Goal: Task Accomplishment & Management: Manage account settings

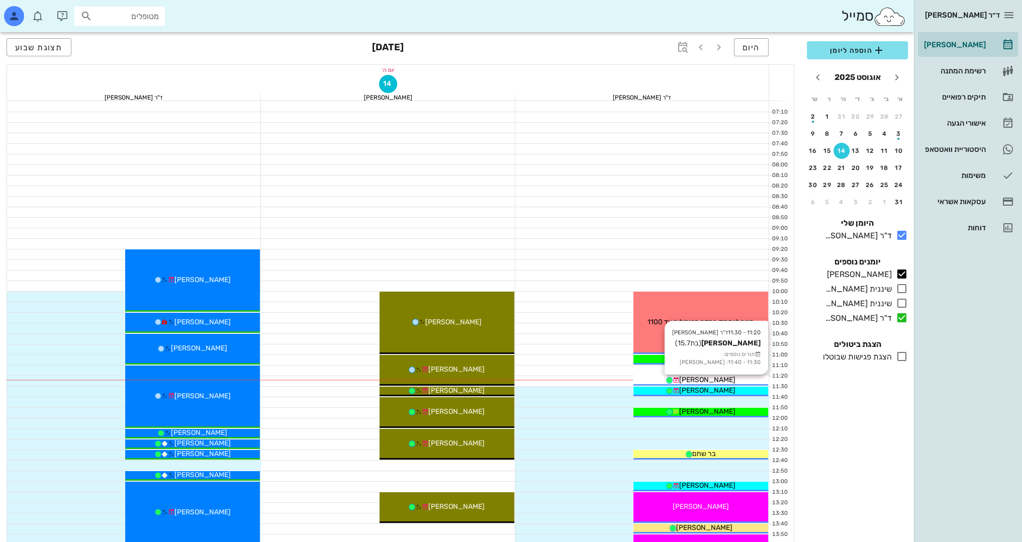
click at [726, 380] on span "[PERSON_NAME]" at bounding box center [707, 380] width 56 height 9
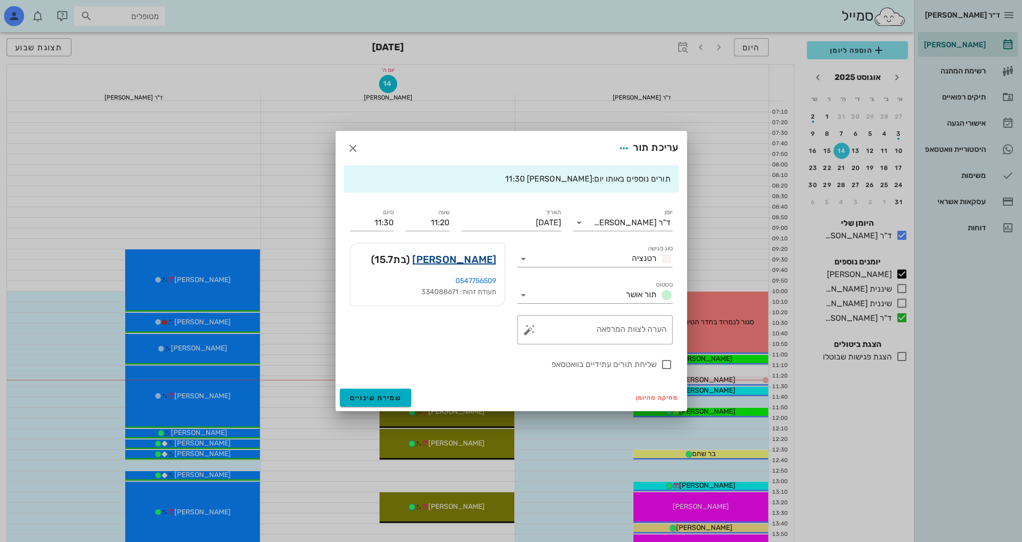
click at [487, 262] on link "[PERSON_NAME]" at bounding box center [454, 259] width 84 height 16
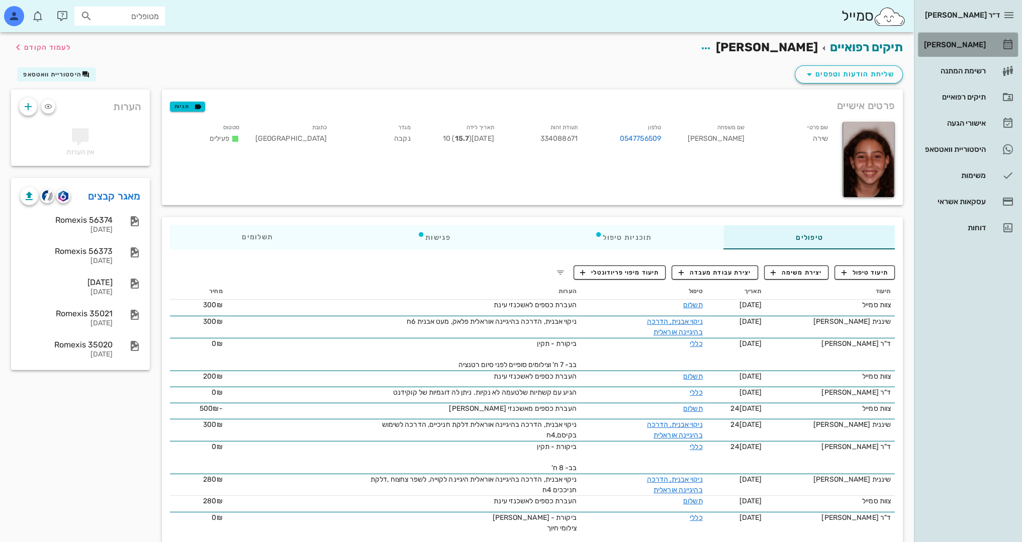
click at [976, 42] on div "[PERSON_NAME]" at bounding box center [954, 45] width 64 height 8
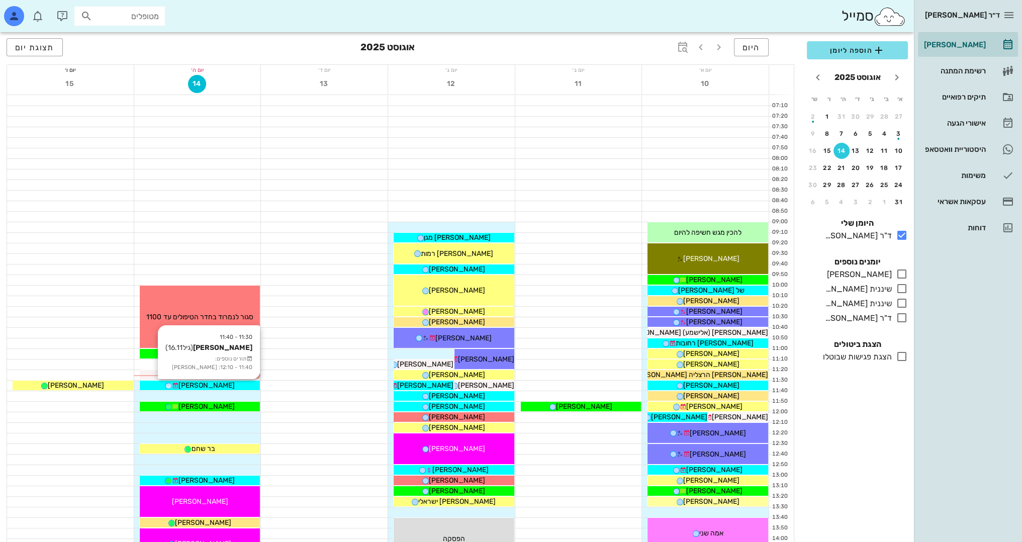
click at [227, 385] on div "[PERSON_NAME]" at bounding box center [200, 385] width 121 height 11
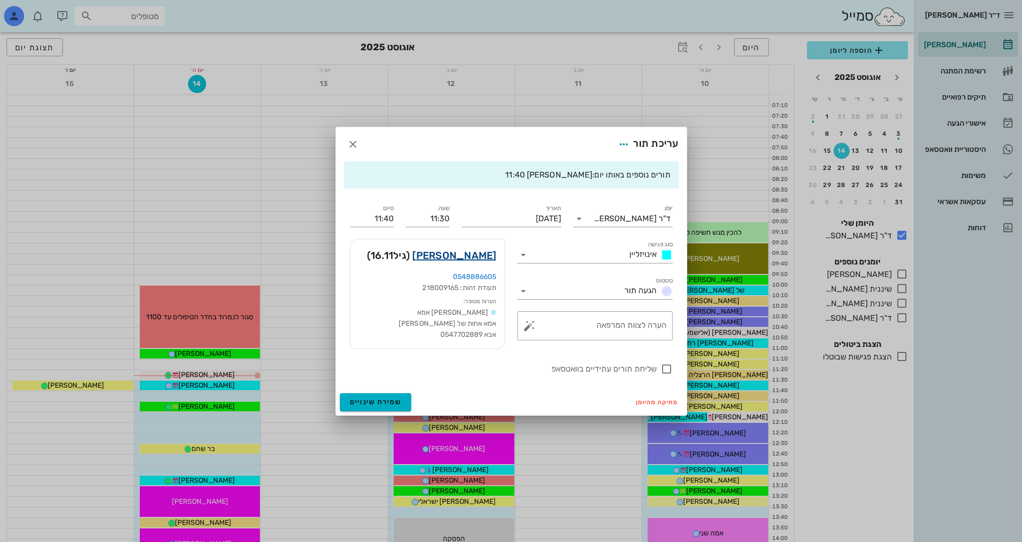
click at [468, 251] on link "אלמוג אבידור" at bounding box center [454, 255] width 84 height 16
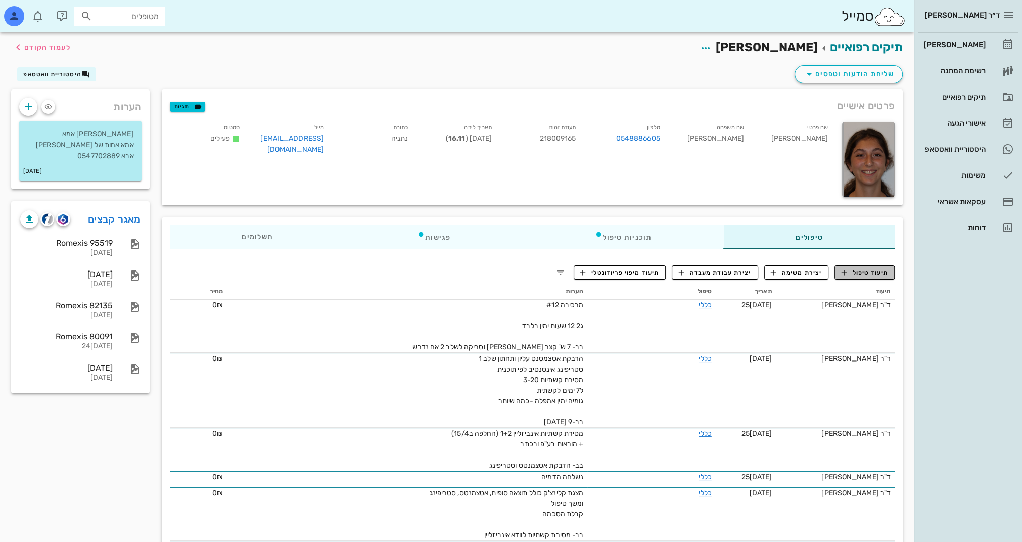
click at [855, 270] on span "תיעוד טיפול" at bounding box center [865, 272] width 47 height 9
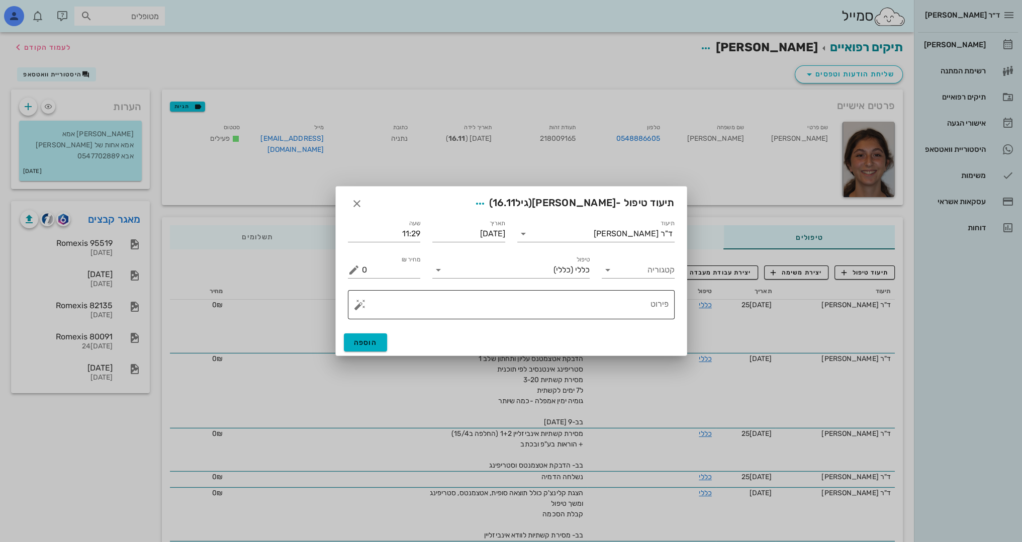
click at [624, 306] on textarea "פירוט" at bounding box center [515, 307] width 307 height 24
type textarea "n"
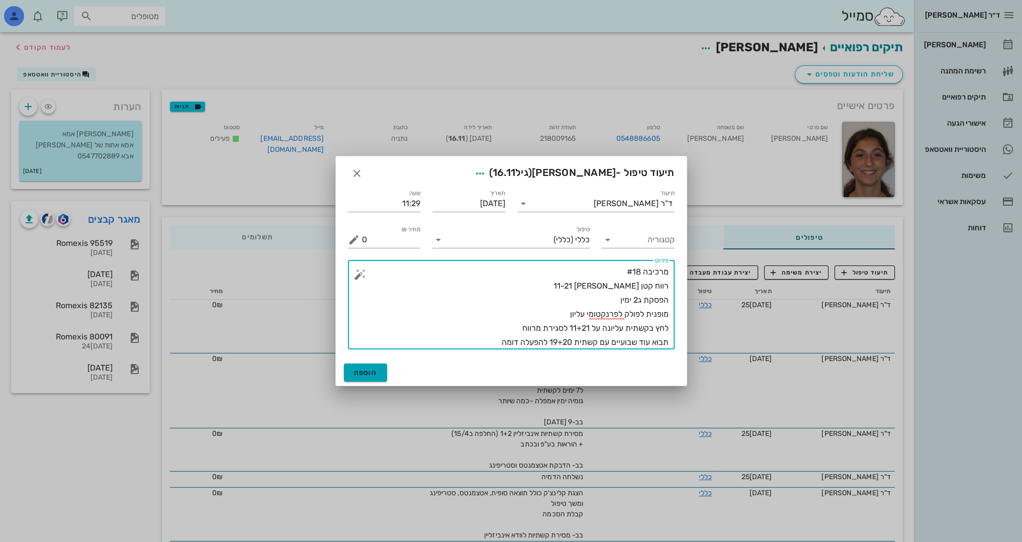
type textarea "מרכיבה #18 רווח קטן בין 11-21 הפסקת ג2 ימין מופנית לפולק לפרנקטומי עליון לחץ בק…"
click at [380, 371] on button "הוספה" at bounding box center [366, 372] width 44 height 18
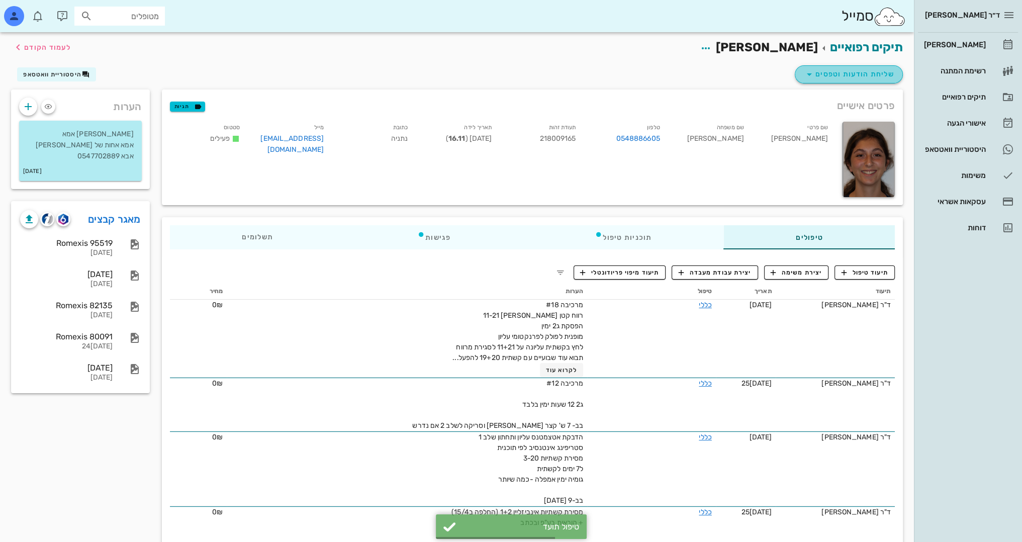
click at [865, 78] on span "שליחת הודעות וטפסים" at bounding box center [848, 74] width 91 height 12
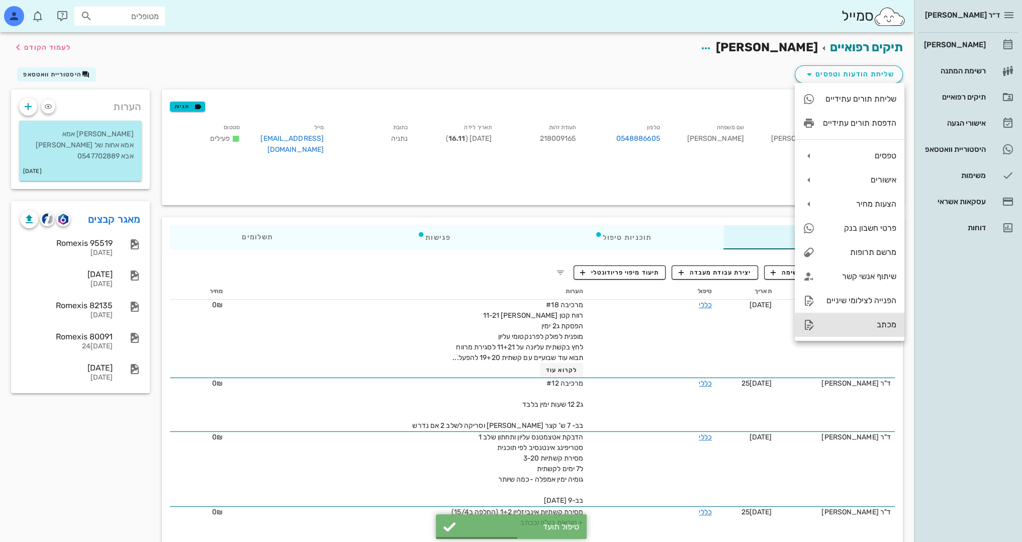
click at [877, 324] on div "מכתב" at bounding box center [859, 325] width 73 height 10
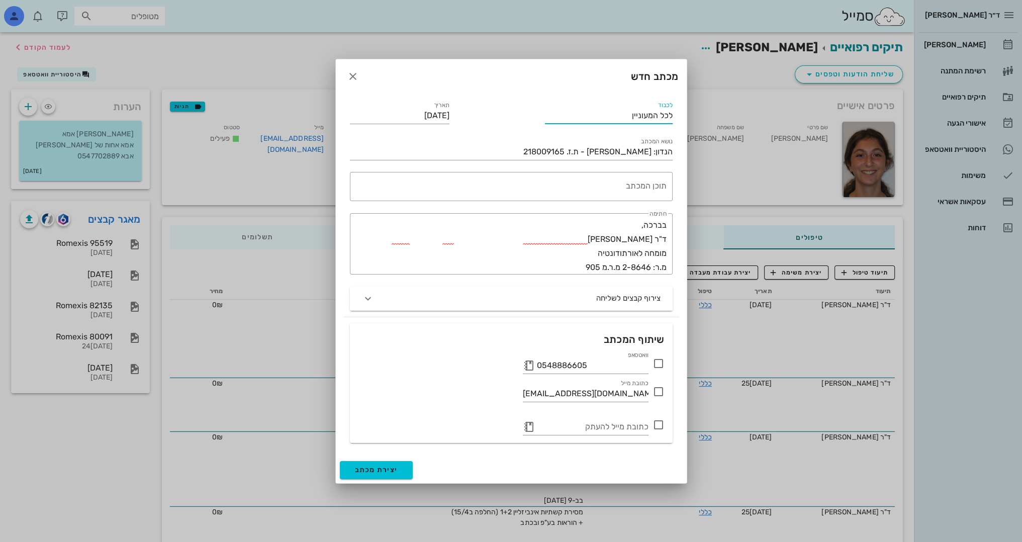
drag, startPoint x: 625, startPoint y: 119, endPoint x: 743, endPoint y: 133, distance: 118.5
type input "פרופ' פולק"
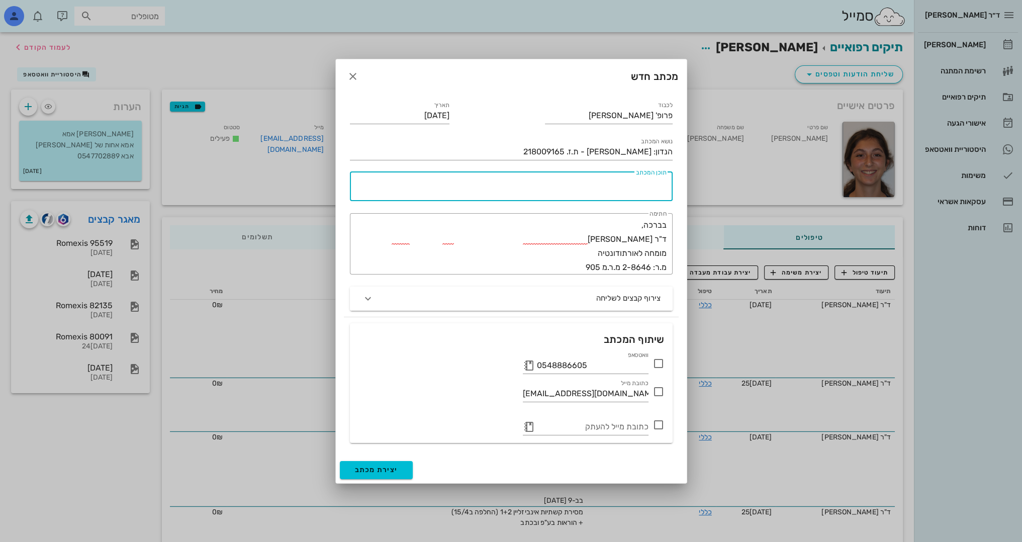
click at [634, 180] on div "תוכן המכתב" at bounding box center [509, 186] width 315 height 29
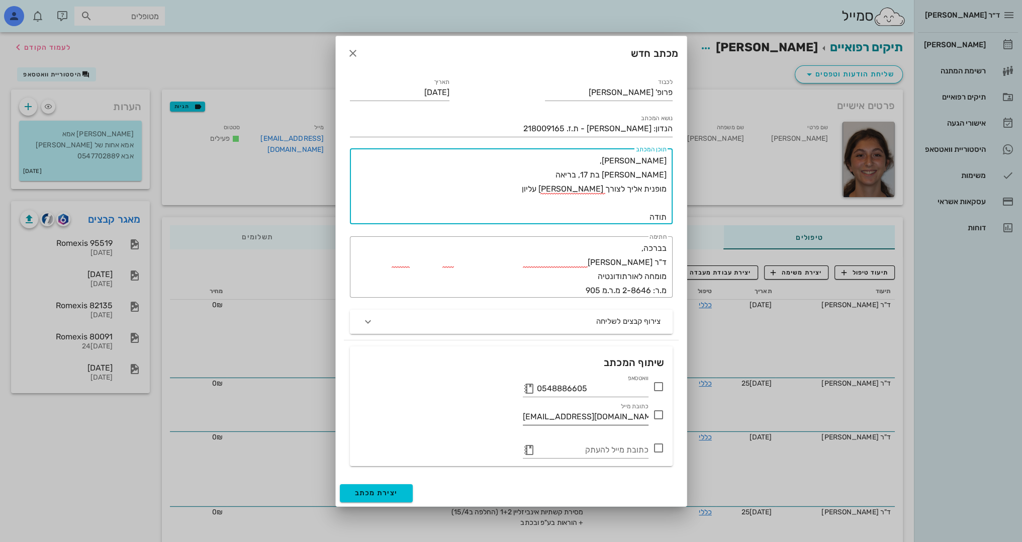
type textarea "דודו היקר שלום, אלמוג בת 17, בריאה מופנית אליך לצורך פרנקטומי עליון תודה"
click at [614, 419] on input "sigalit.gilad@teva.co.il" at bounding box center [586, 417] width 126 height 16
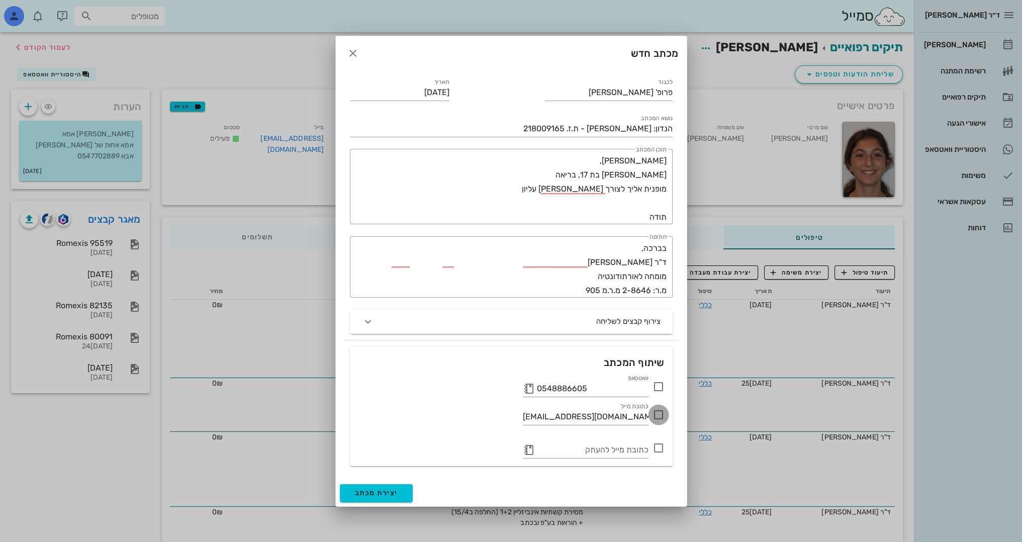
click at [661, 415] on div at bounding box center [658, 414] width 17 height 17
checkbox input "false"
drag, startPoint x: 623, startPoint y: 415, endPoint x: 457, endPoint y: 418, distance: 166.9
click at [459, 417] on div "כתובת מייל sigalit.gilad@teva.co.il" at bounding box center [511, 416] width 319 height 35
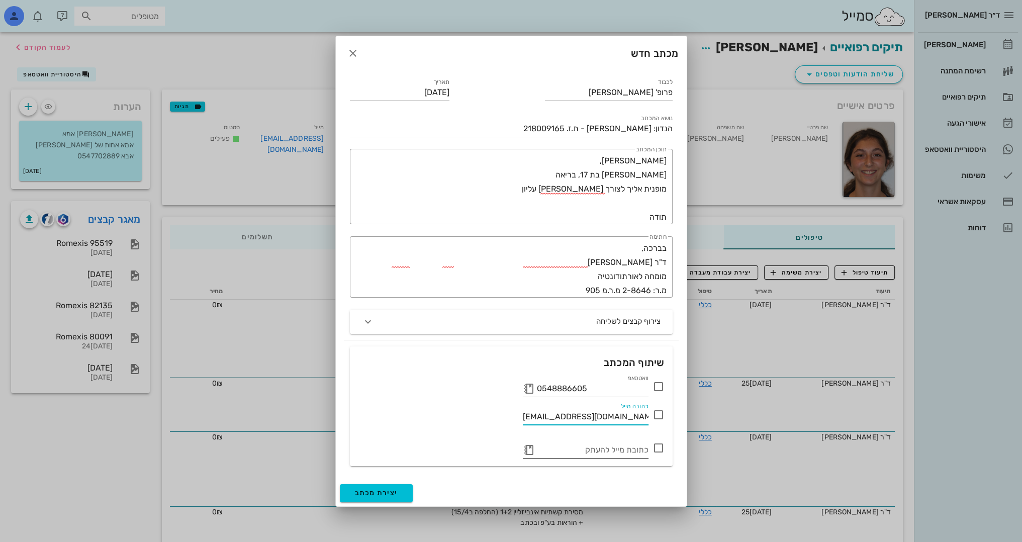
click at [526, 450] on button "button" at bounding box center [529, 450] width 12 height 12
click at [528, 448] on icon at bounding box center [529, 450] width 12 height 12
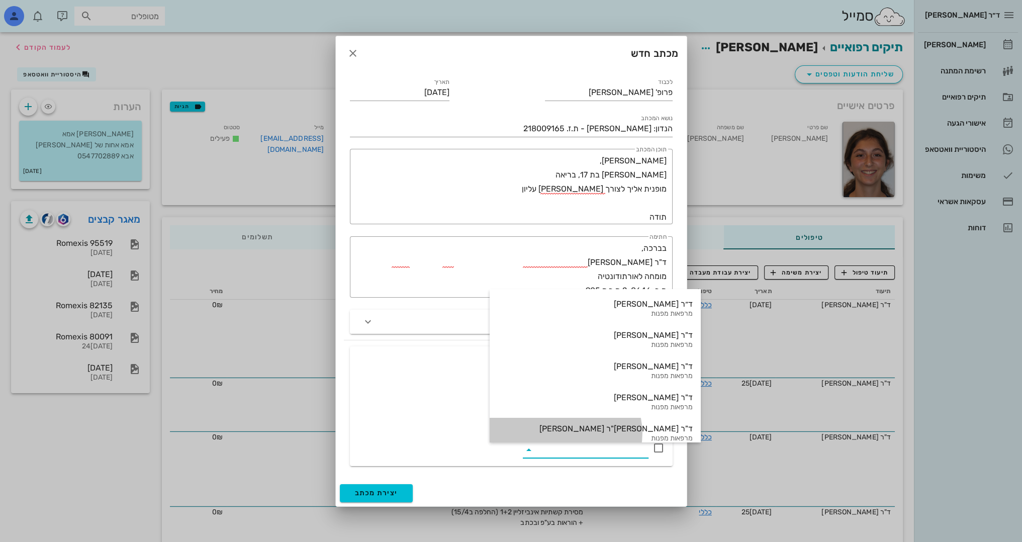
click at [562, 425] on div "ד"ר פולק ד"ר דודו פולק" at bounding box center [595, 429] width 195 height 10
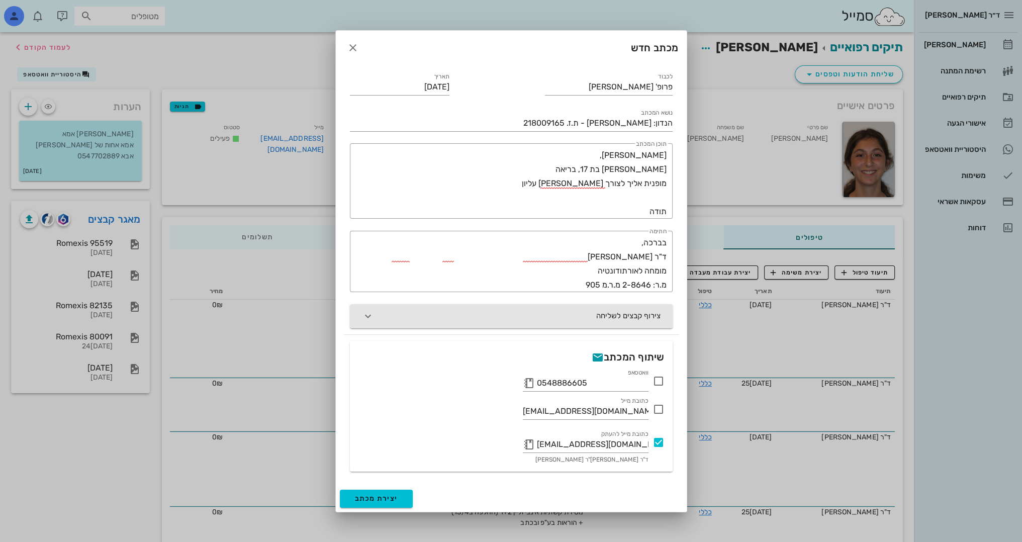
click at [540, 315] on button "צירוף קבצים לשליחה" at bounding box center [511, 316] width 323 height 24
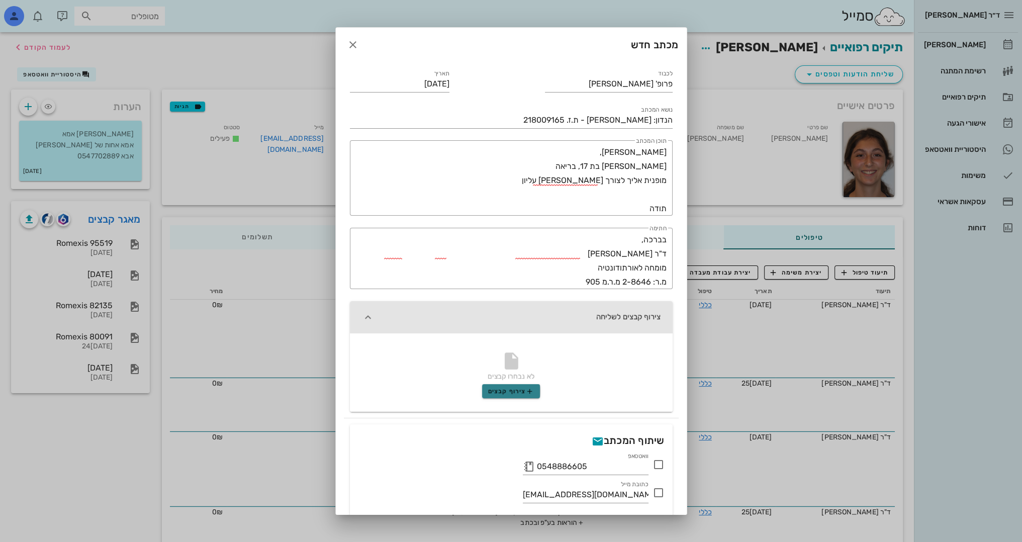
click at [516, 391] on span "צירוף קבצים" at bounding box center [511, 391] width 46 height 8
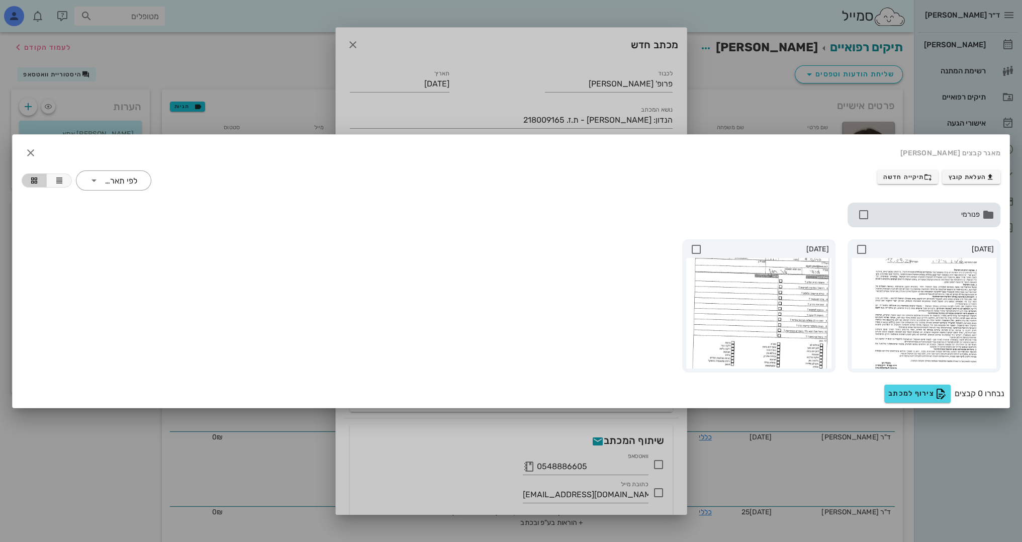
click at [927, 218] on span "פנורמי" at bounding box center [926, 214] width 108 height 11
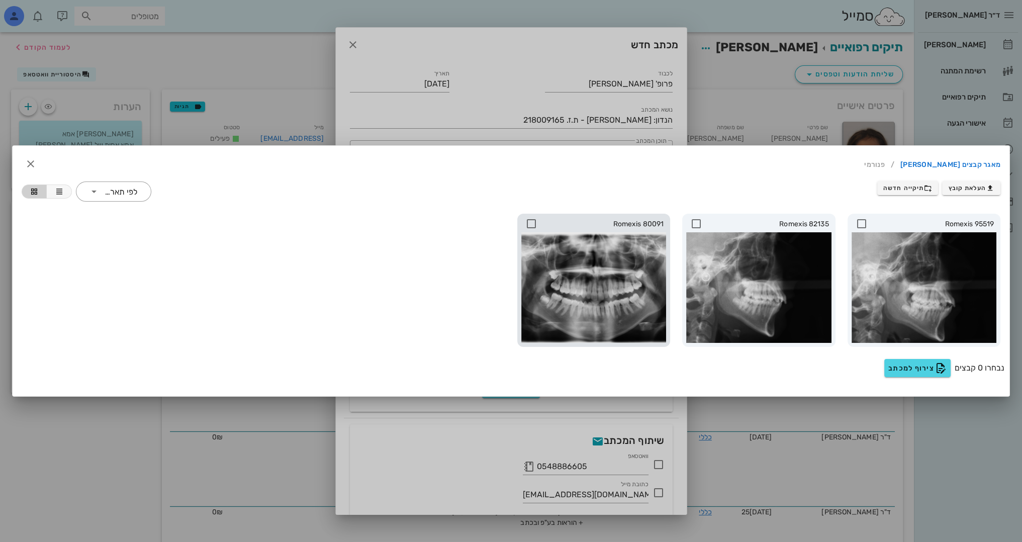
click at [610, 275] on div at bounding box center [593, 287] width 145 height 111
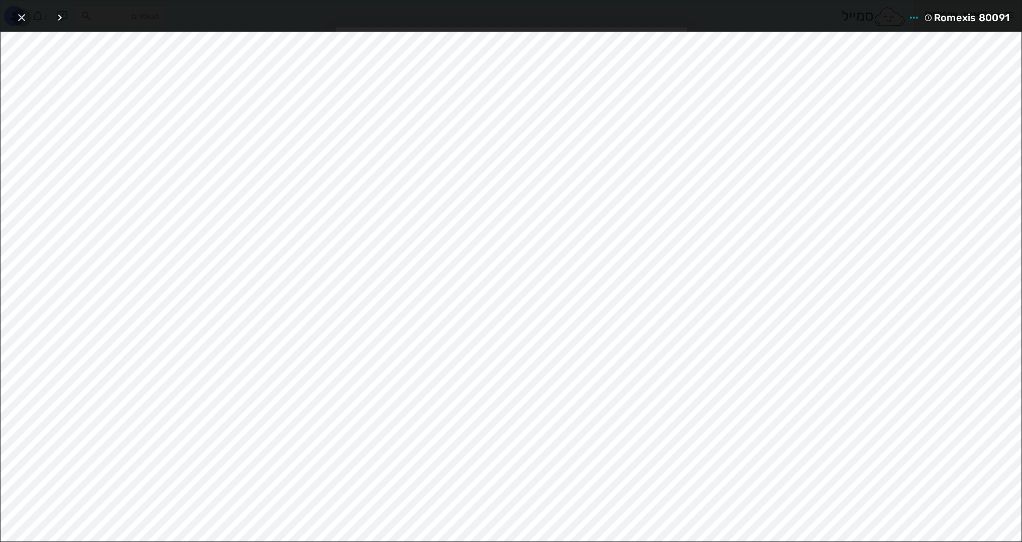
click at [24, 18] on icon "button" at bounding box center [22, 18] width 12 height 12
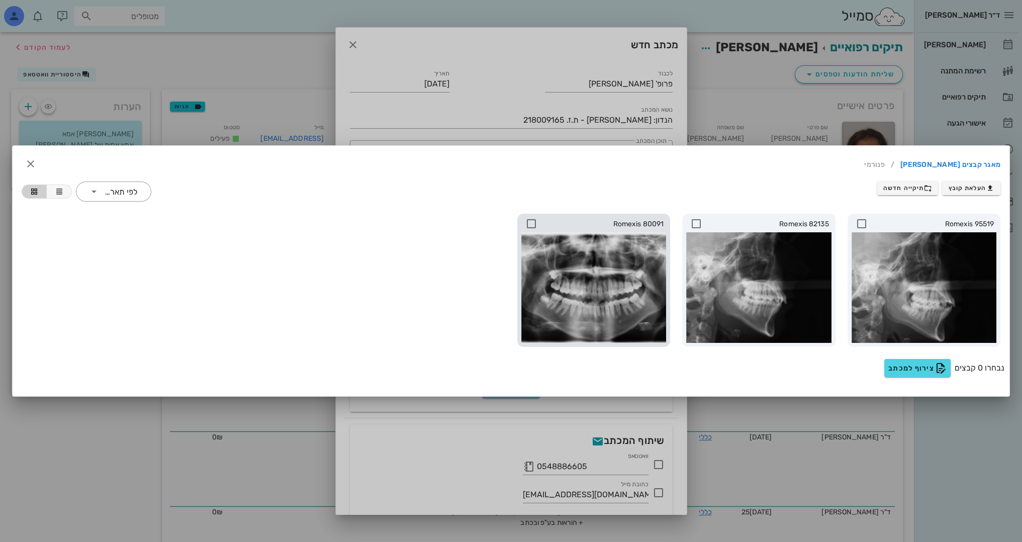
click at [525, 222] on icon at bounding box center [531, 224] width 12 height 12
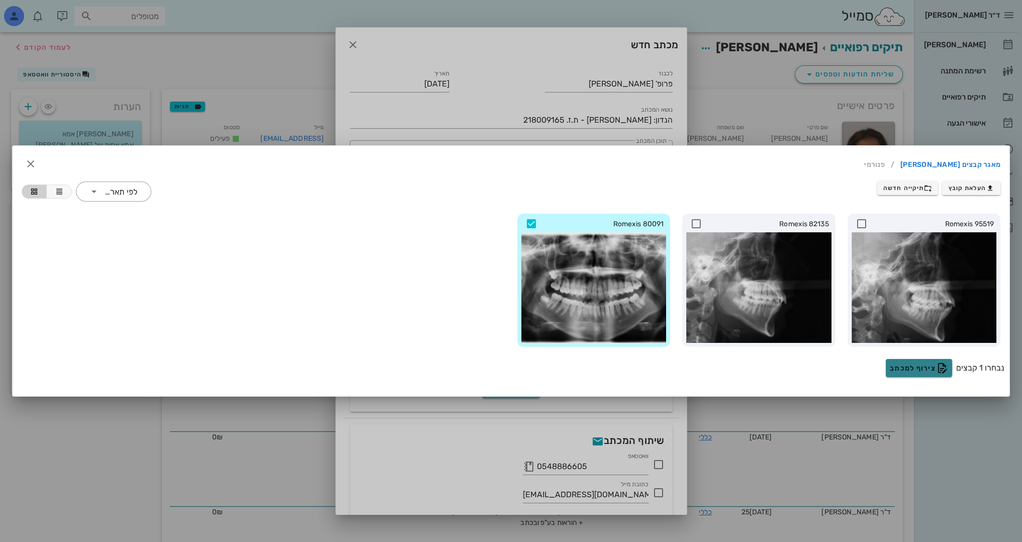
click at [924, 366] on span "צירוף למכתב" at bounding box center [919, 368] width 58 height 12
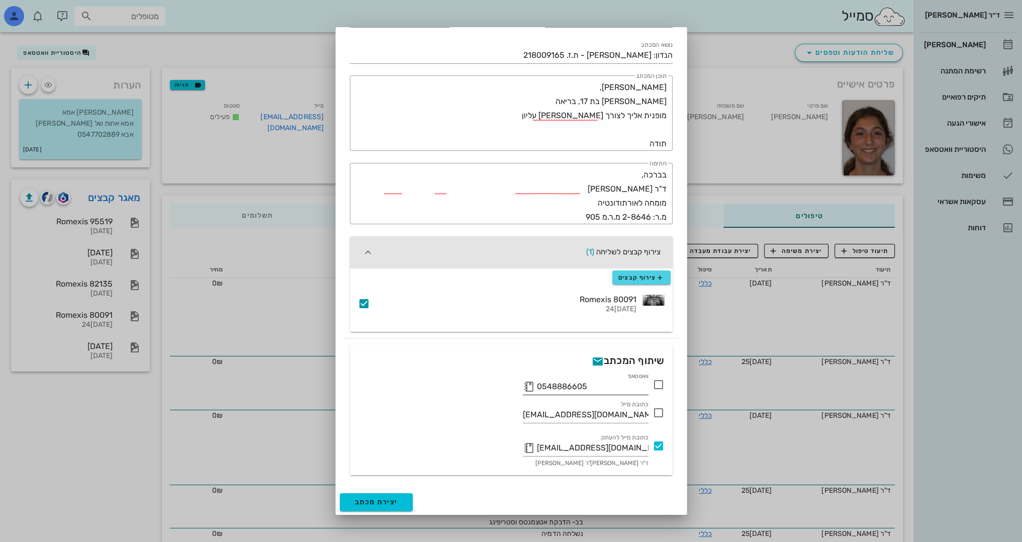
scroll to position [151, 0]
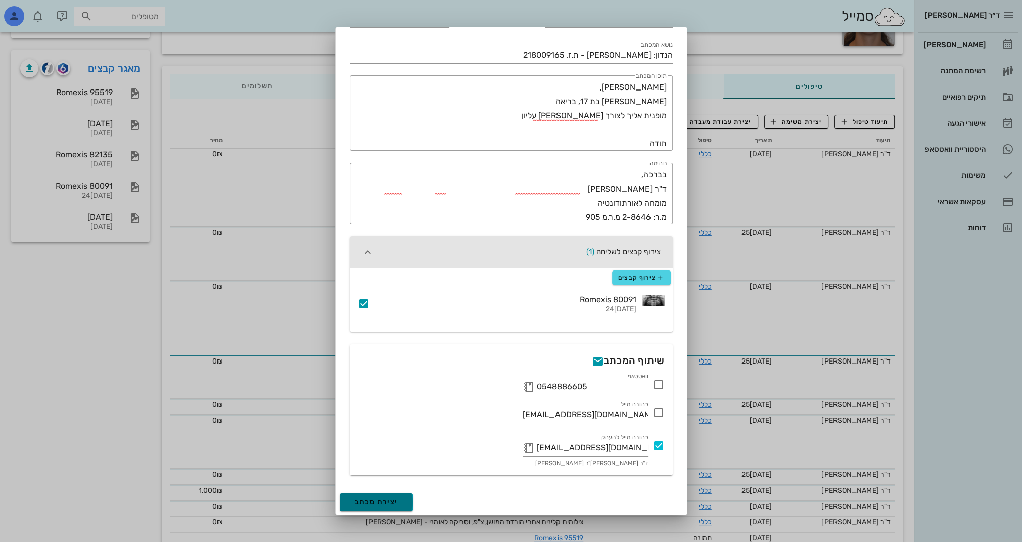
click at [394, 501] on span "יצירת מכתב" at bounding box center [376, 502] width 43 height 9
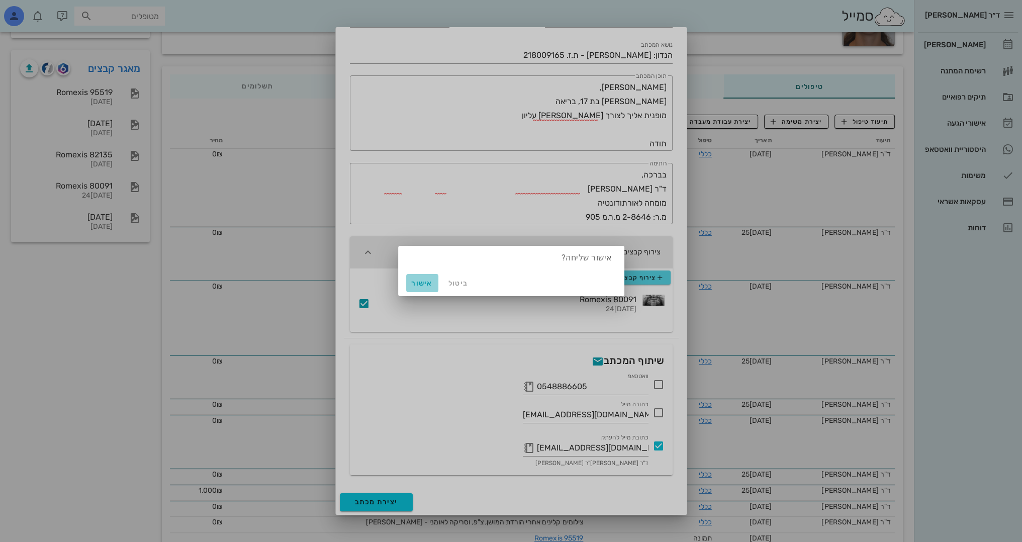
click at [428, 279] on button "אישור" at bounding box center [422, 283] width 32 height 18
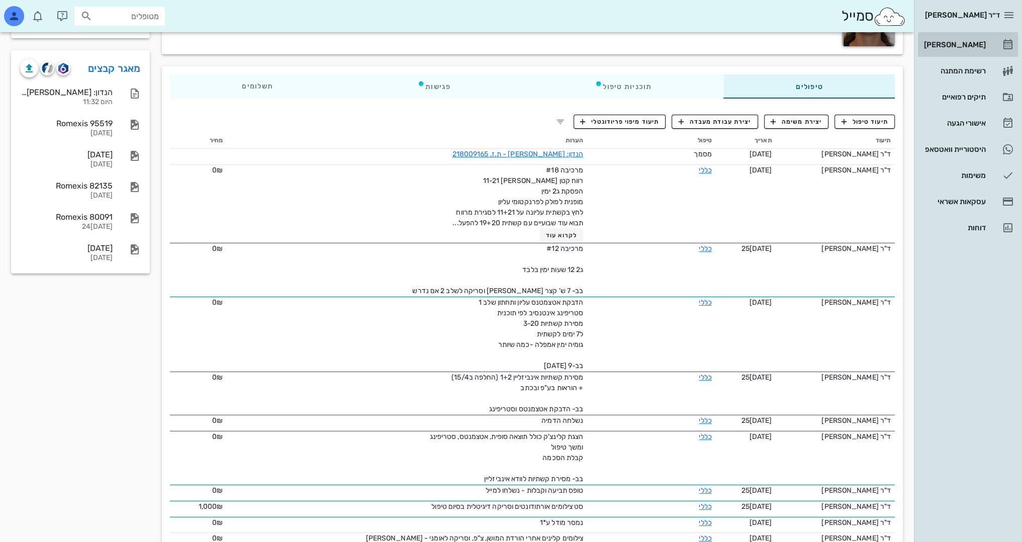
click at [972, 43] on div "[PERSON_NAME]" at bounding box center [954, 45] width 64 height 8
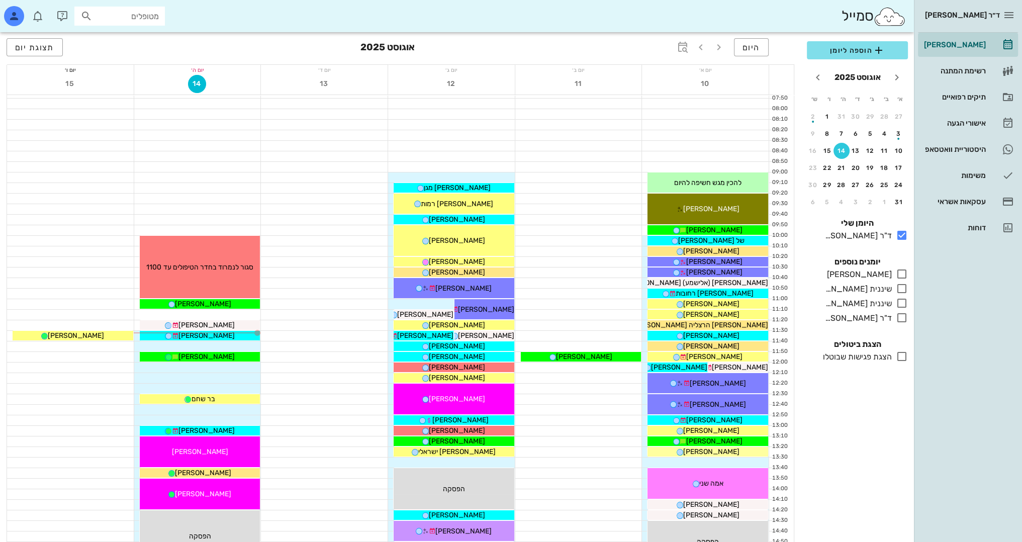
scroll to position [50, 0]
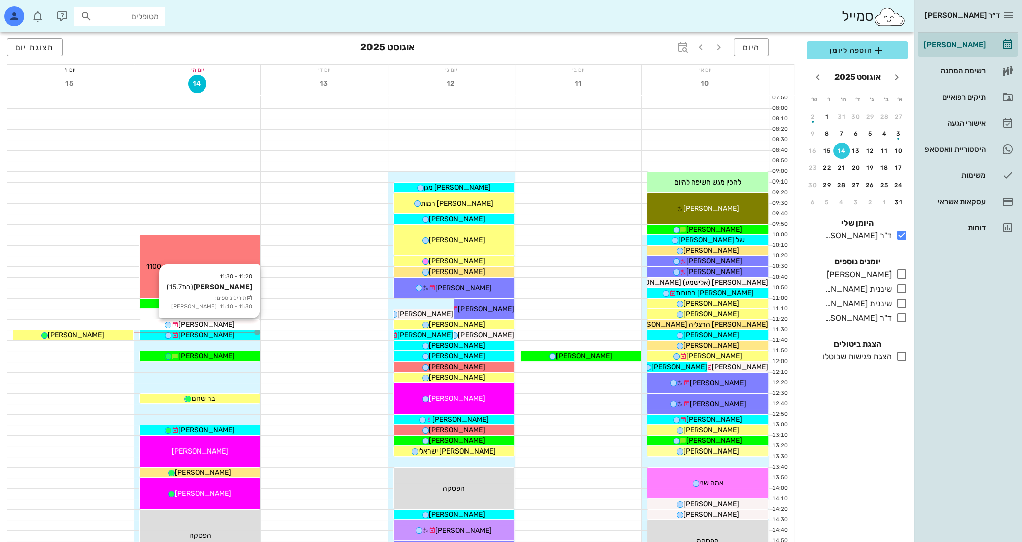
click at [217, 324] on span "[PERSON_NAME]" at bounding box center [206, 324] width 56 height 9
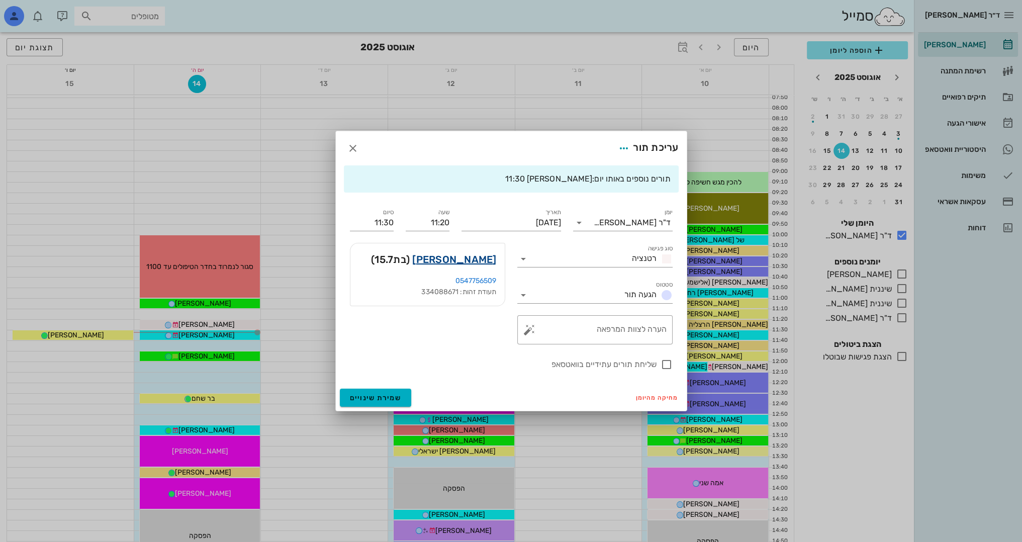
click at [480, 258] on link "[PERSON_NAME]" at bounding box center [454, 259] width 84 height 16
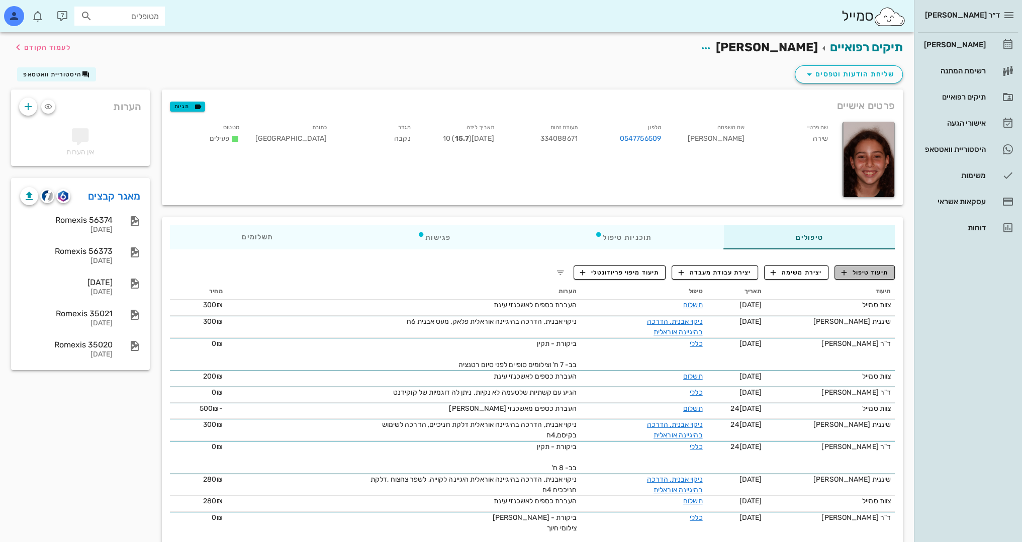
click at [870, 270] on span "תיעוד טיפול" at bounding box center [865, 272] width 47 height 9
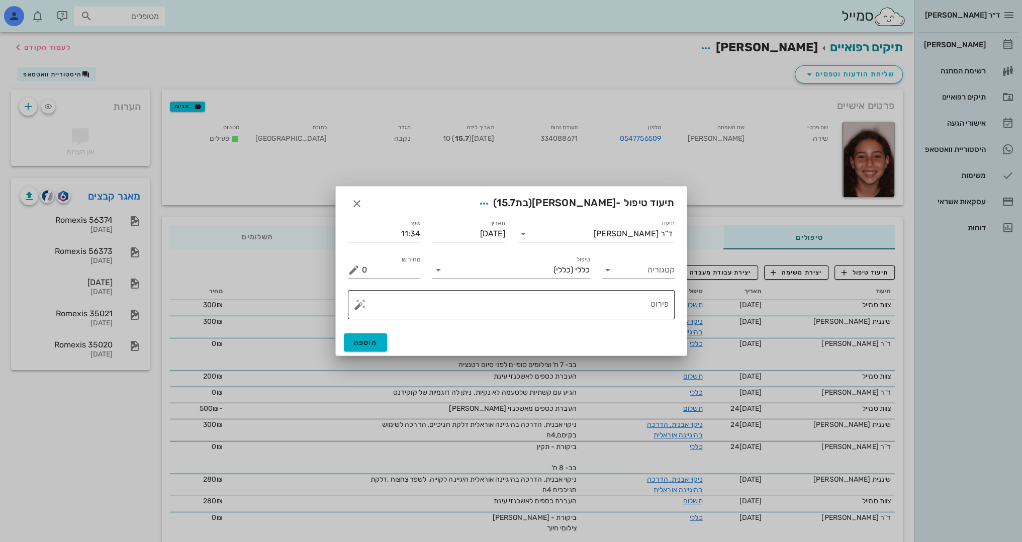
click at [595, 309] on textarea "פירוט" at bounding box center [515, 307] width 307 height 24
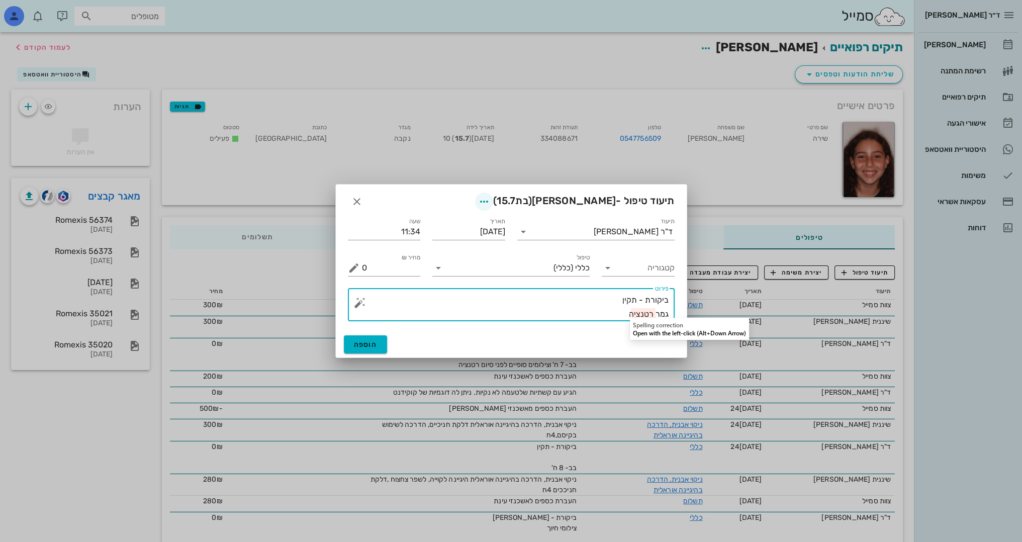
type textarea "ביקורת - תקין גמר רטנציה"
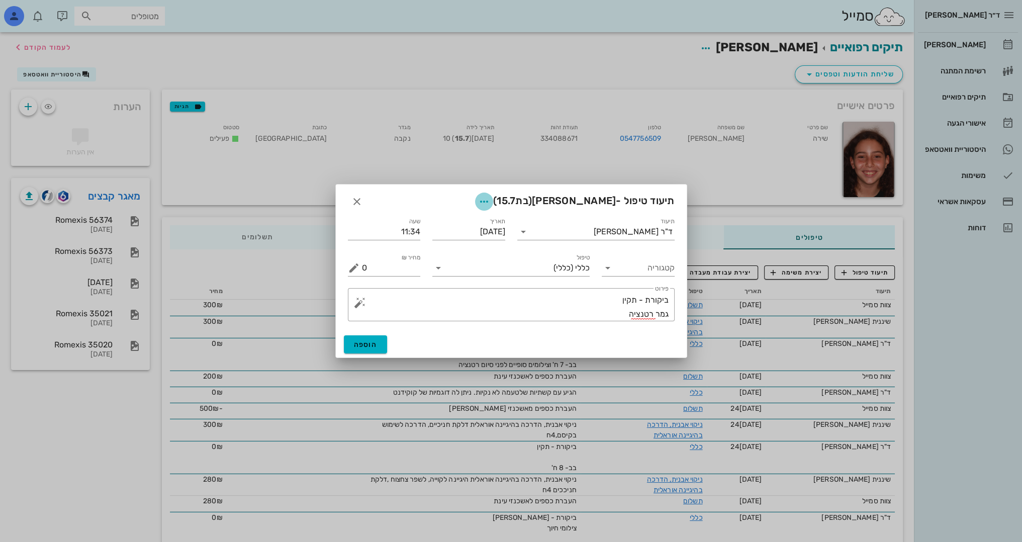
click at [490, 201] on icon "button" at bounding box center [484, 202] width 12 height 12
click at [487, 257] on div "צבע רשומה" at bounding box center [461, 252] width 104 height 26
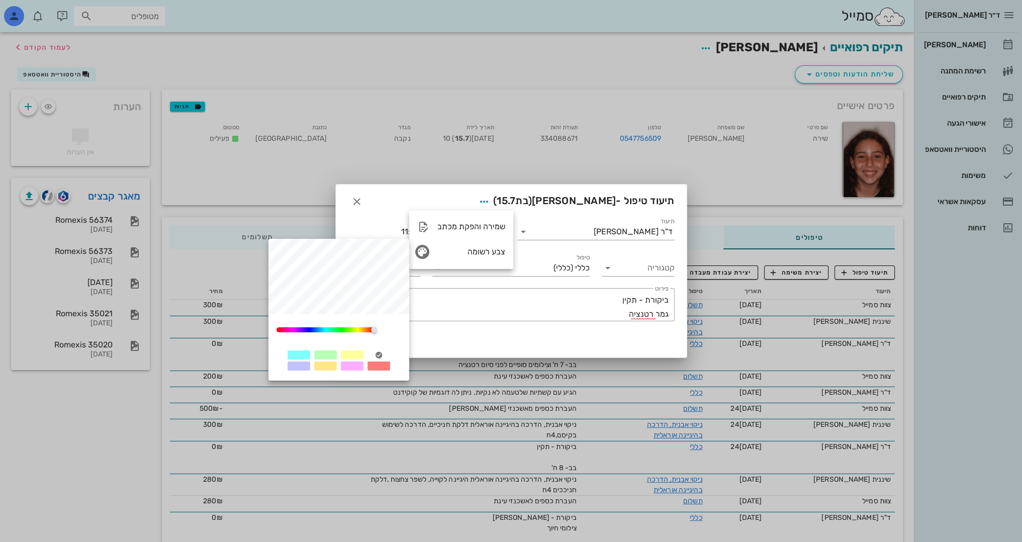
click at [361, 364] on div at bounding box center [352, 365] width 23 height 9
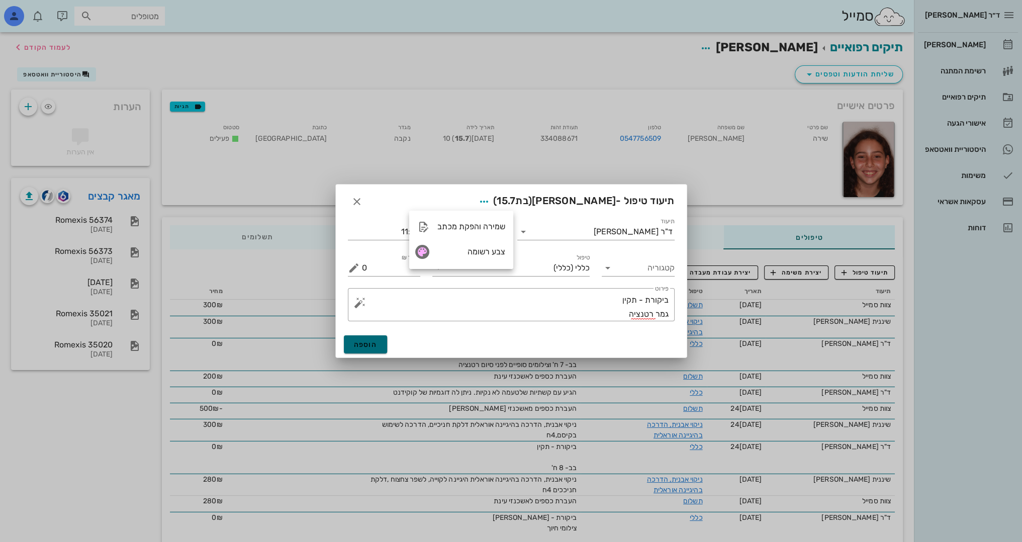
click at [360, 342] on span "הוספה" at bounding box center [366, 344] width 24 height 9
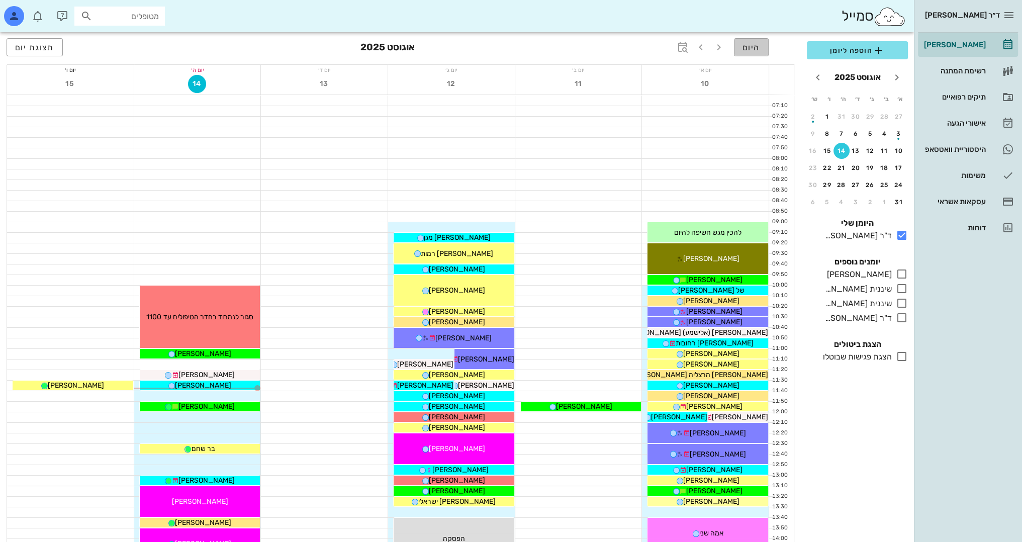
click at [754, 48] on span "היום" at bounding box center [752, 48] width 18 height 10
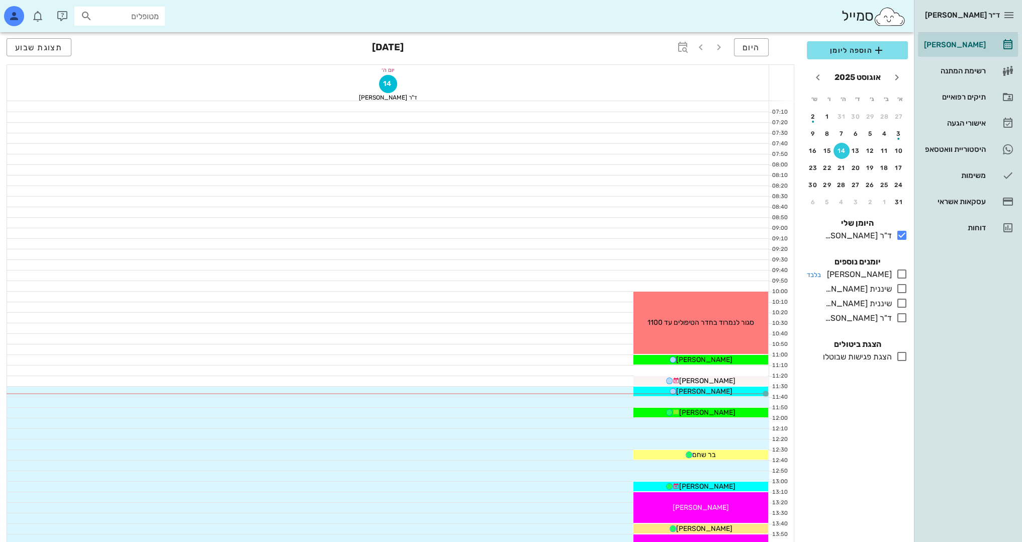
click at [898, 275] on icon at bounding box center [902, 274] width 12 height 12
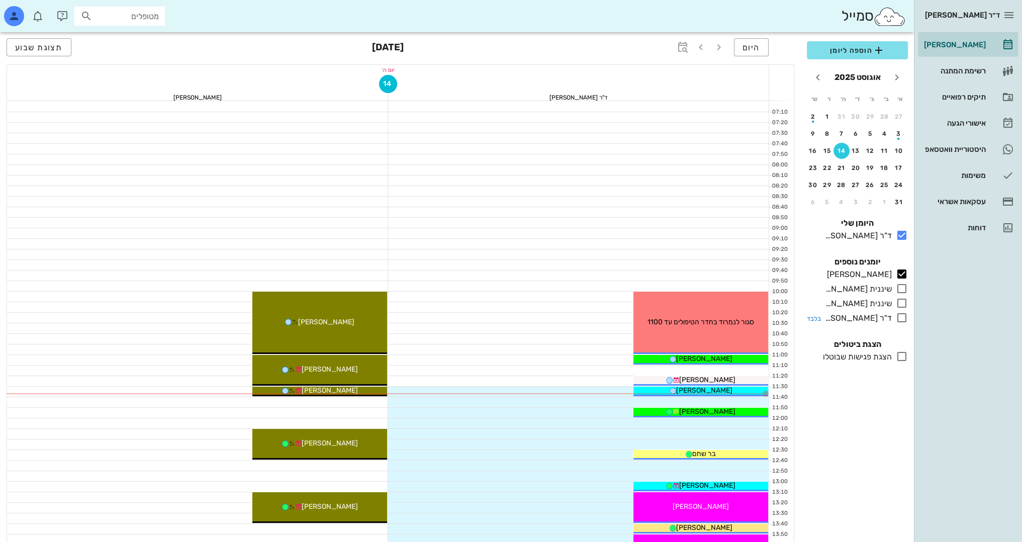
click at [902, 316] on icon at bounding box center [902, 318] width 12 height 12
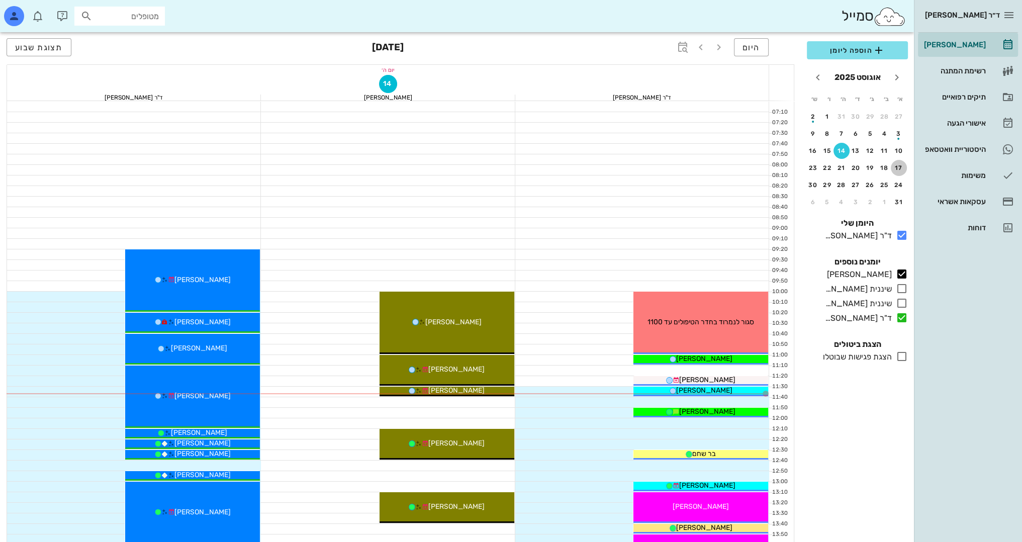
click at [901, 168] on div "17" at bounding box center [899, 167] width 16 height 7
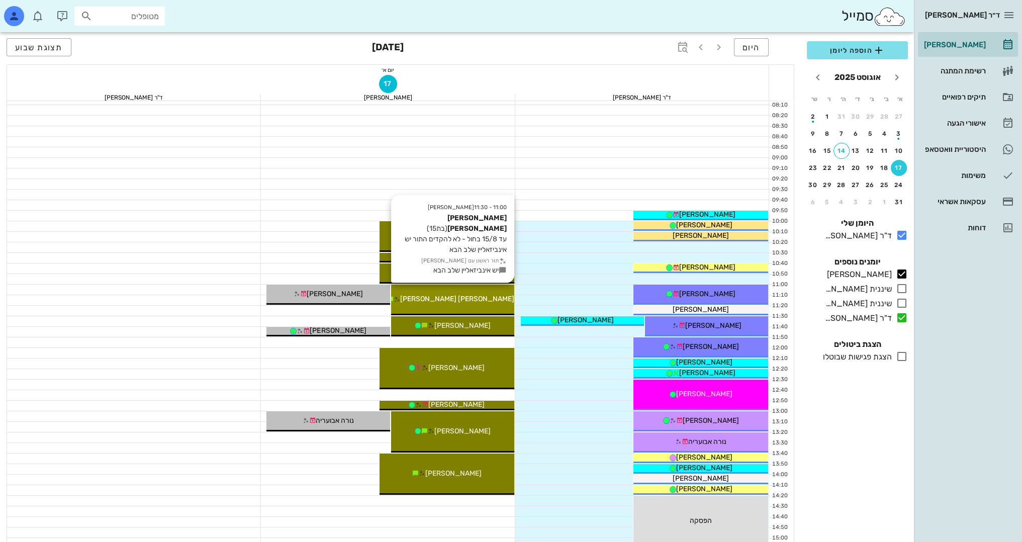
scroll to position [43, 0]
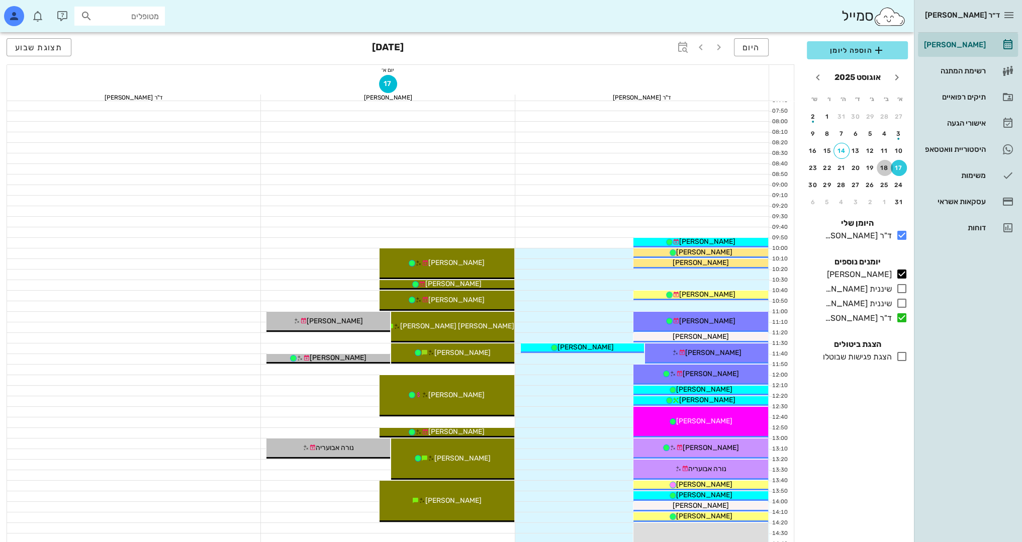
click at [882, 172] on button "18" at bounding box center [885, 168] width 16 height 16
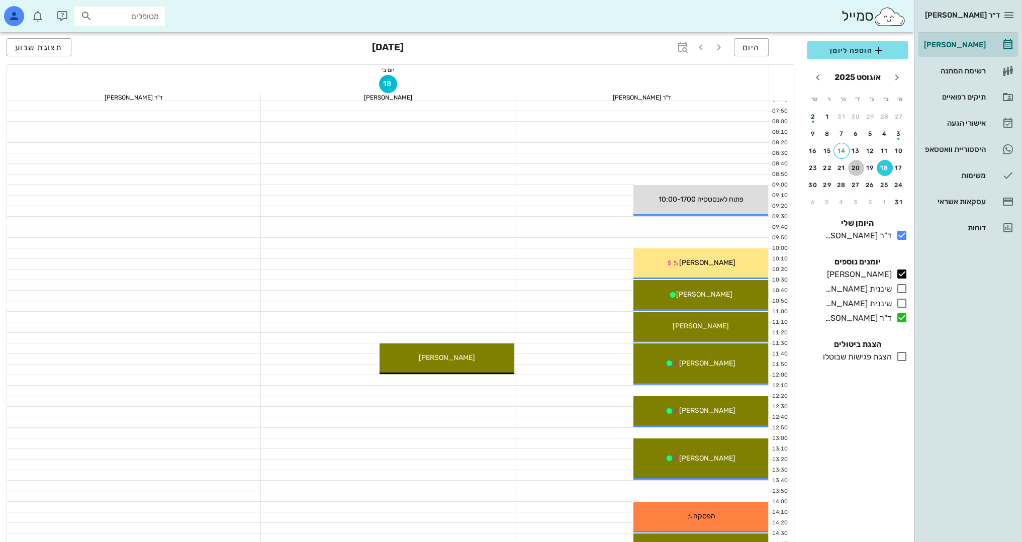
click at [856, 166] on div "20" at bounding box center [856, 167] width 16 height 7
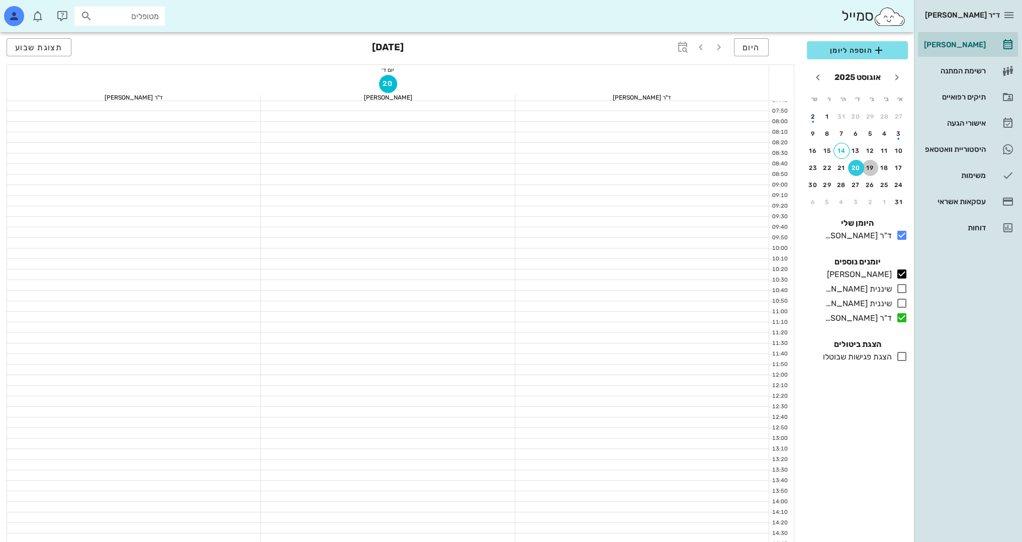
click at [869, 167] on div "19" at bounding box center [870, 167] width 16 height 7
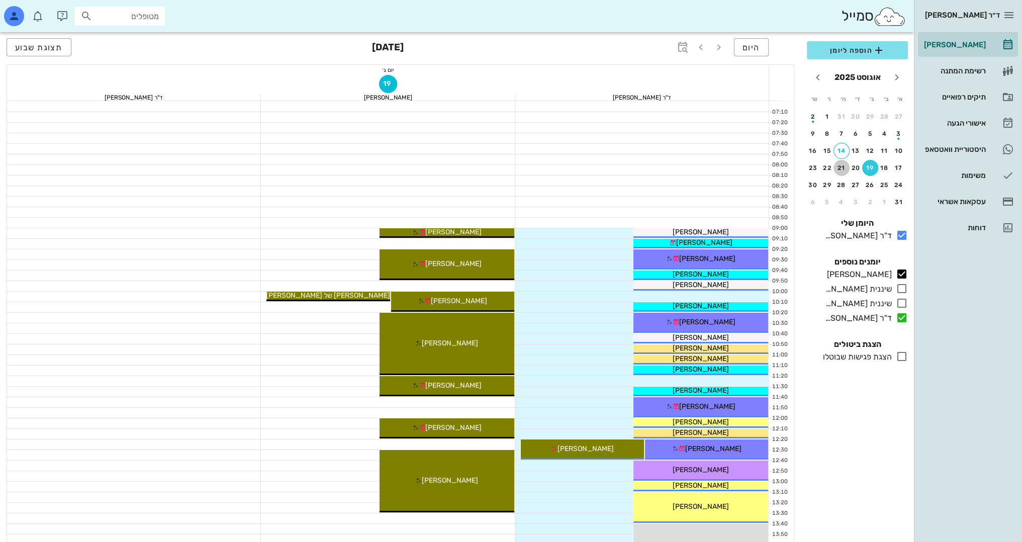
click at [845, 168] on div "21" at bounding box center [842, 167] width 16 height 7
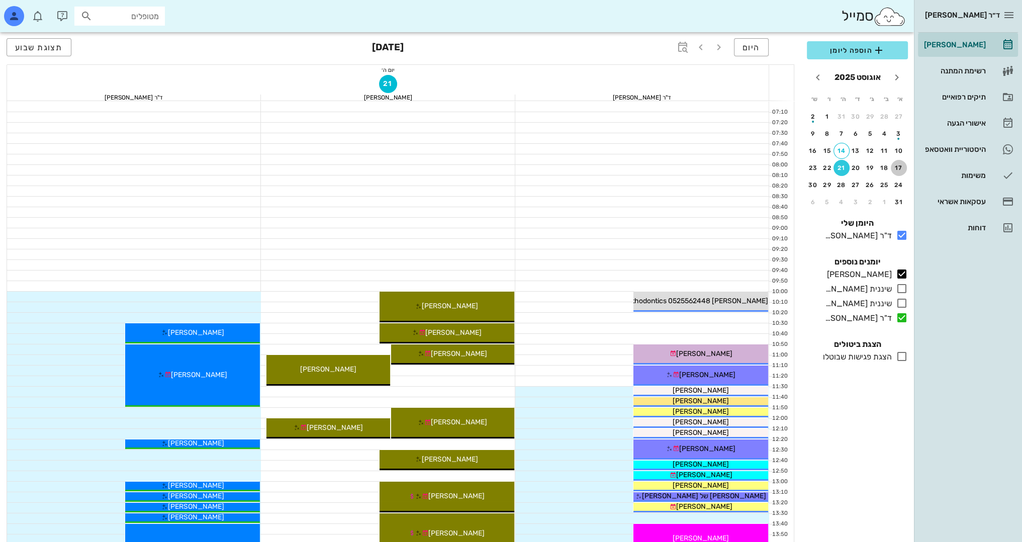
click at [896, 168] on div "17" at bounding box center [899, 167] width 16 height 7
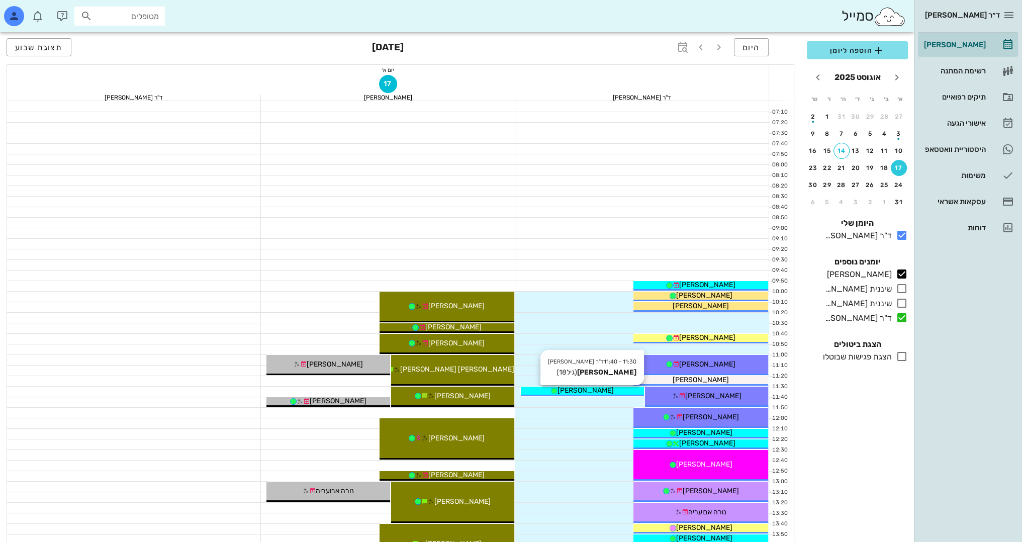
click at [633, 392] on div "[PERSON_NAME]" at bounding box center [582, 390] width 123 height 11
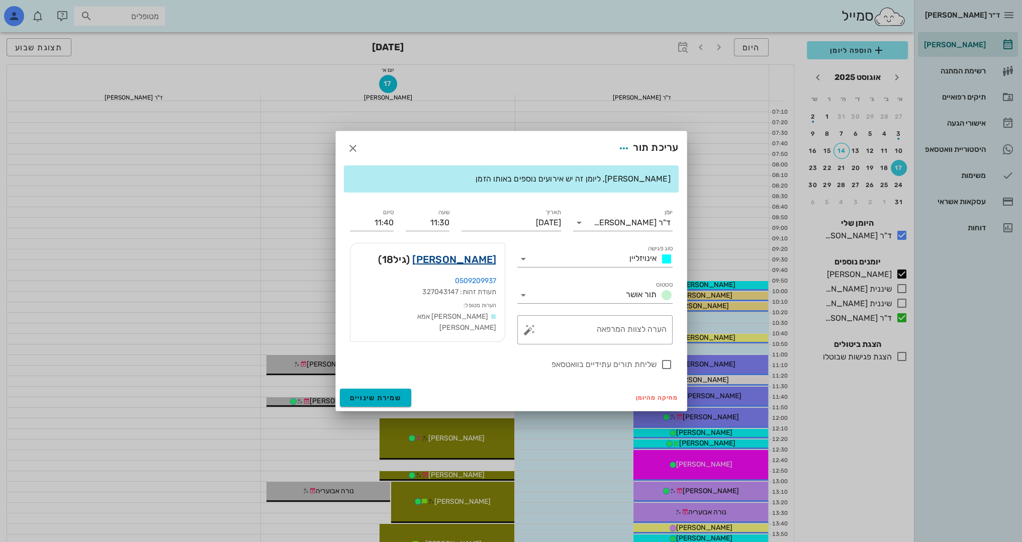
click at [481, 264] on link "[PERSON_NAME]" at bounding box center [454, 259] width 84 height 16
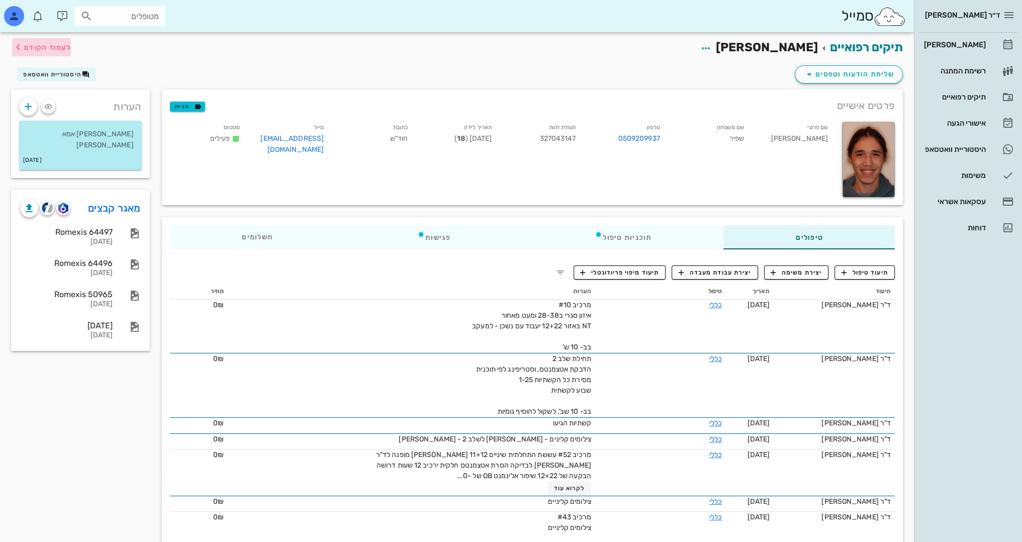
click at [55, 42] on span "לעמוד הקודם" at bounding box center [41, 47] width 59 height 12
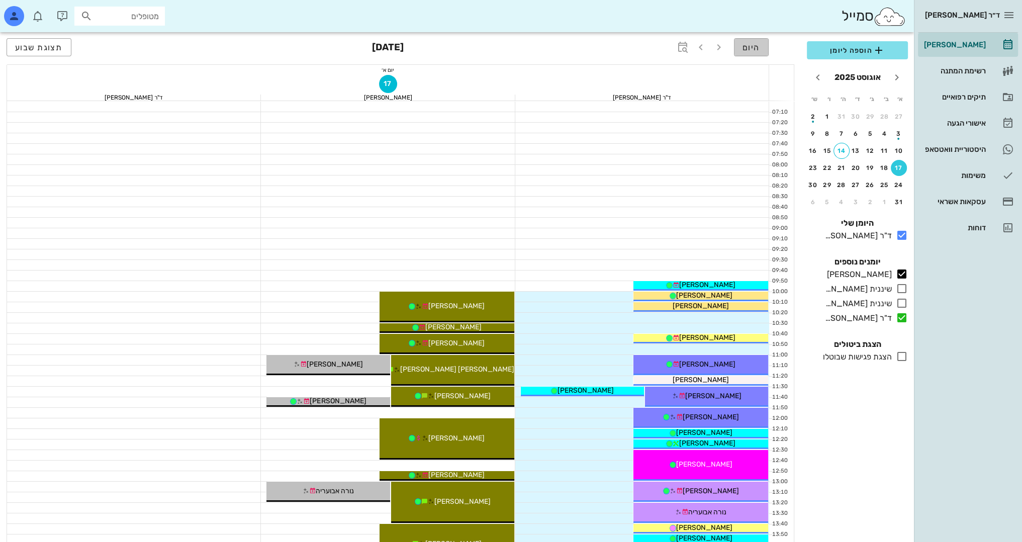
click at [760, 49] on span "היום" at bounding box center [752, 48] width 18 height 10
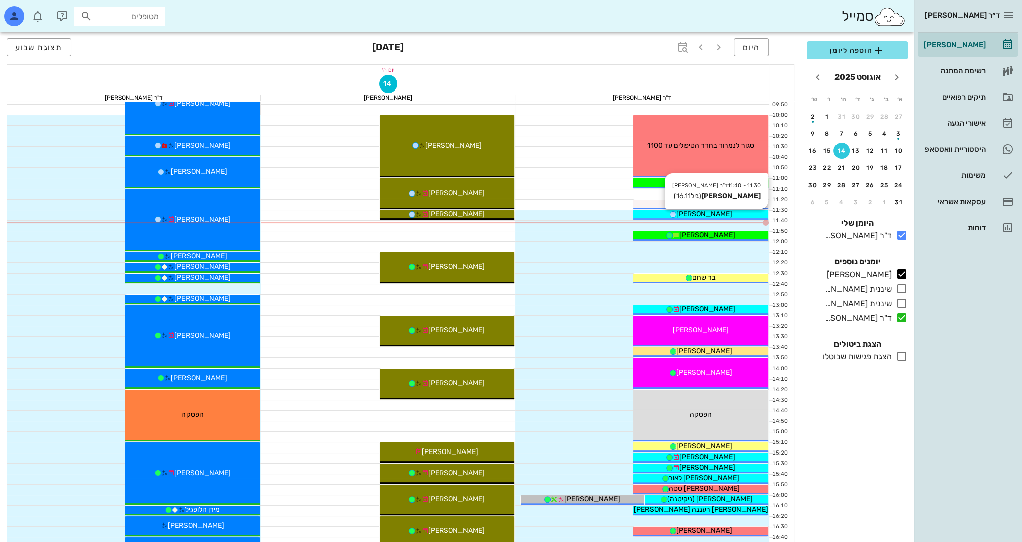
scroll to position [201, 0]
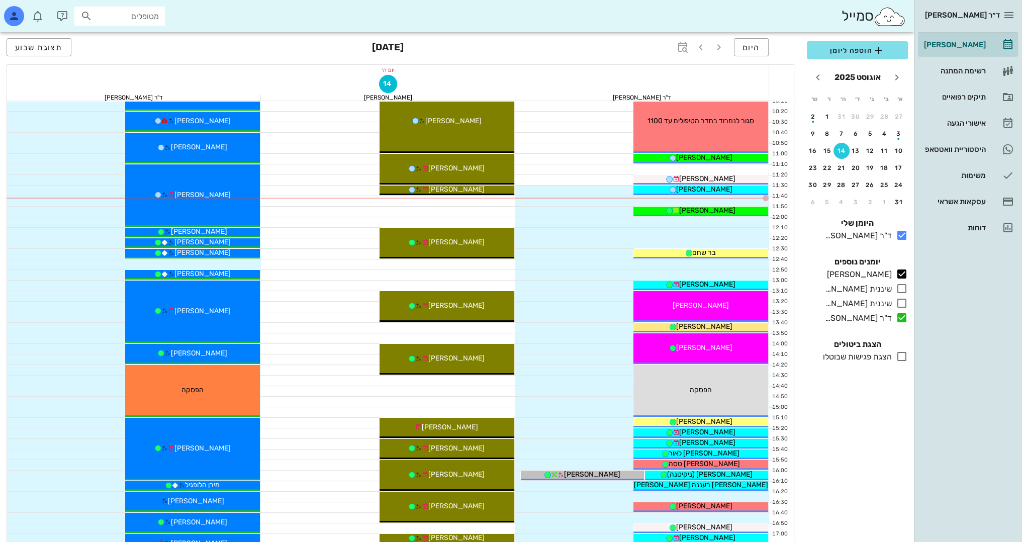
click at [842, 151] on div "14" at bounding box center [842, 150] width 16 height 7
click at [897, 169] on div "17" at bounding box center [899, 167] width 16 height 7
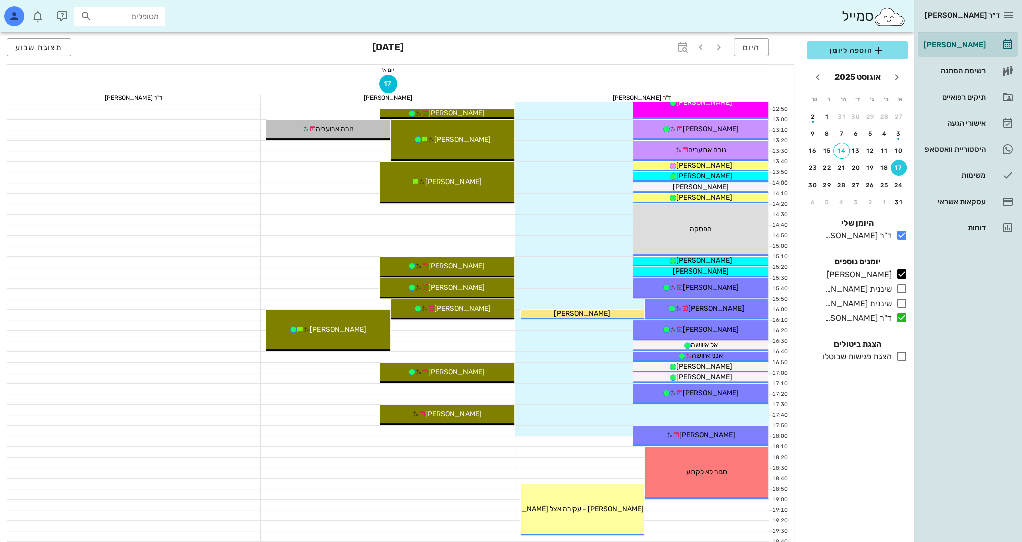
scroll to position [445, 0]
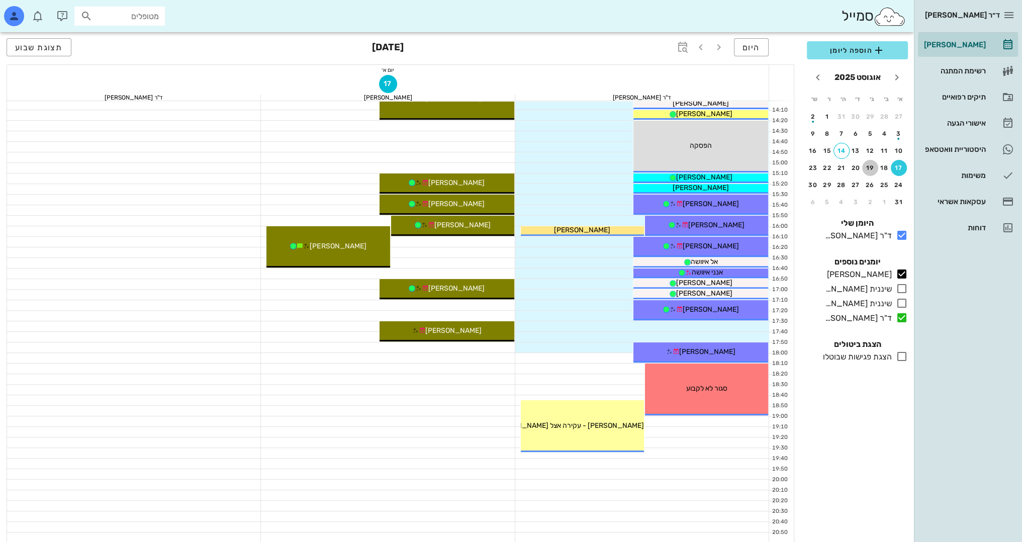
click at [875, 166] on div "19" at bounding box center [870, 167] width 16 height 7
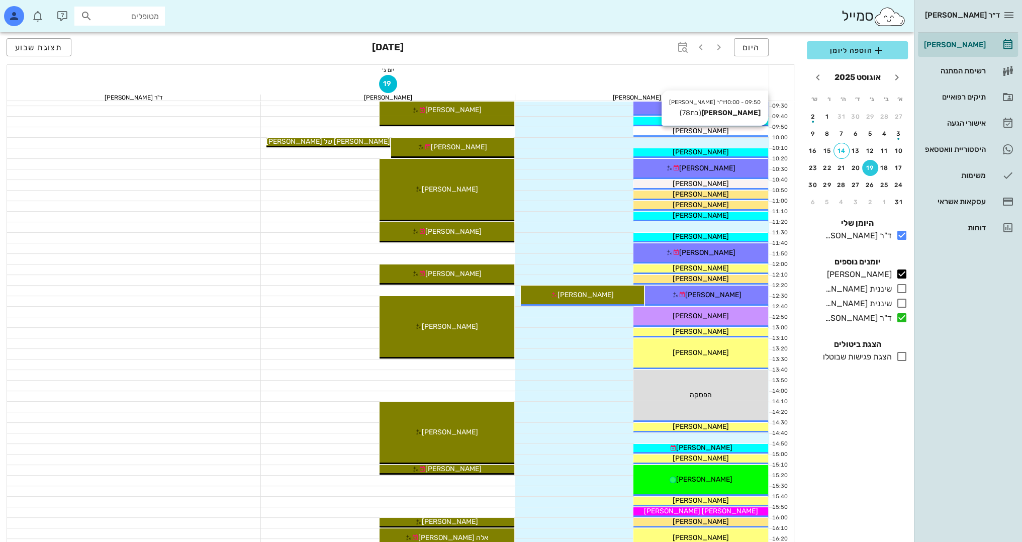
scroll to position [295, 0]
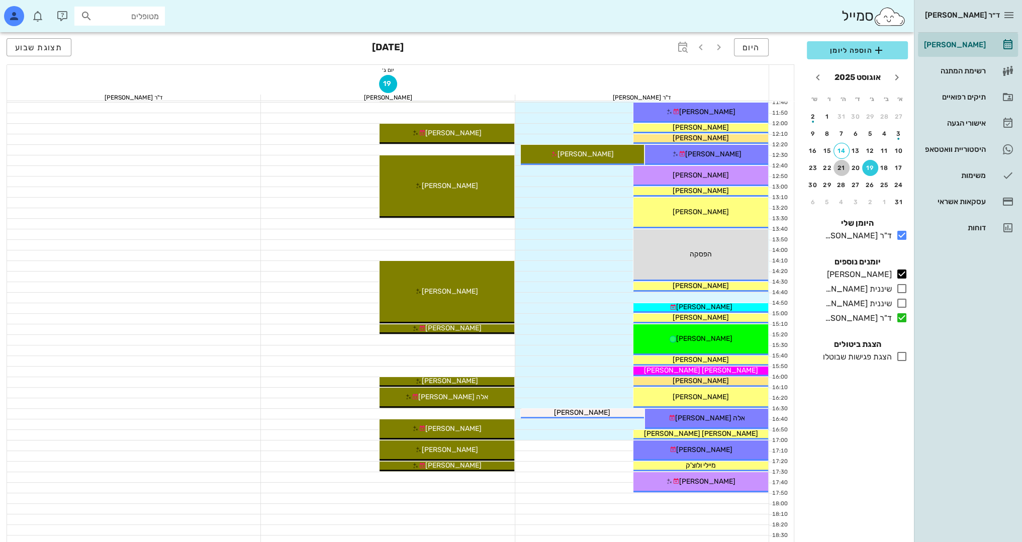
click at [843, 172] on button "21" at bounding box center [842, 168] width 16 height 16
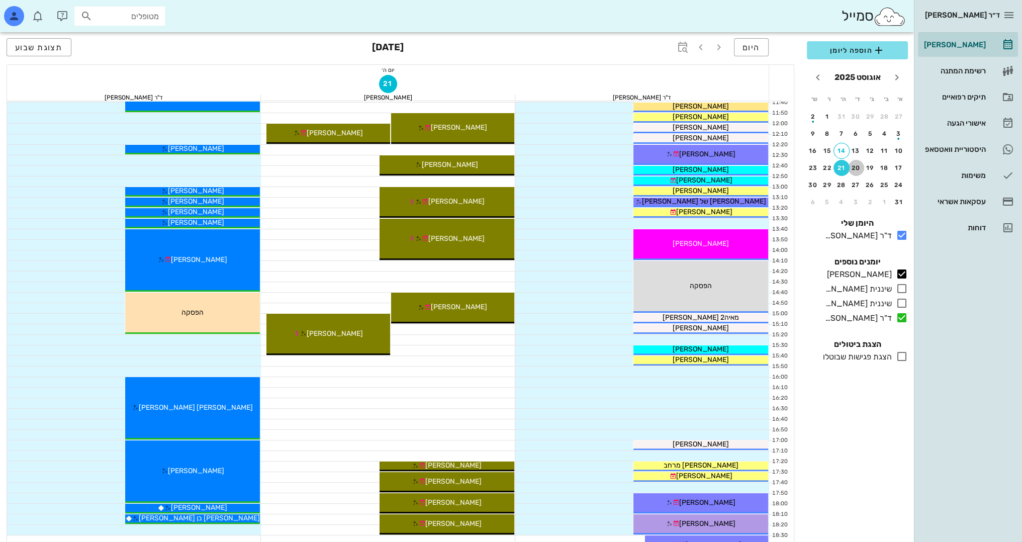
click at [854, 170] on div "20" at bounding box center [856, 167] width 16 height 7
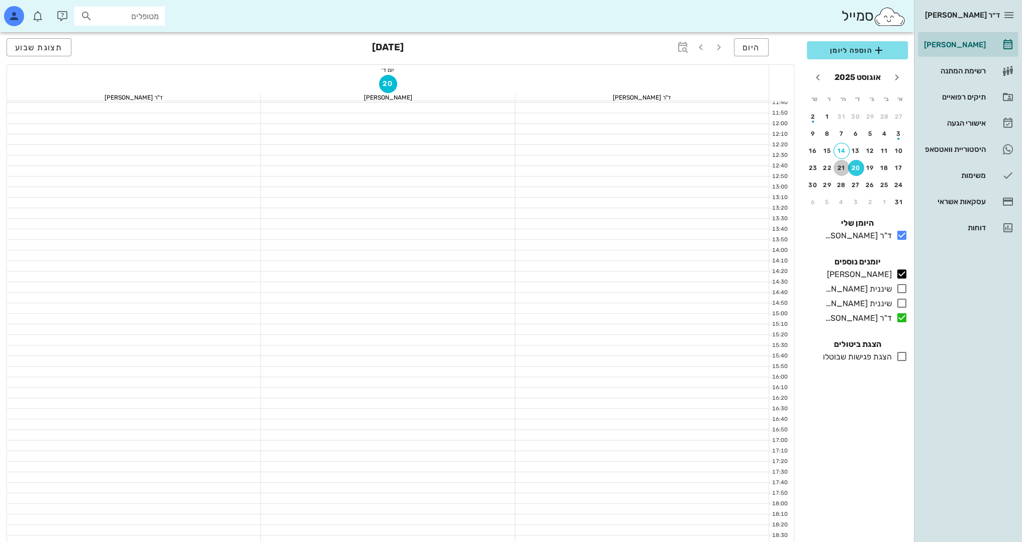
click at [843, 170] on div "21" at bounding box center [842, 167] width 16 height 7
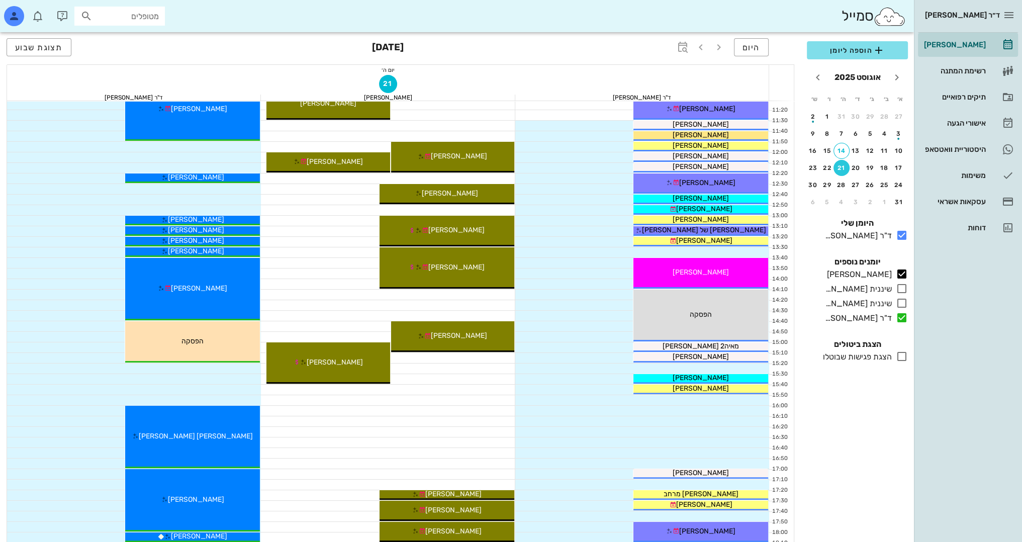
scroll to position [244, 0]
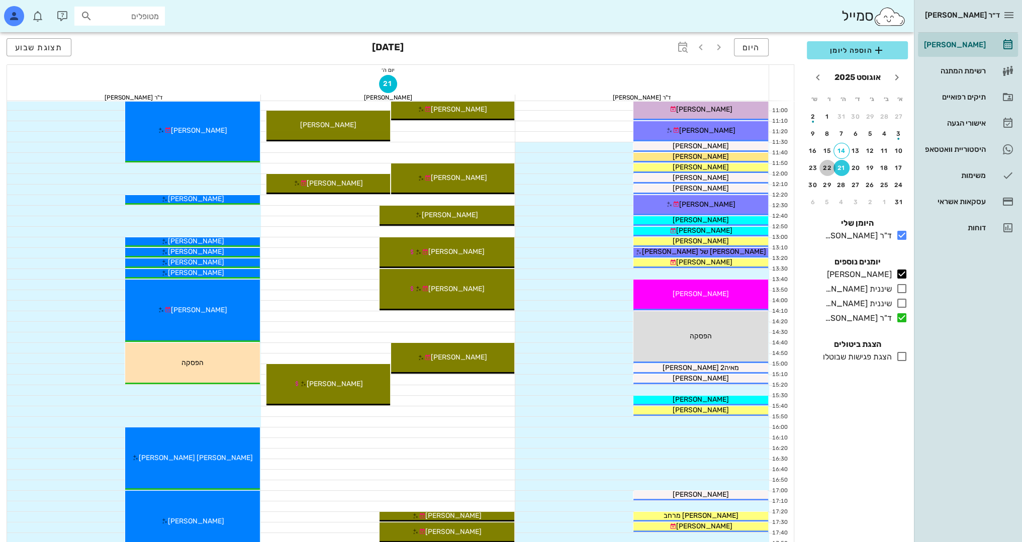
click at [829, 168] on div "22" at bounding box center [828, 167] width 16 height 7
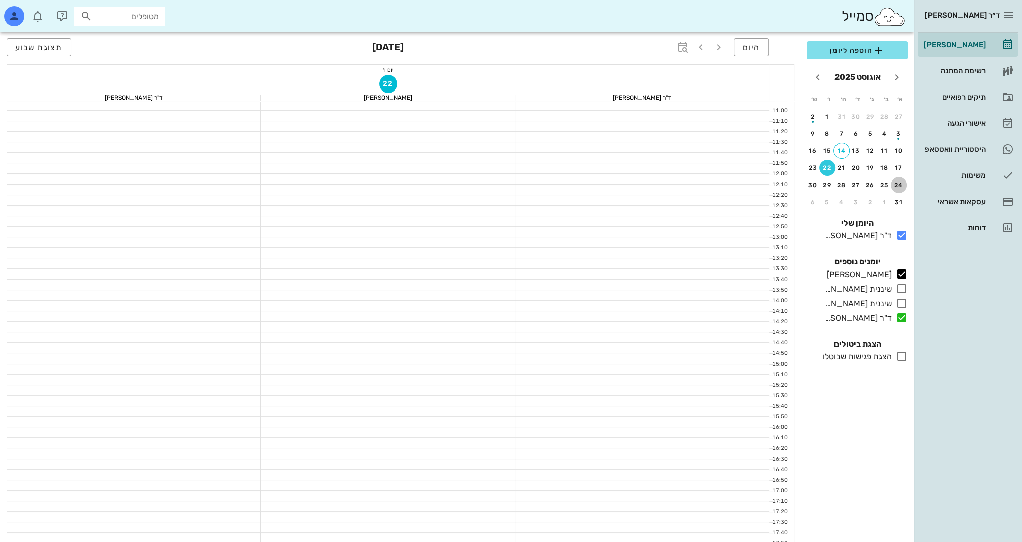
click at [900, 188] on button "24" at bounding box center [899, 185] width 16 height 16
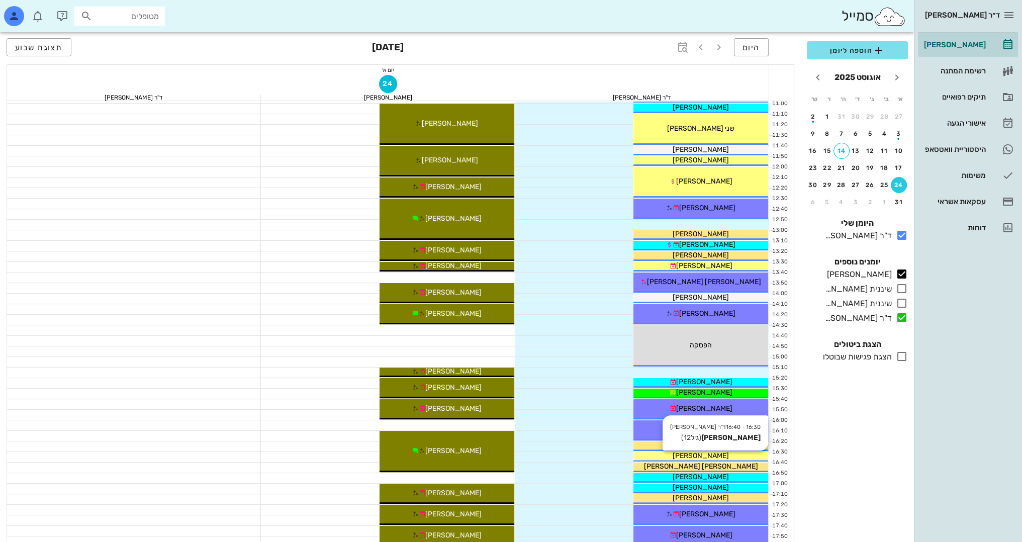
scroll to position [445, 0]
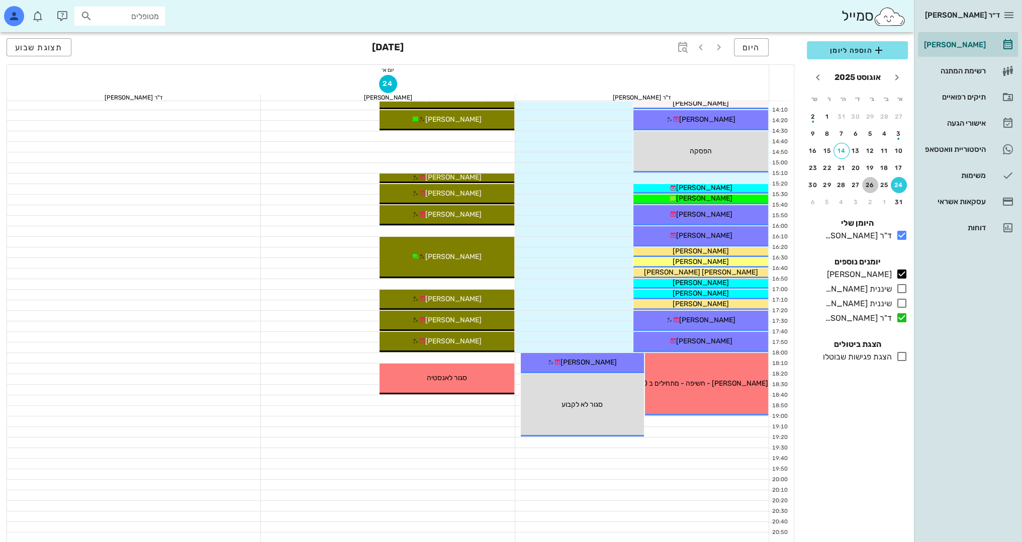
click at [872, 184] on div "26" at bounding box center [870, 184] width 16 height 7
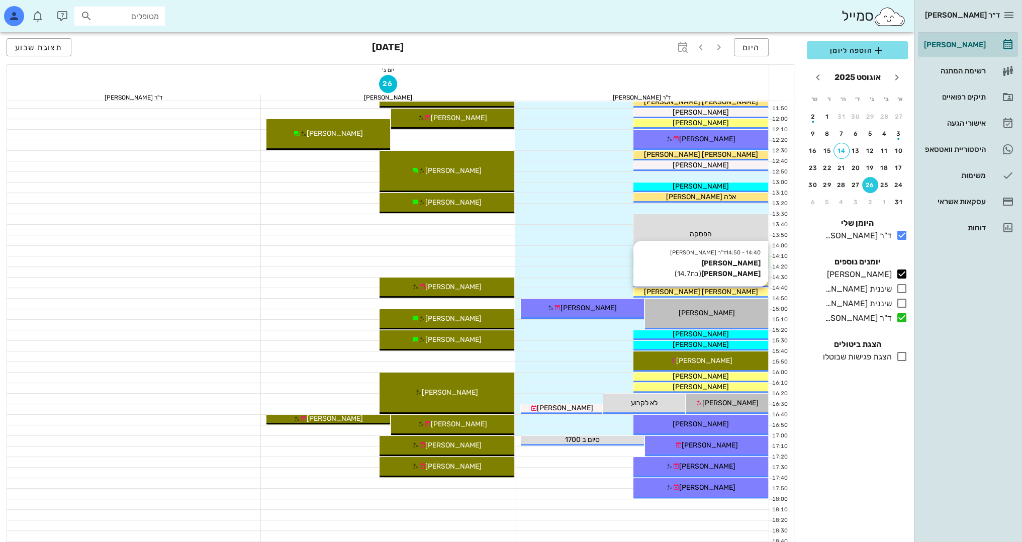
scroll to position [302, 0]
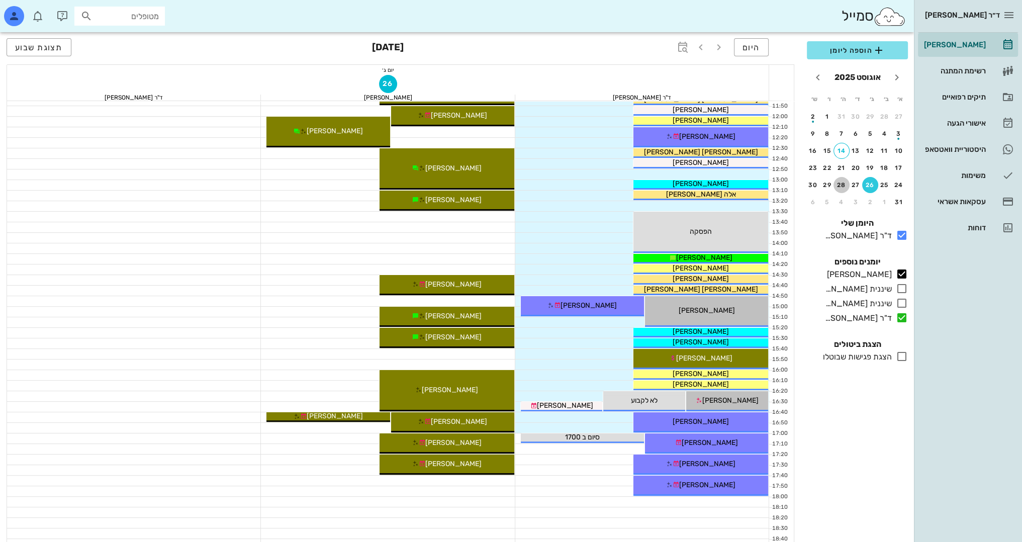
click at [846, 181] on div "28" at bounding box center [842, 184] width 16 height 7
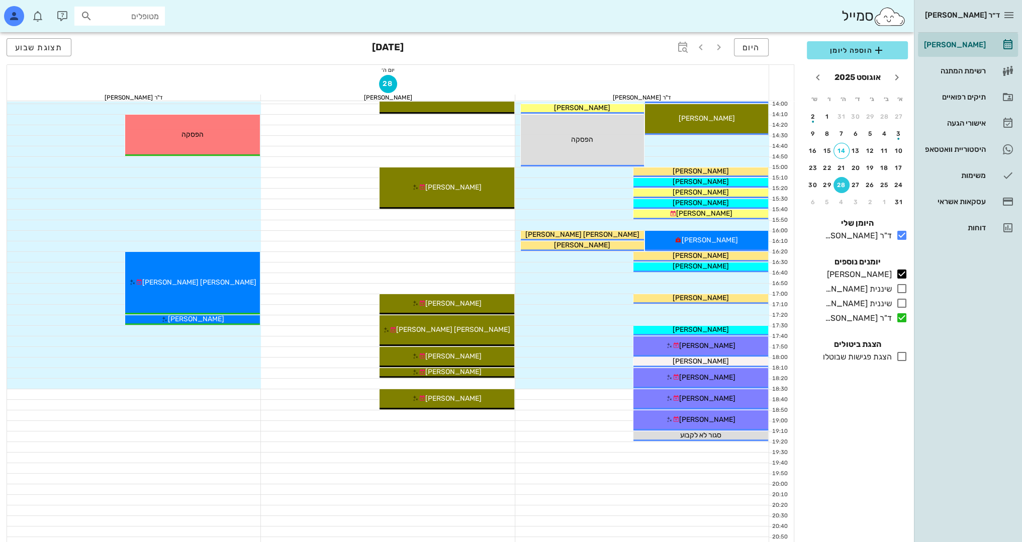
scroll to position [445, 0]
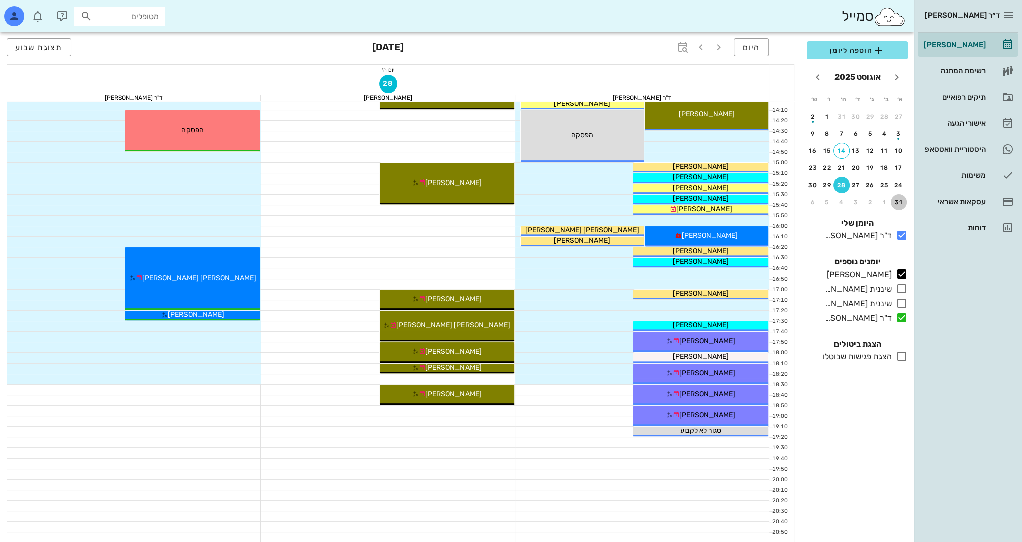
click at [899, 205] on button "31" at bounding box center [899, 202] width 16 height 16
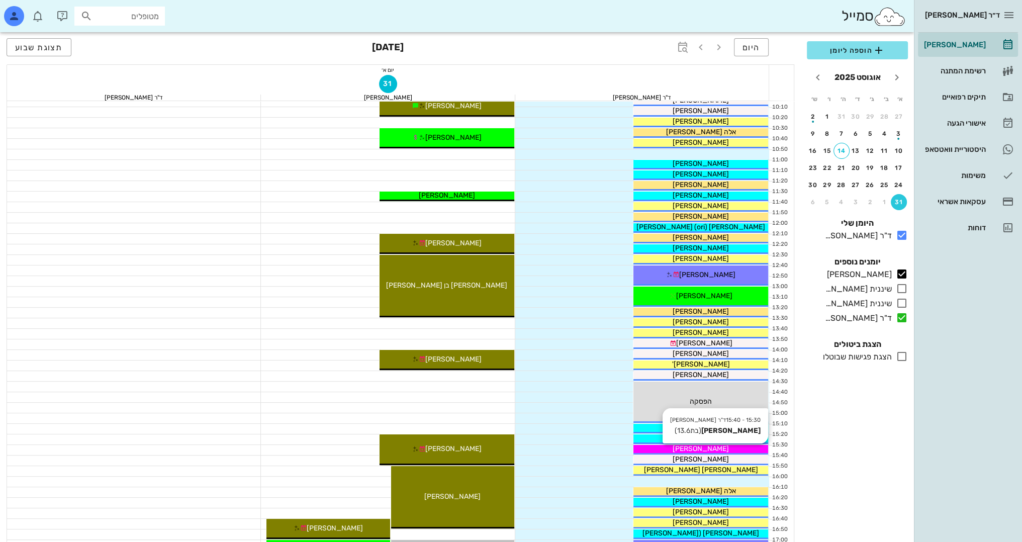
scroll to position [345, 0]
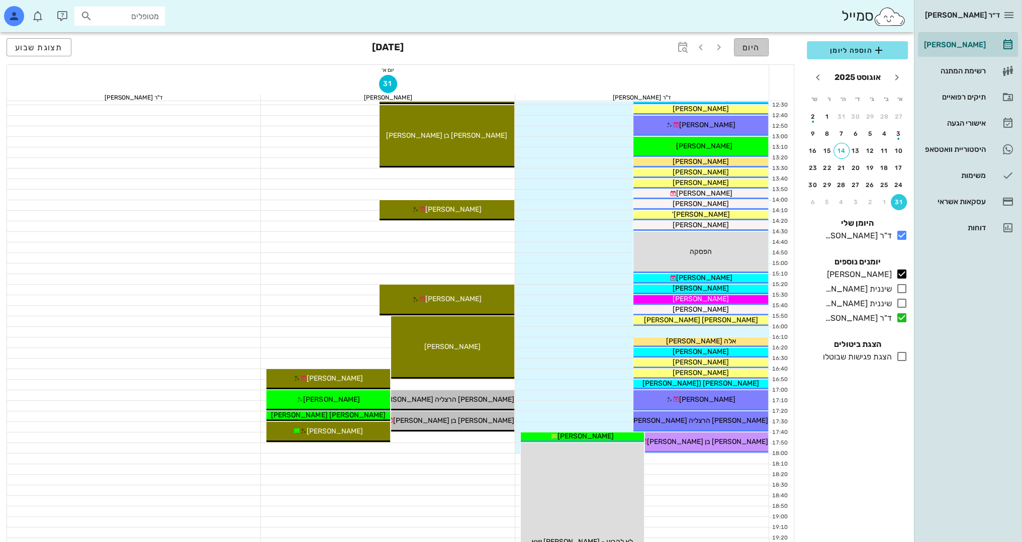
click at [752, 46] on span "היום" at bounding box center [752, 48] width 18 height 10
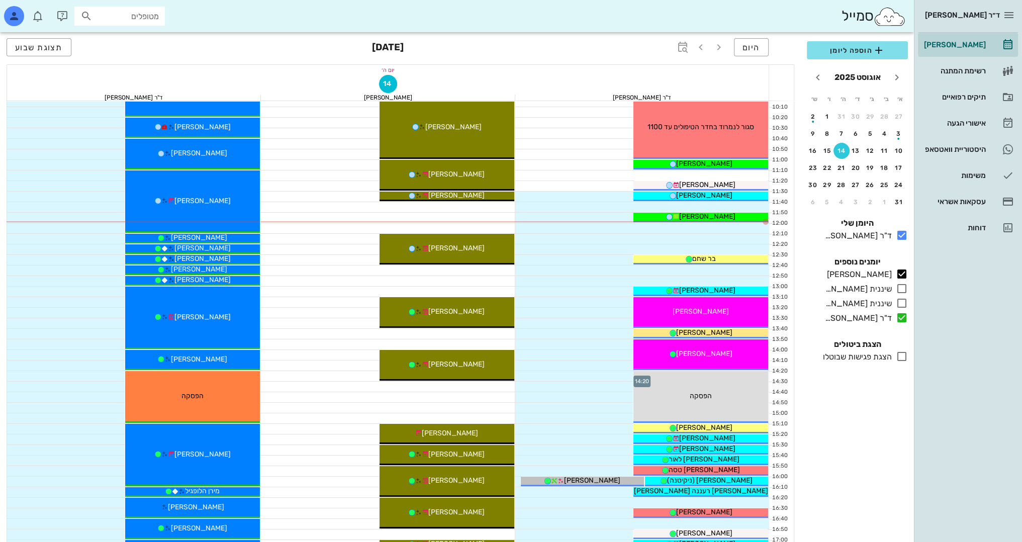
scroll to position [194, 0]
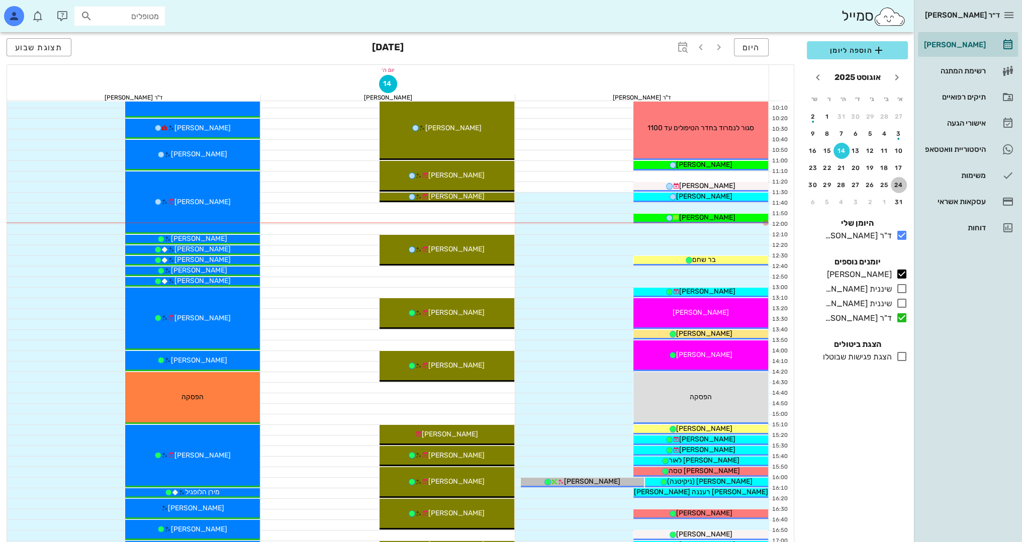
click at [895, 184] on div "24" at bounding box center [899, 184] width 16 height 7
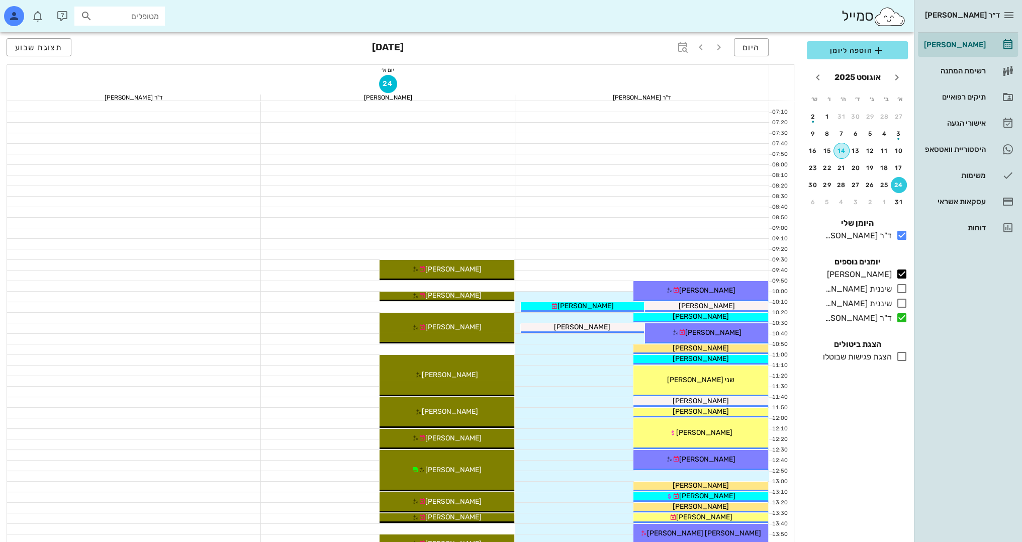
click at [847, 155] on button "14" at bounding box center [842, 151] width 16 height 16
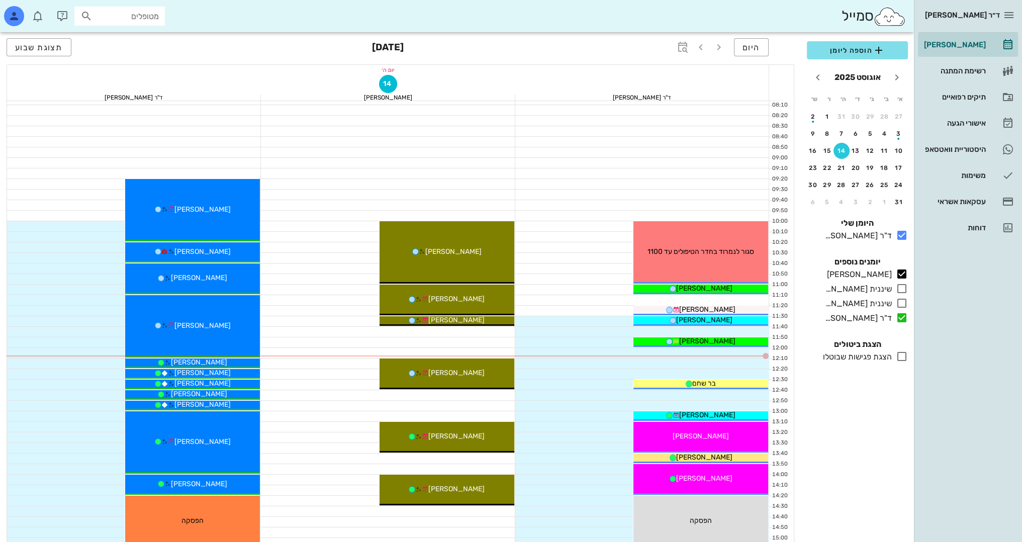
scroll to position [101, 0]
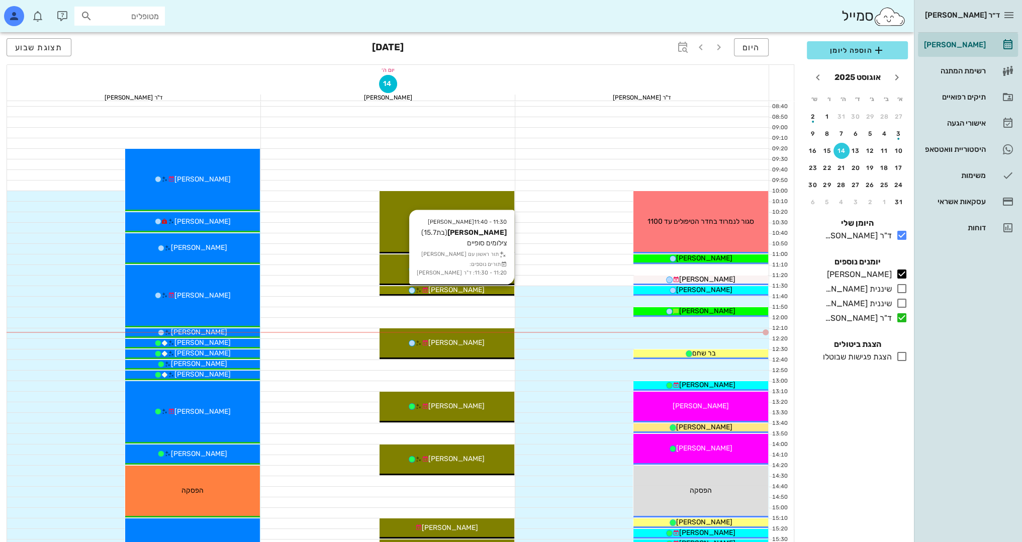
click at [488, 291] on div "[PERSON_NAME]" at bounding box center [447, 290] width 135 height 11
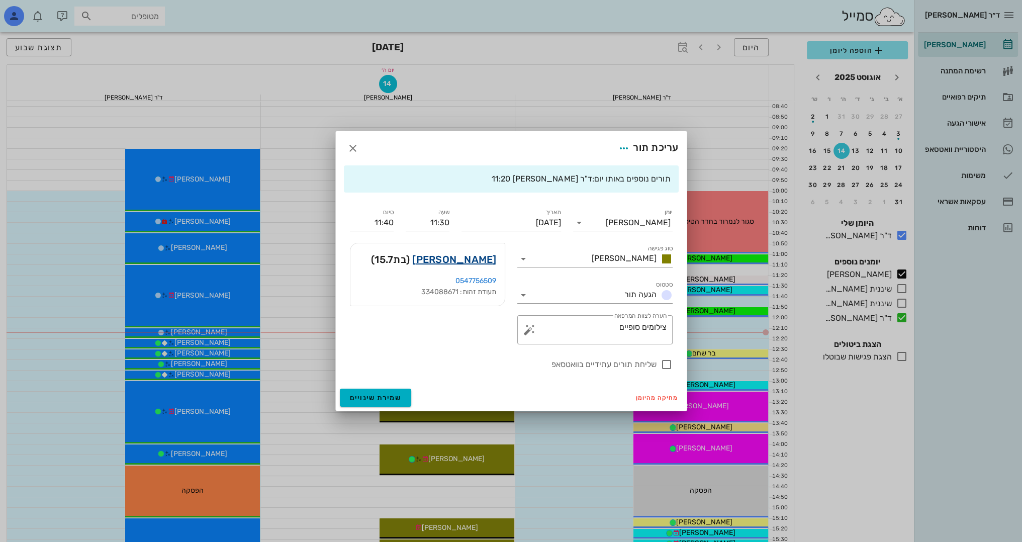
click at [476, 262] on link "[PERSON_NAME]" at bounding box center [454, 259] width 84 height 16
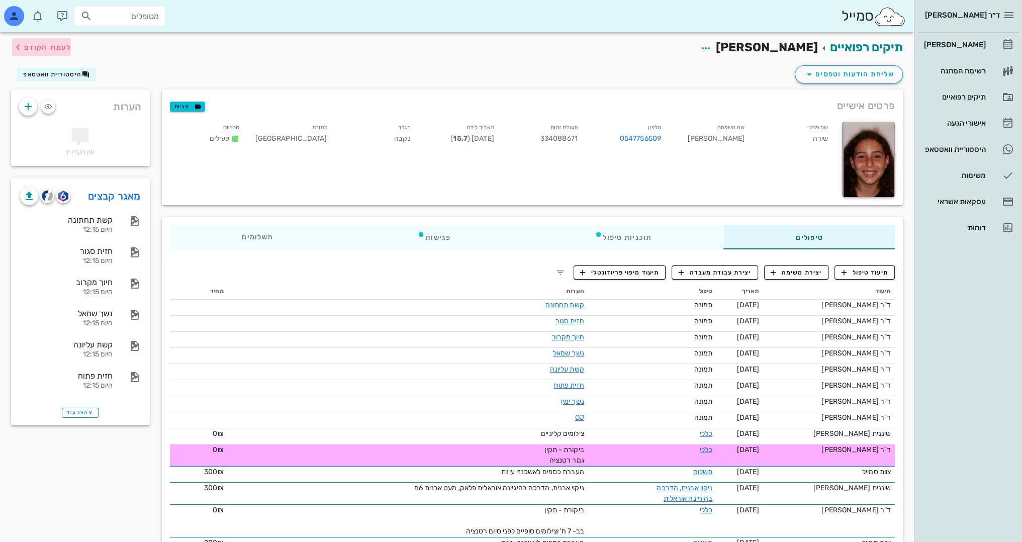
click at [64, 51] on span "לעמוד הקודם" at bounding box center [41, 47] width 59 height 12
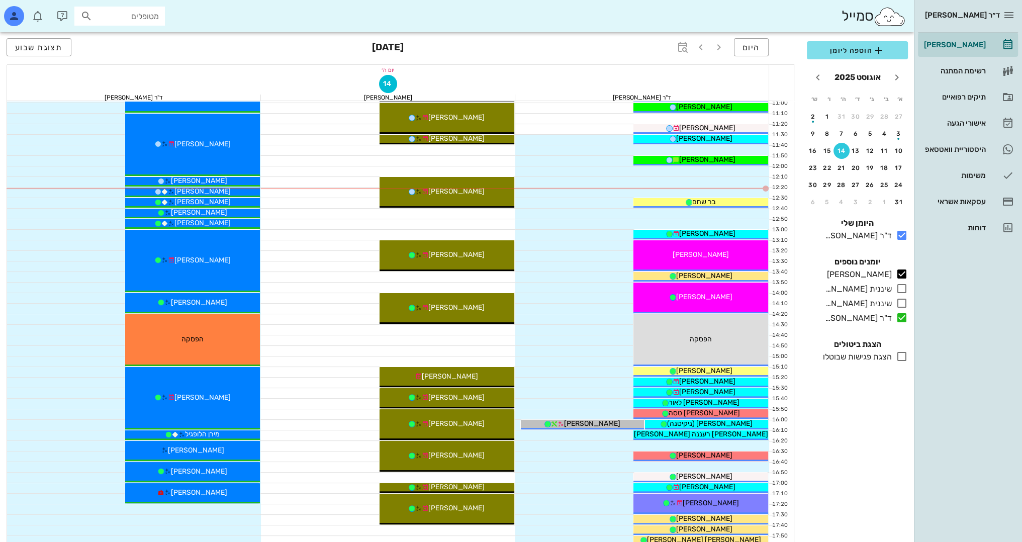
scroll to position [251, 0]
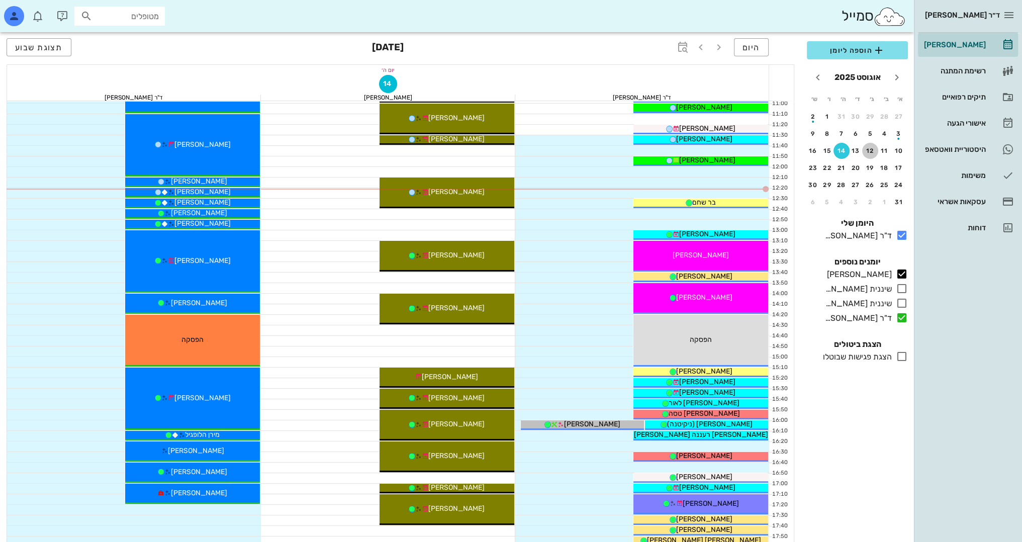
click at [869, 151] on div "12" at bounding box center [870, 150] width 16 height 7
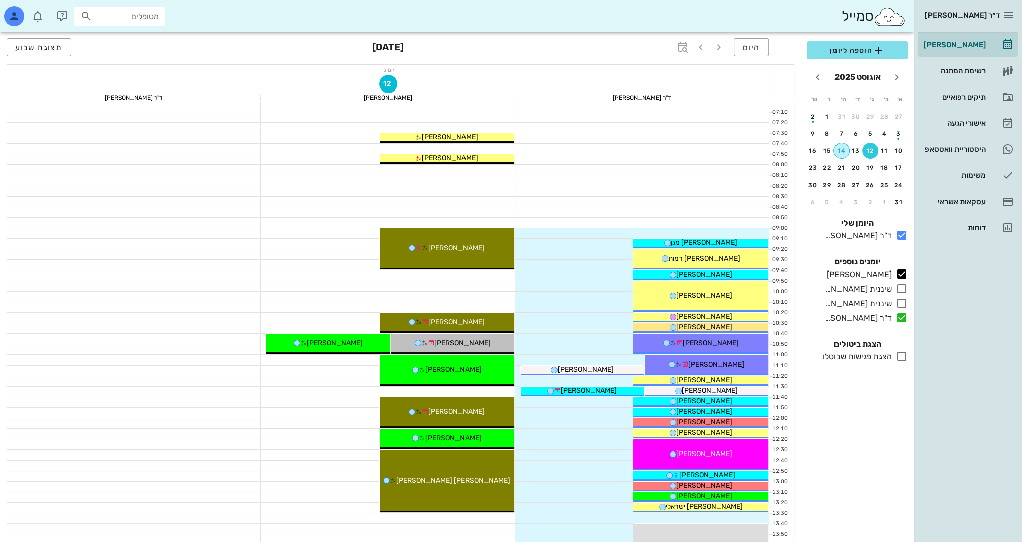
click at [844, 156] on button "14" at bounding box center [842, 151] width 16 height 16
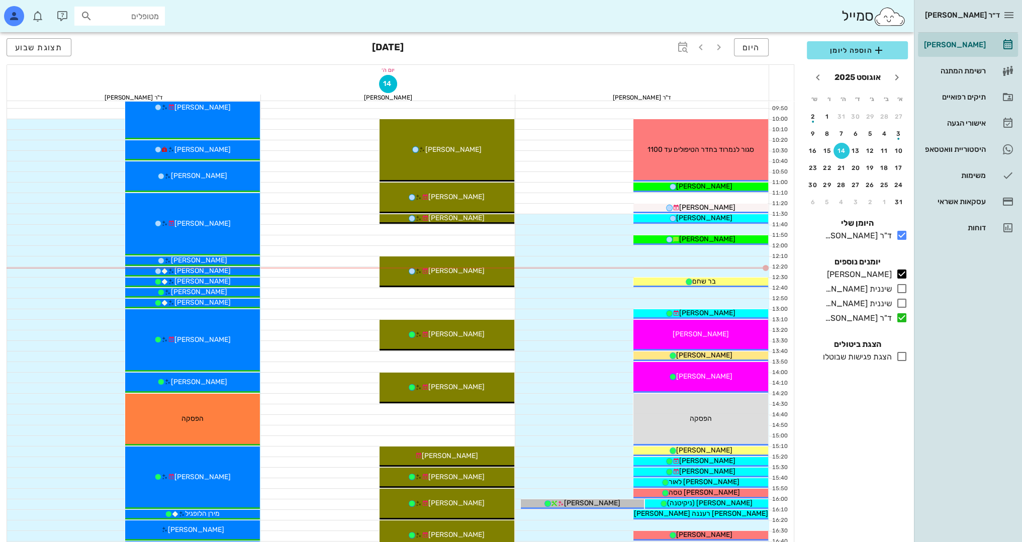
scroll to position [144, 0]
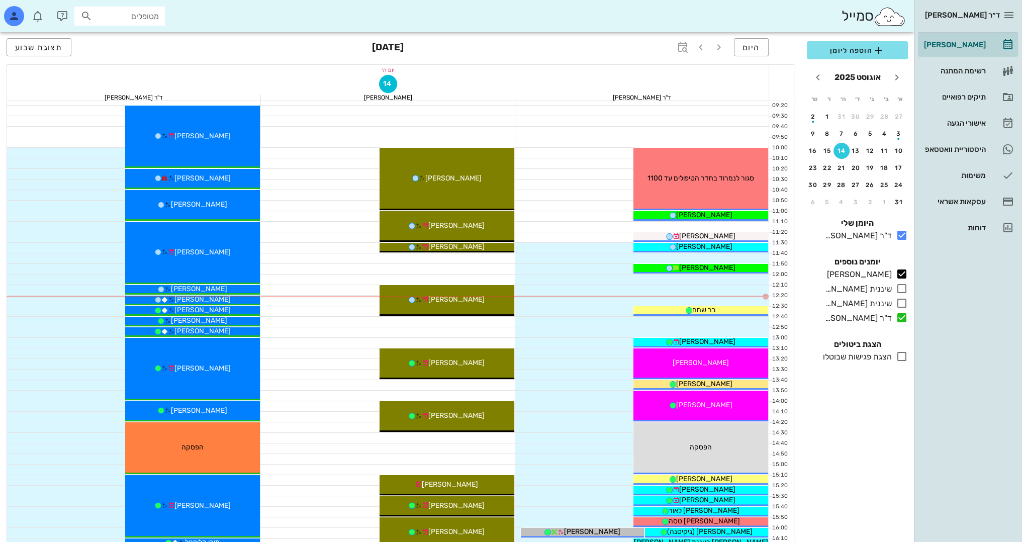
click at [999, 13] on span "ד״ר [PERSON_NAME]" at bounding box center [962, 15] width 75 height 9
click at [1005, 19] on icon "button" at bounding box center [1009, 15] width 12 height 12
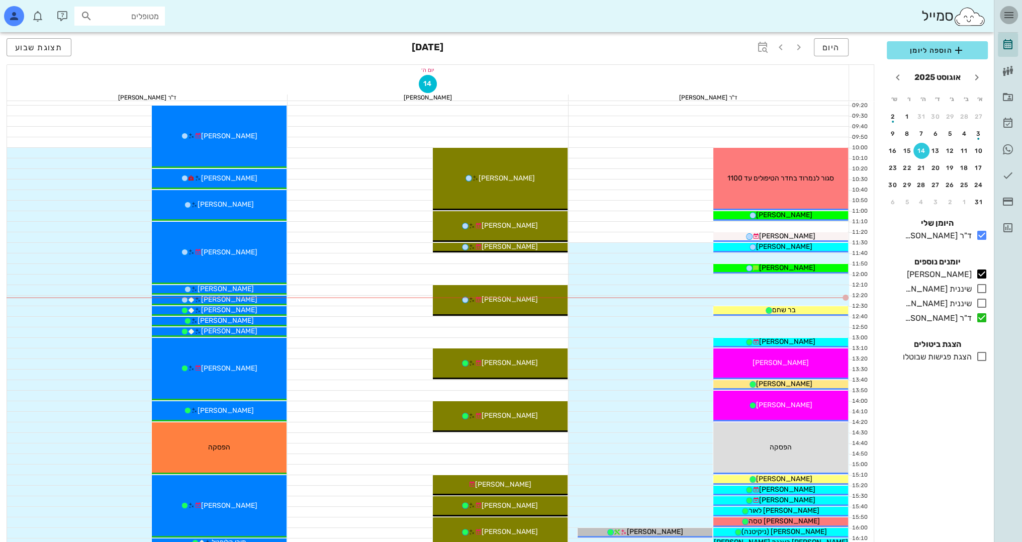
click at [1005, 19] on icon "button" at bounding box center [1009, 15] width 12 height 12
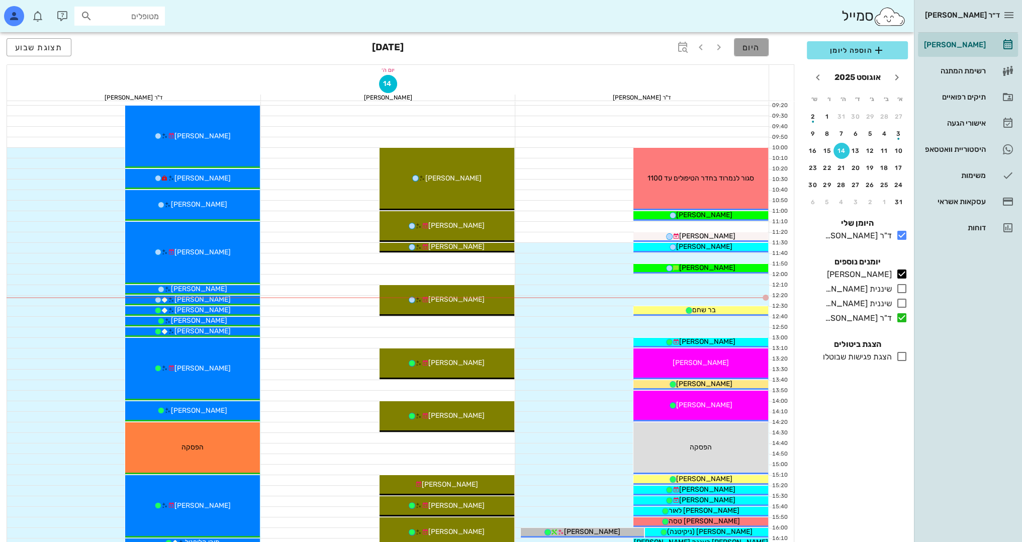
click at [743, 49] on span "היום" at bounding box center [752, 48] width 18 height 10
click at [982, 100] on div "תיקים רפואיים" at bounding box center [954, 97] width 64 height 8
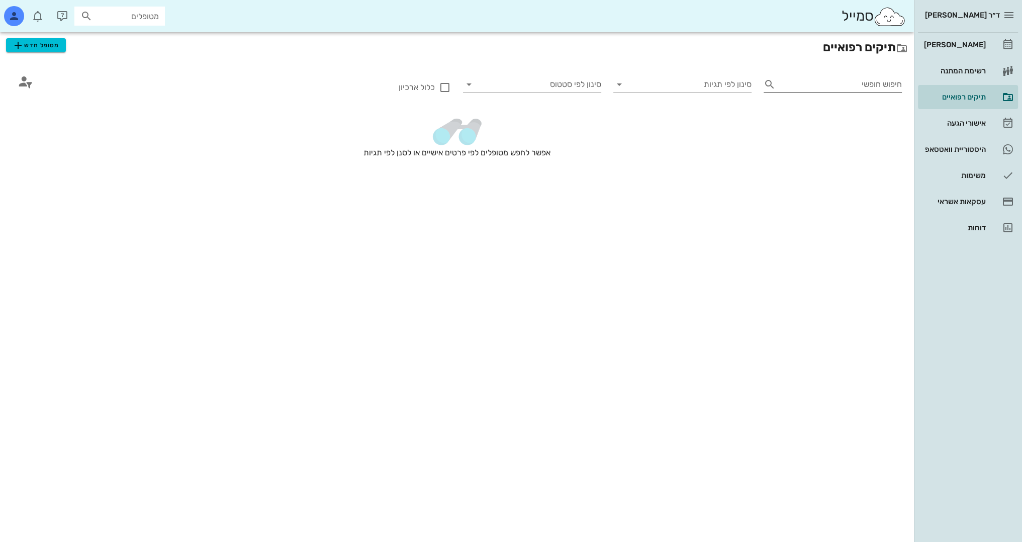
click at [835, 85] on input "חיפוש חופשי" at bounding box center [841, 84] width 122 height 16
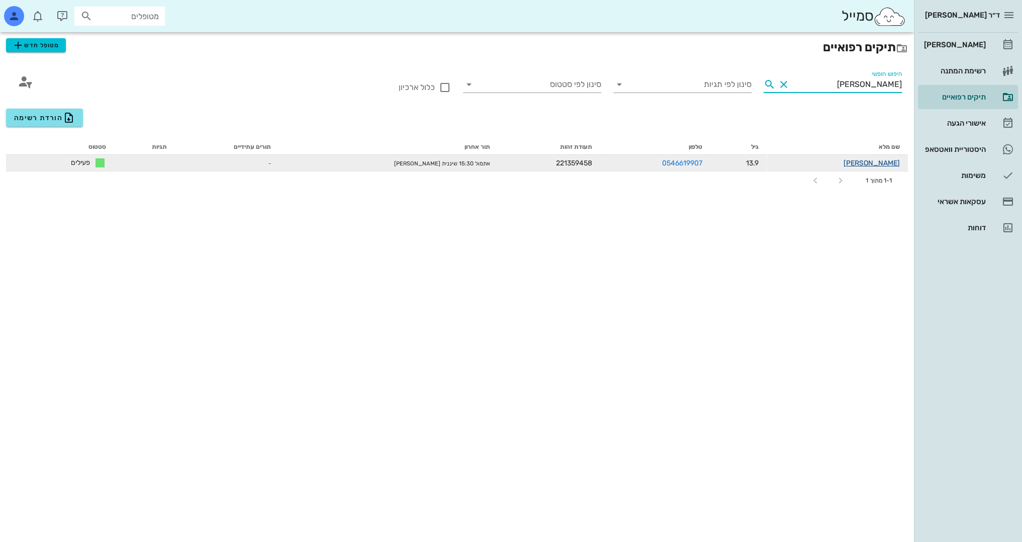
type input "[PERSON_NAME]"
click at [880, 163] on link "[PERSON_NAME]" at bounding box center [872, 163] width 56 height 9
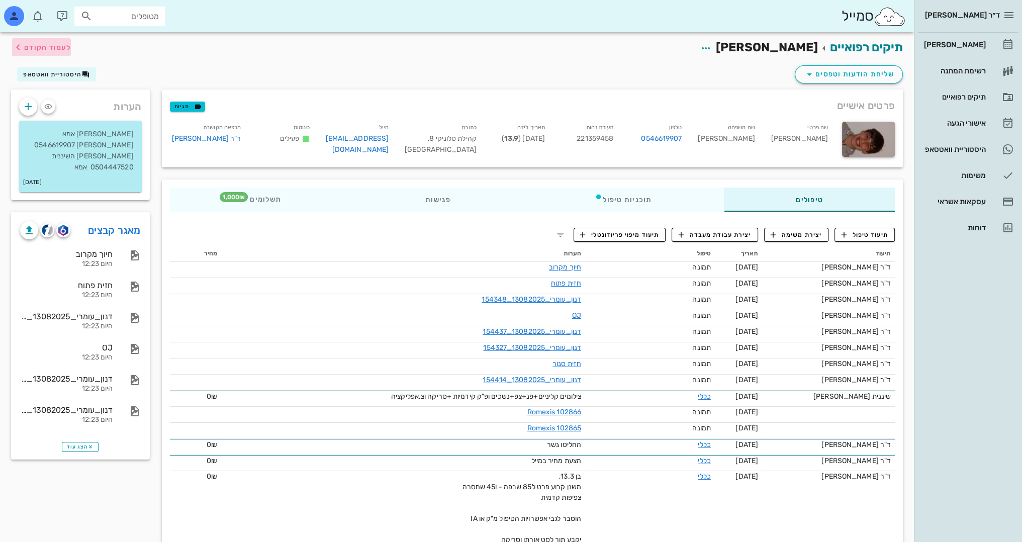
click at [68, 45] on span "לעמוד הקודם" at bounding box center [47, 47] width 47 height 9
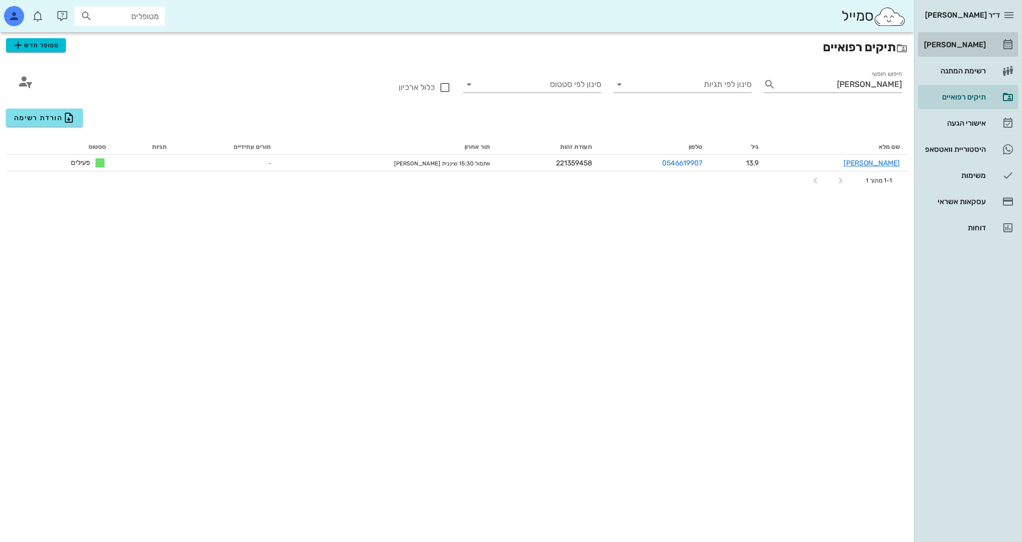
click at [993, 41] on link "[PERSON_NAME]" at bounding box center [968, 45] width 100 height 24
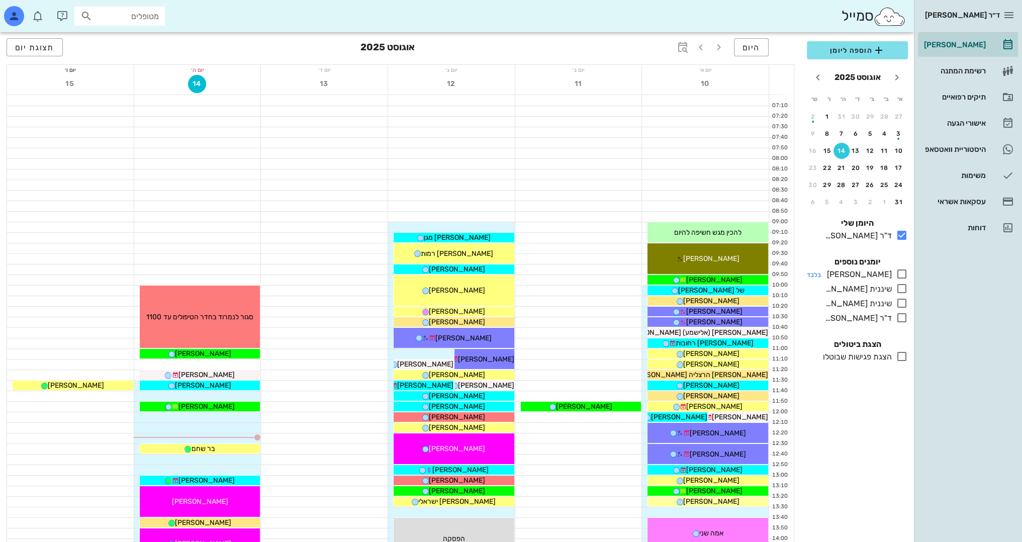
click at [900, 270] on icon at bounding box center [902, 274] width 12 height 12
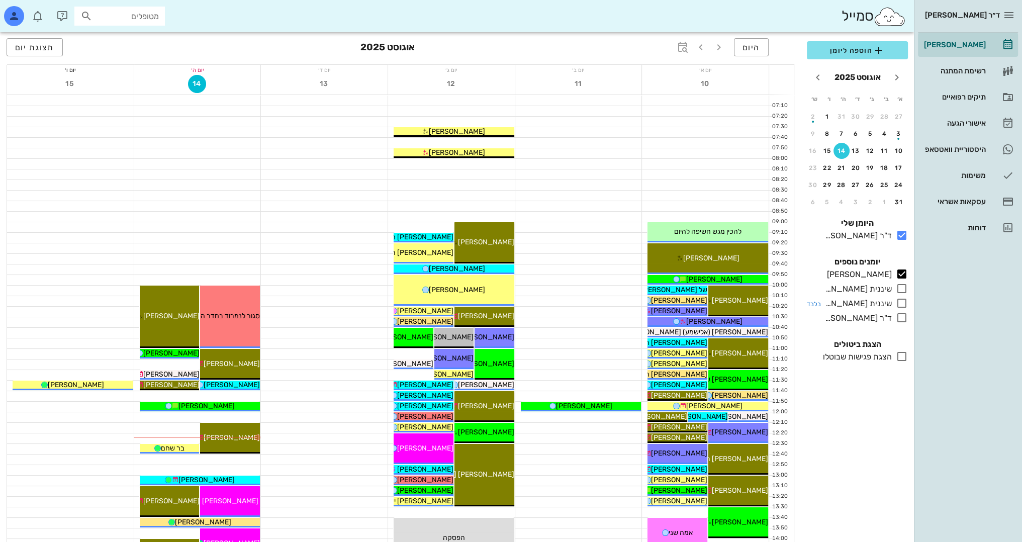
drag, startPoint x: 898, startPoint y: 315, endPoint x: 867, endPoint y: 297, distance: 36.0
click at [899, 316] on icon at bounding box center [902, 318] width 12 height 12
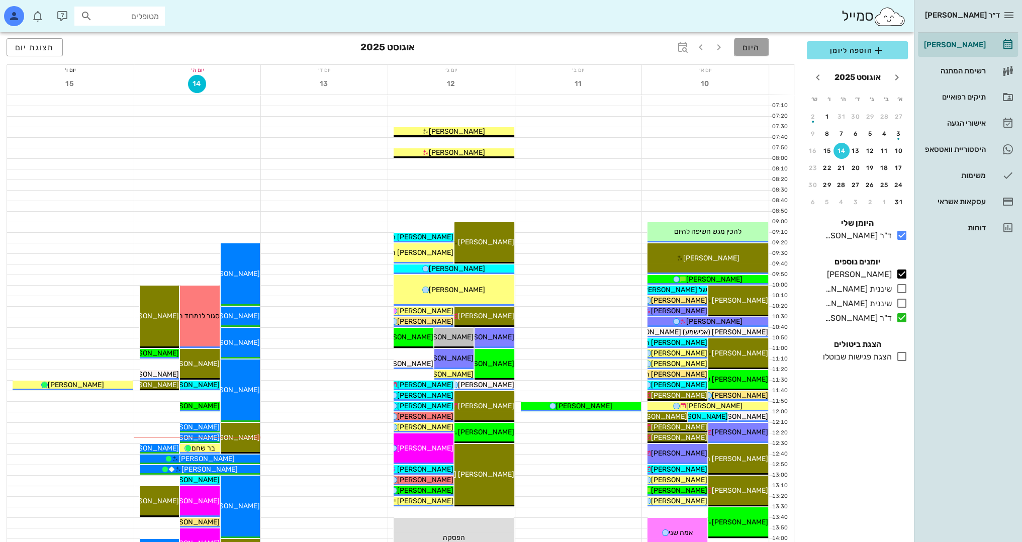
click at [755, 49] on span "היום" at bounding box center [752, 48] width 18 height 10
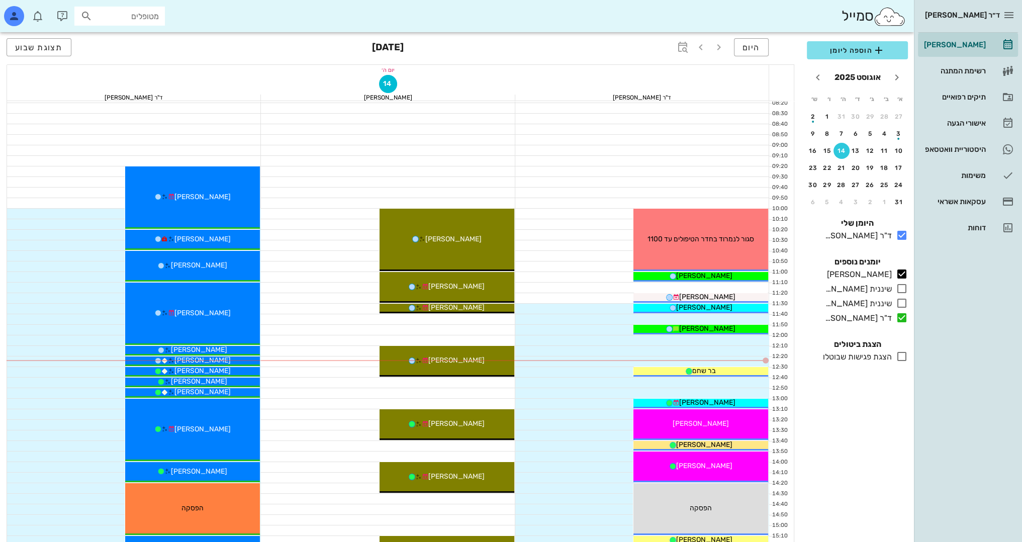
scroll to position [101, 0]
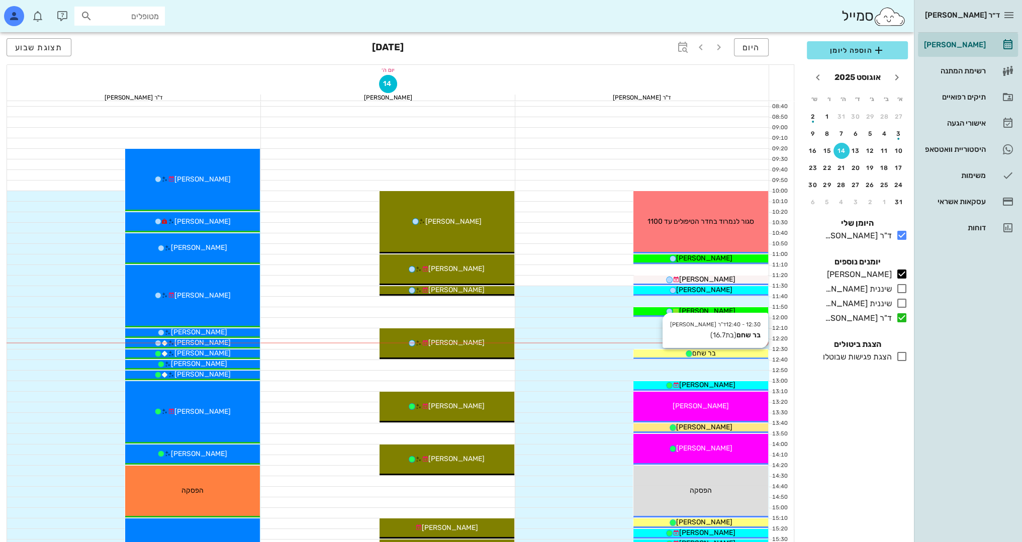
click at [710, 352] on span "בר שחם" at bounding box center [704, 353] width 24 height 9
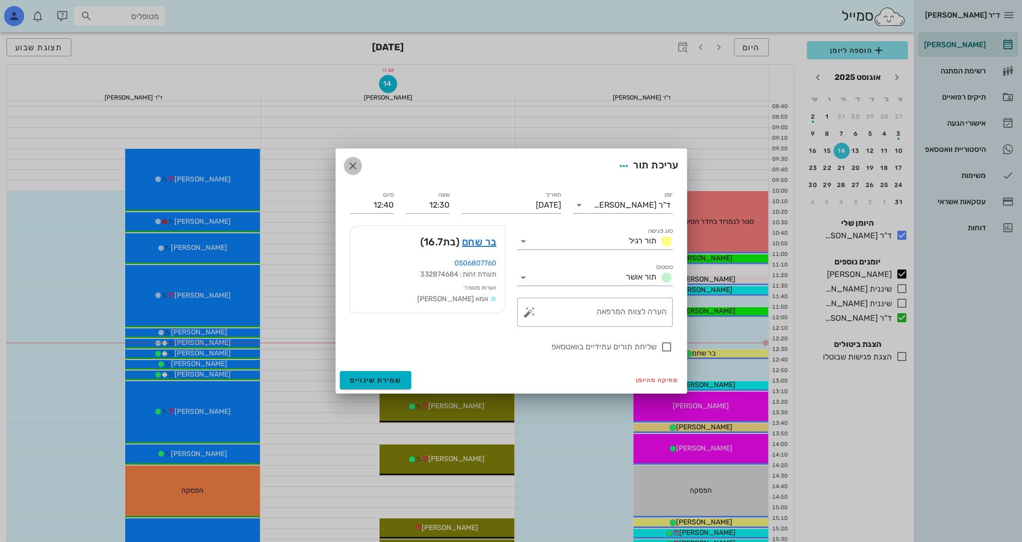
click at [353, 166] on icon "button" at bounding box center [353, 166] width 12 height 12
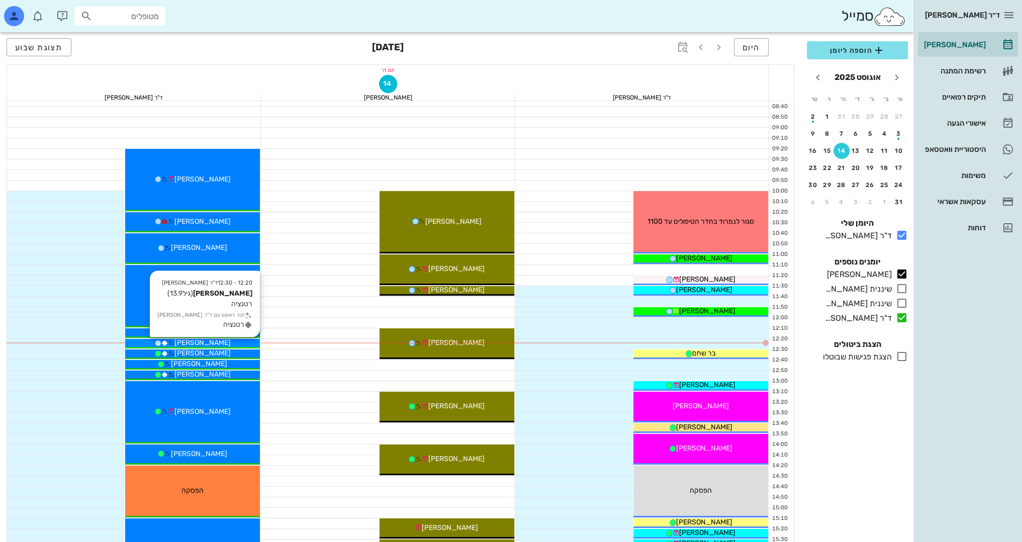
click at [243, 340] on div "[PERSON_NAME]" at bounding box center [192, 342] width 135 height 11
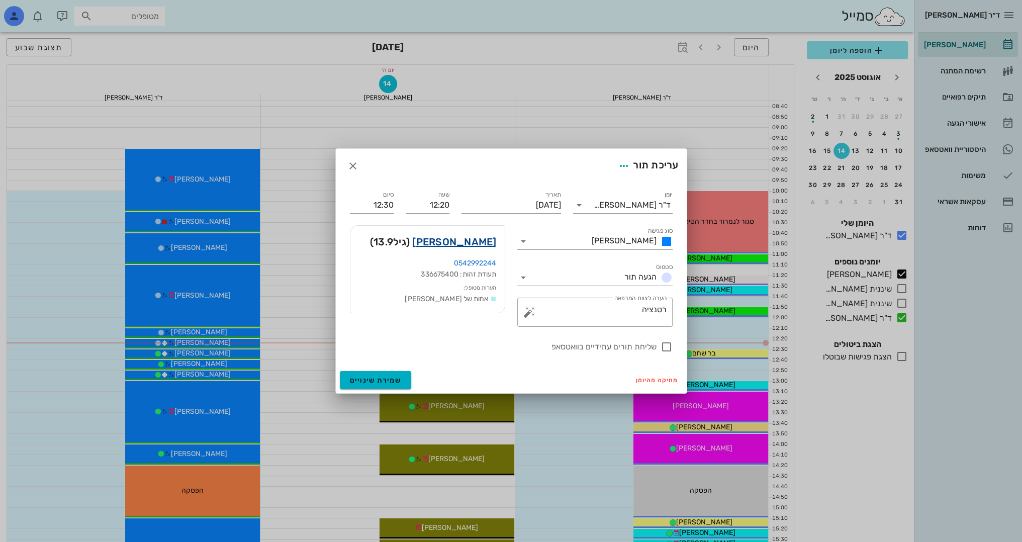
click at [481, 242] on link "[PERSON_NAME]" at bounding box center [454, 242] width 84 height 16
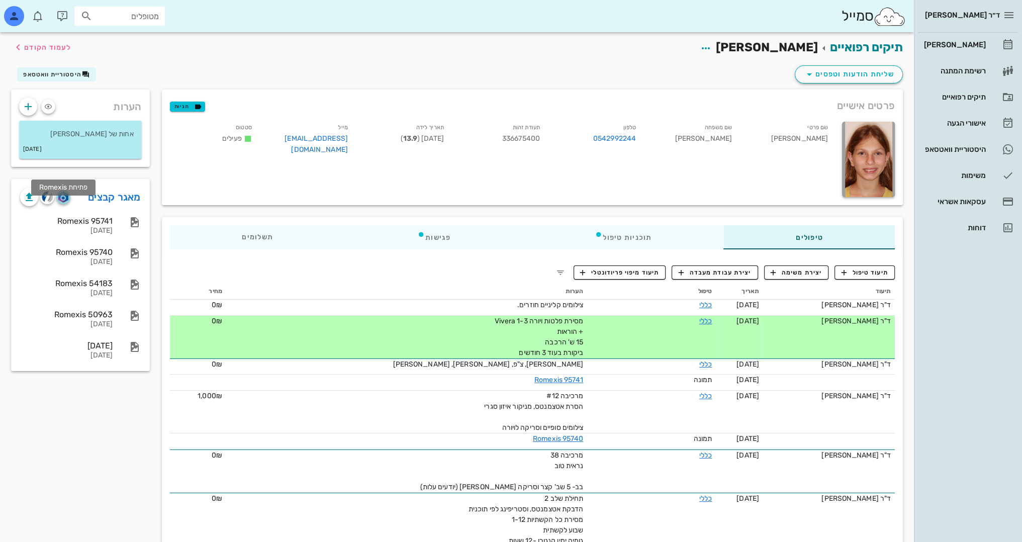
click at [65, 203] on img "button" at bounding box center [63, 197] width 10 height 11
click at [871, 272] on span "תיעוד טיפול" at bounding box center [865, 272] width 47 height 9
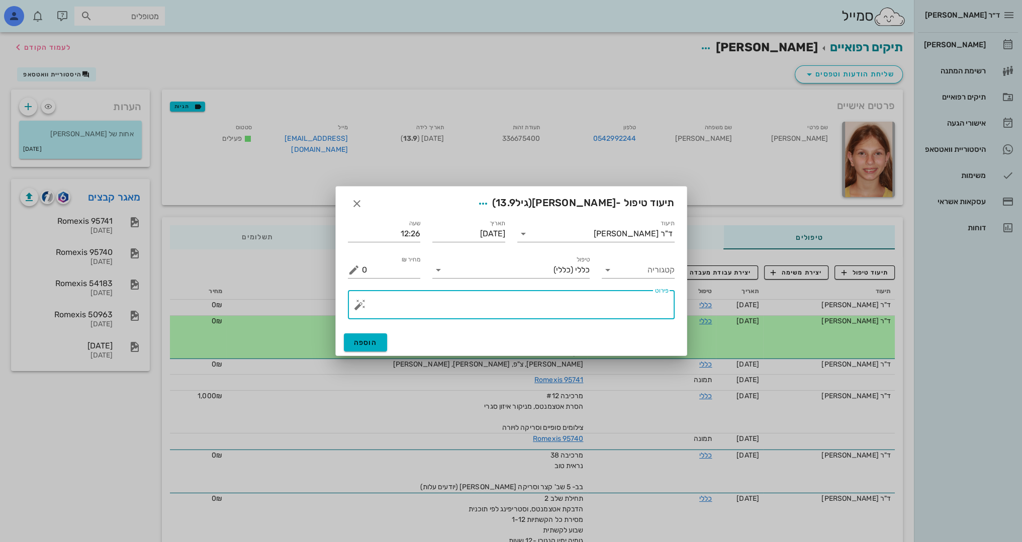
click at [629, 296] on textarea "פירוט" at bounding box center [515, 307] width 307 height 24
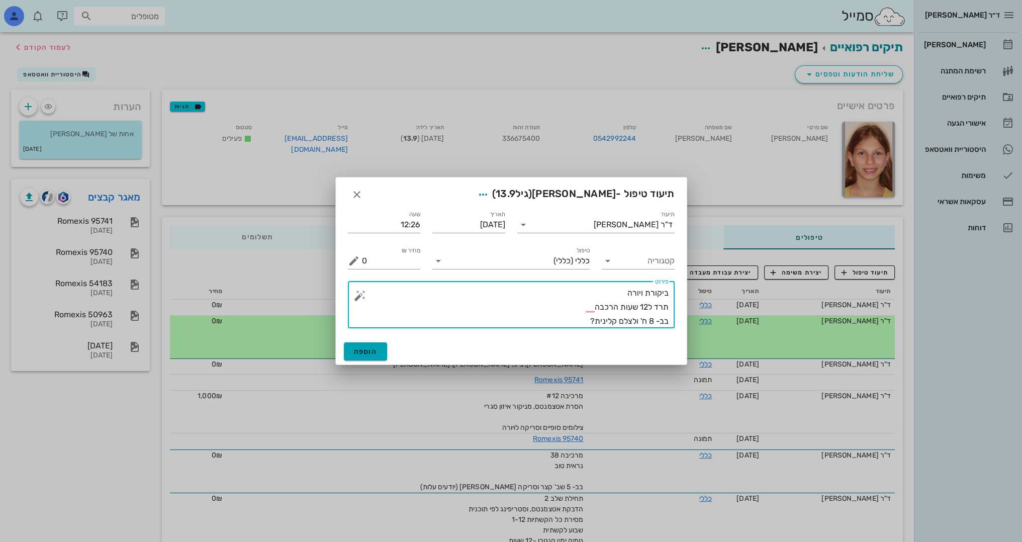
type textarea "ביקורת ויורה תרד ל12 שעות הרכבה בב- 8 ח' ולצלם קלינית?"
click at [374, 353] on span "הוספה" at bounding box center [366, 351] width 24 height 9
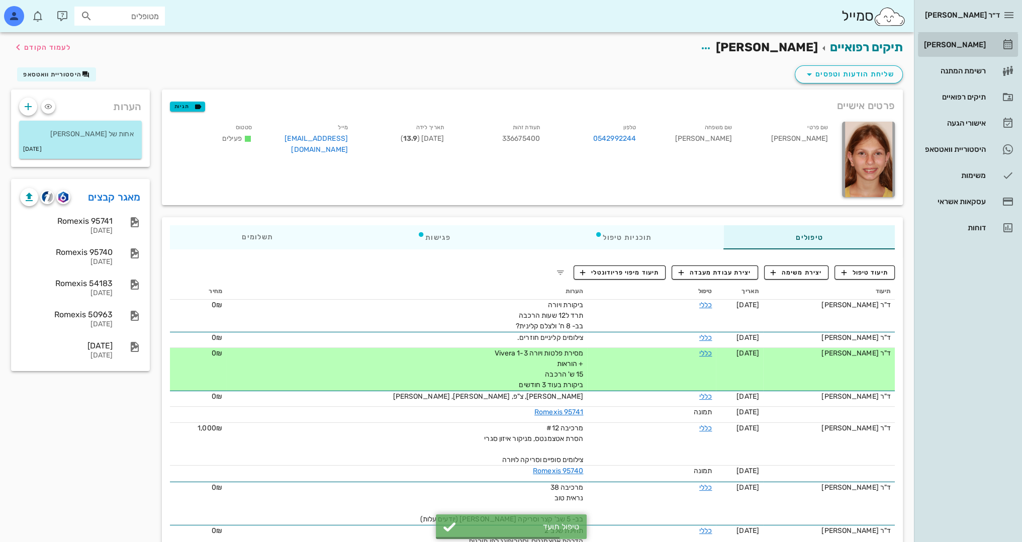
click at [981, 43] on div "[PERSON_NAME]" at bounding box center [954, 45] width 64 height 8
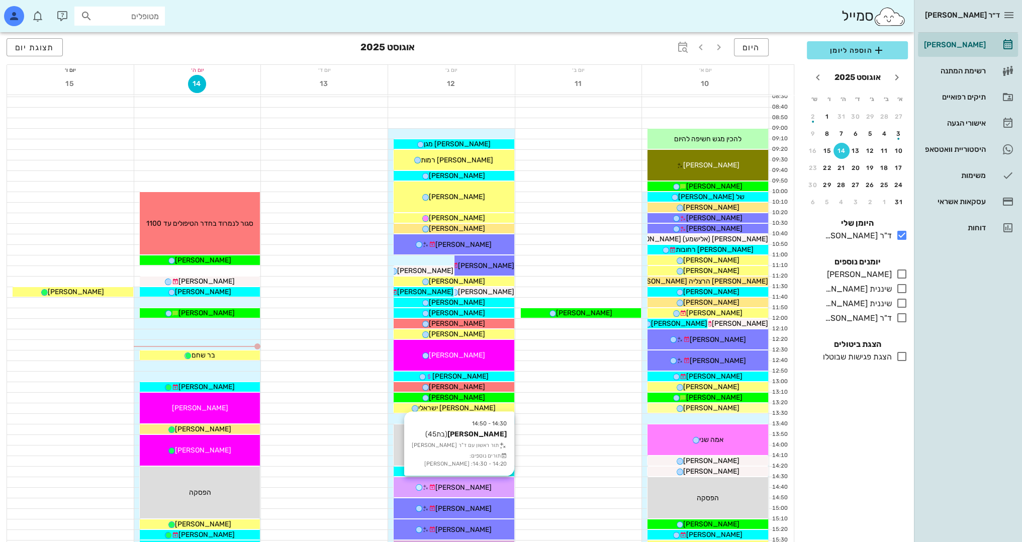
scroll to position [151, 0]
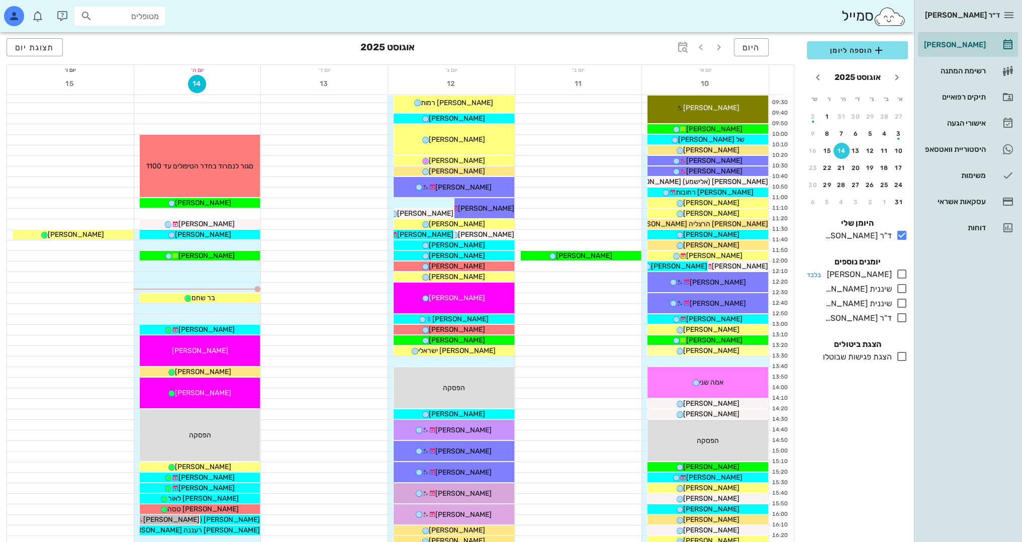
click at [902, 274] on icon at bounding box center [902, 274] width 12 height 12
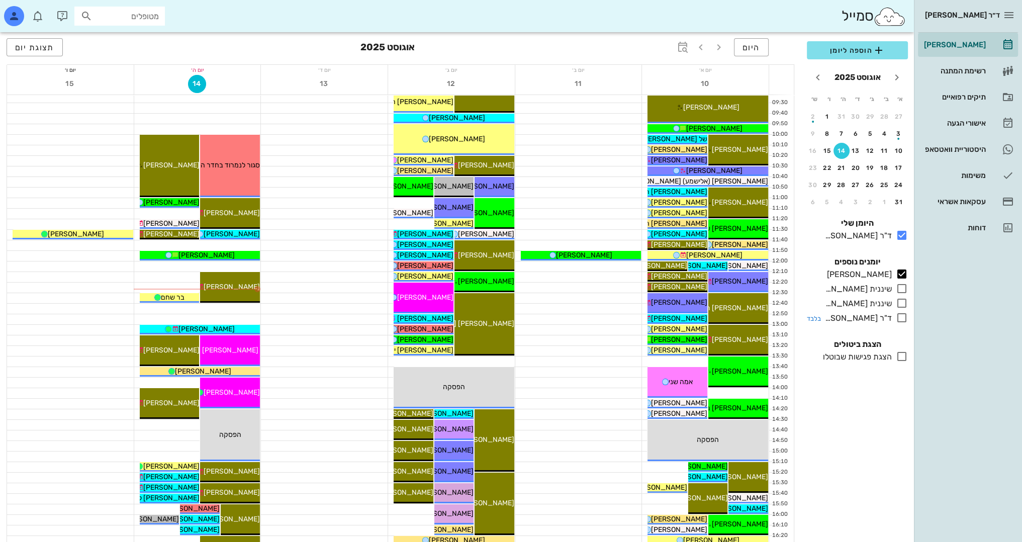
click at [901, 318] on icon at bounding box center [902, 318] width 12 height 12
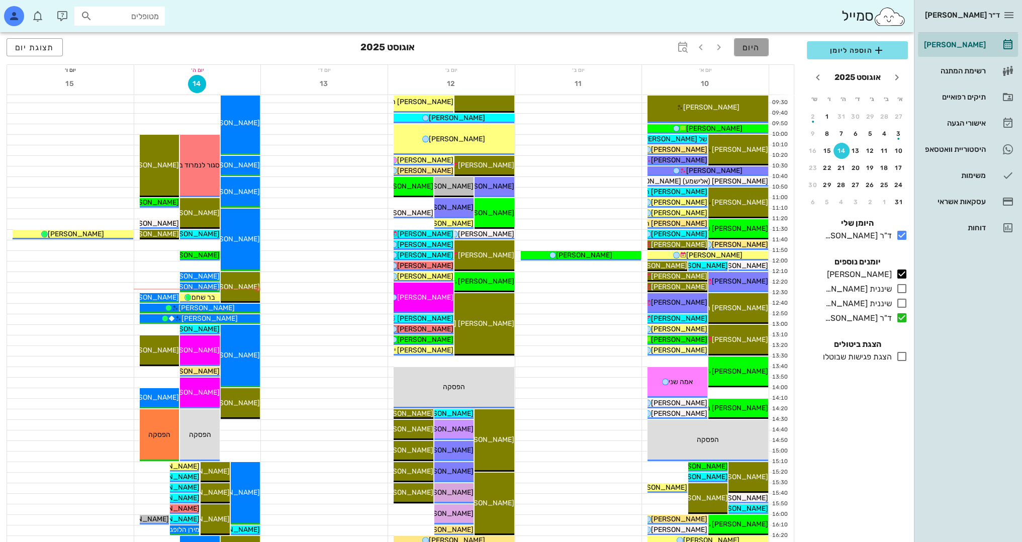
click at [760, 50] on span "היום" at bounding box center [752, 48] width 18 height 10
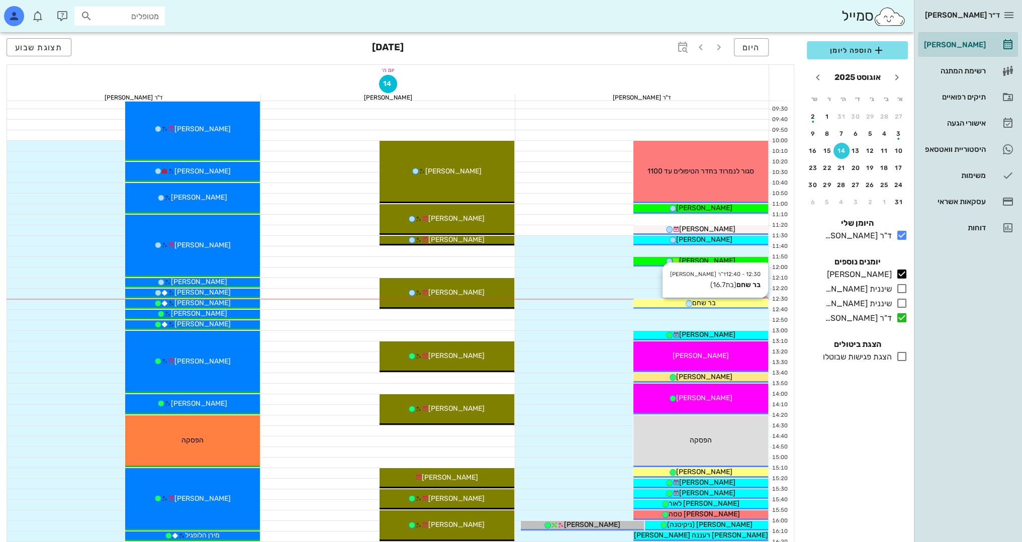
click at [712, 303] on span "בר שחם" at bounding box center [704, 303] width 24 height 9
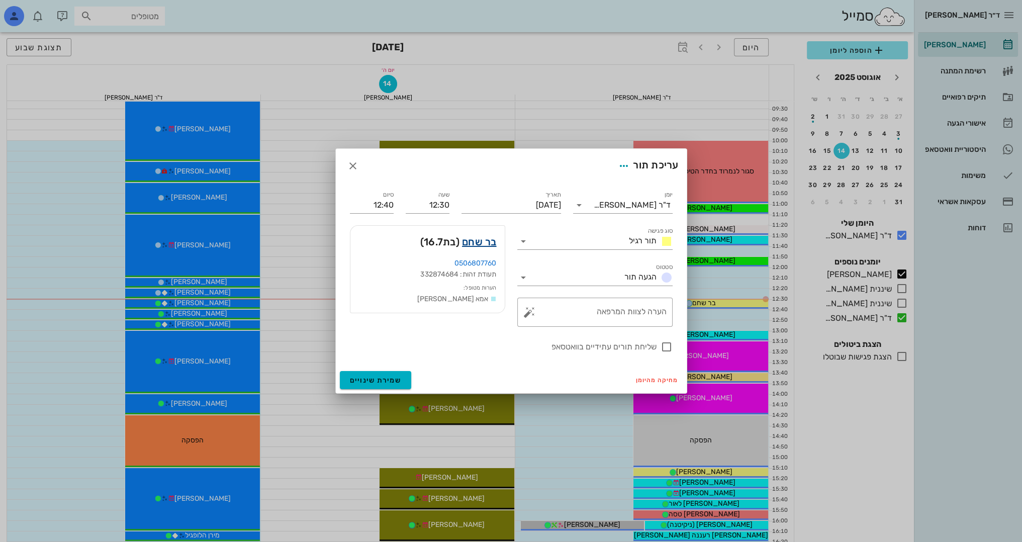
click at [495, 243] on link "בר שחם" at bounding box center [479, 242] width 35 height 16
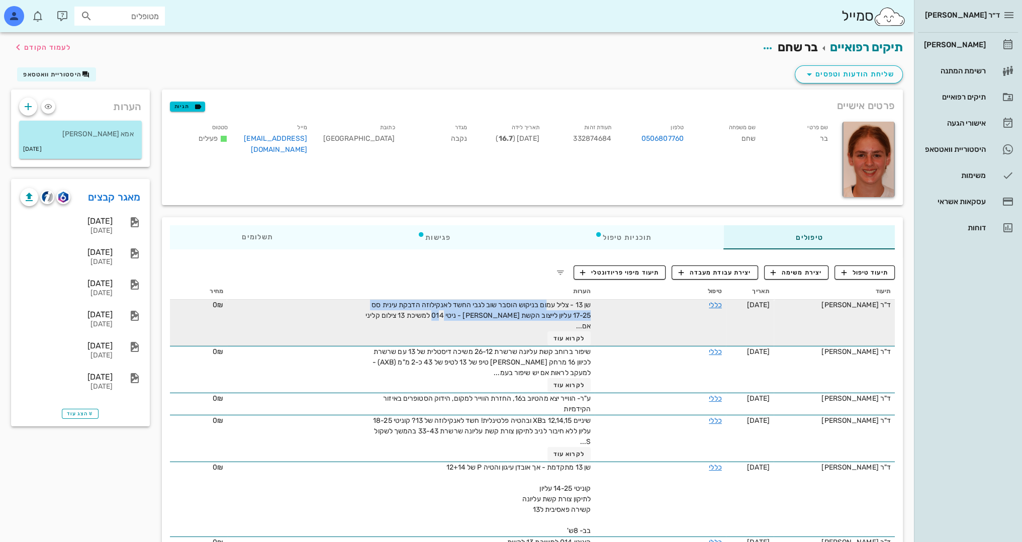
drag, startPoint x: 541, startPoint y: 304, endPoint x: 442, endPoint y: 313, distance: 99.0
click at [442, 313] on span "שן 13 - צליל עמום בניקוש הוסבר שוב לגבי החשד לאנקילוזה הדבקת עינית סס 17-25 עלי…" at bounding box center [478, 316] width 225 height 30
click at [450, 302] on span "שן 13 - צליל עמום בניקוש הוסבר שוב לגבי החשד לאנקילוזה הדבקת עינית סס 17-25 עלי…" at bounding box center [478, 316] width 225 height 30
click at [567, 335] on span "לקרוא עוד" at bounding box center [569, 338] width 31 height 7
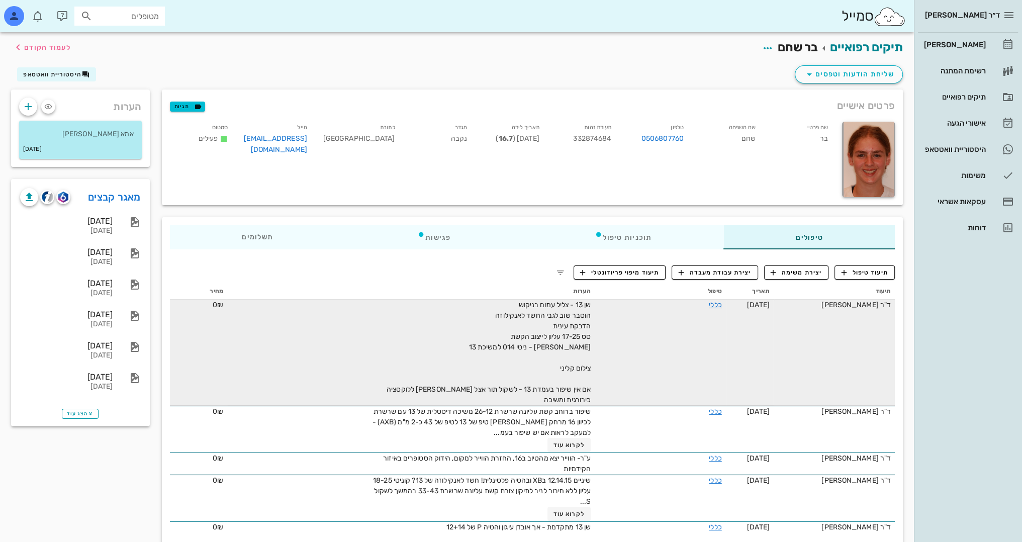
drag, startPoint x: 238, startPoint y: 205, endPoint x: 254, endPoint y: 205, distance: 16.1
click at [238, 205] on div "פרטים אישיים תגיות שם פרטי בר שם משפחה שחם טלפון 0506807760 תעודת זהות 33287468…" at bounding box center [532, 147] width 753 height 128
click at [860, 266] on button "תיעוד טיפול" at bounding box center [865, 272] width 60 height 14
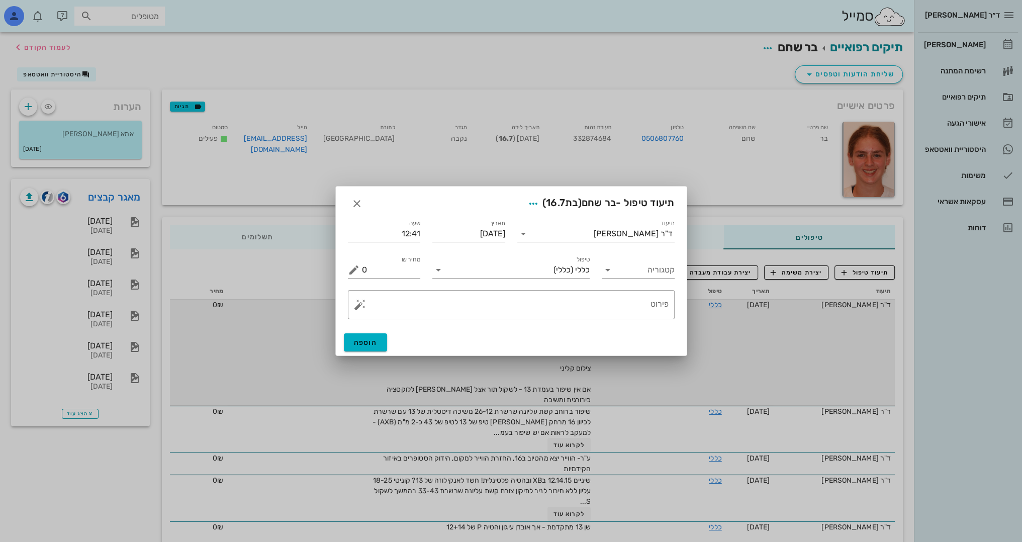
click at [593, 325] on div "​ פירוט" at bounding box center [511, 304] width 339 height 41
click at [620, 313] on textarea "פירוט" at bounding box center [515, 307] width 307 height 24
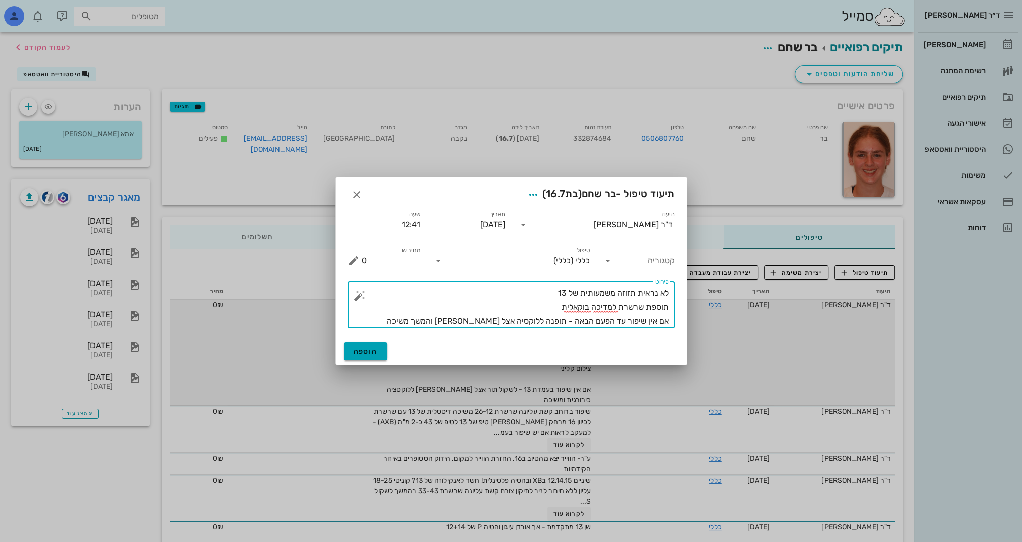
type textarea "לא נראית תזוזה משמעותית של 13 תוספת שרשרת למדיכה בוקאלית אם אין שיפור עד הפעם ה…"
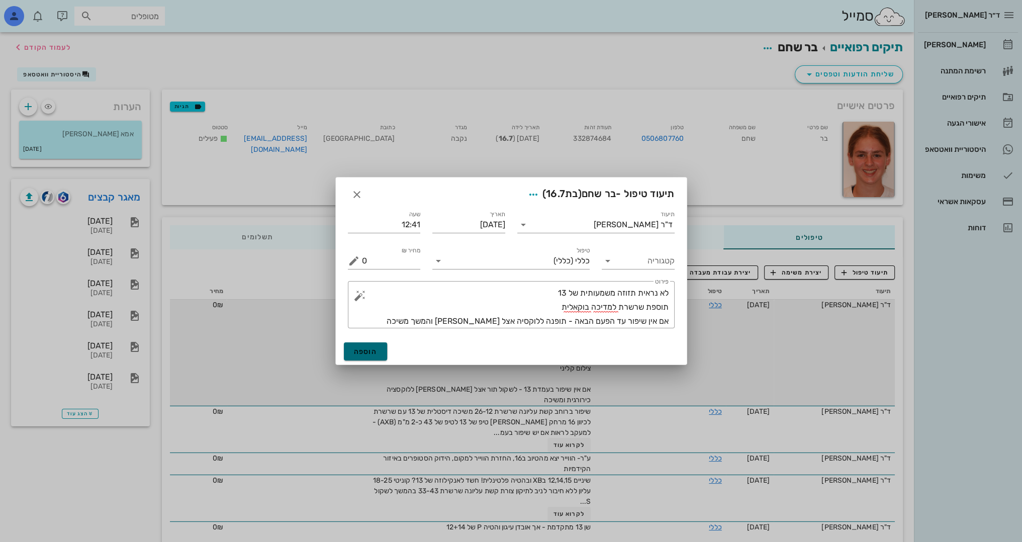
click at [370, 349] on span "הוספה" at bounding box center [366, 351] width 24 height 9
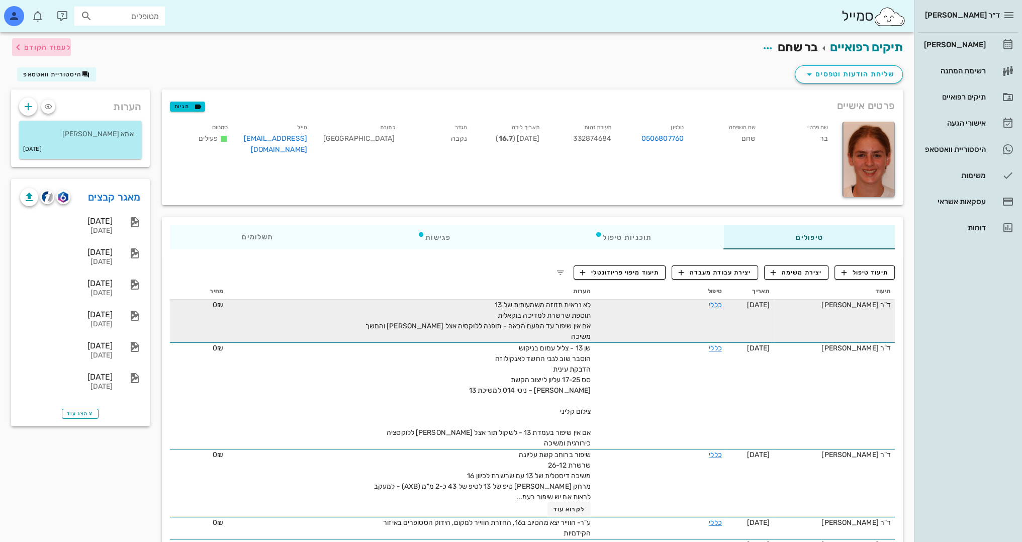
click at [50, 44] on span "לעמוד הקודם" at bounding box center [47, 47] width 47 height 9
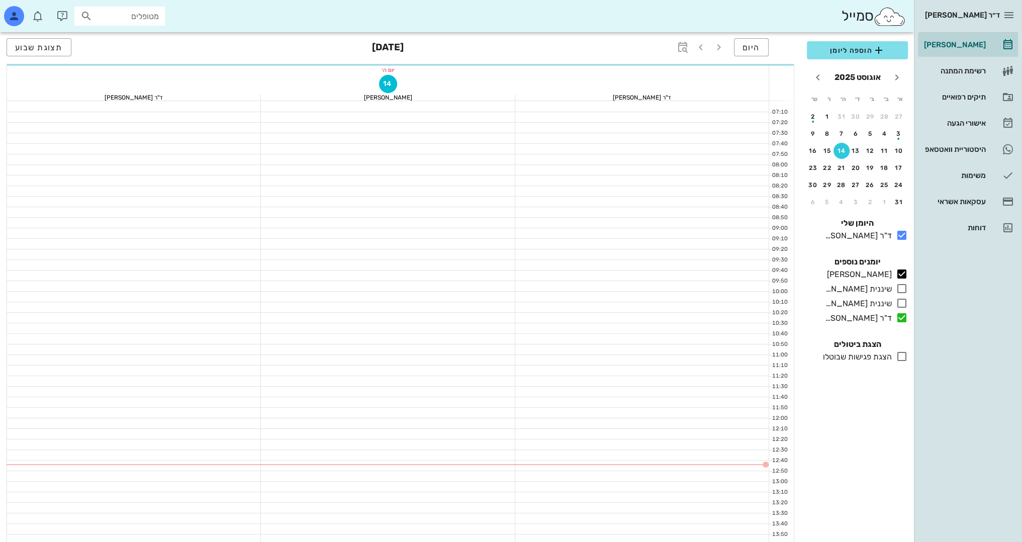
scroll to position [151, 0]
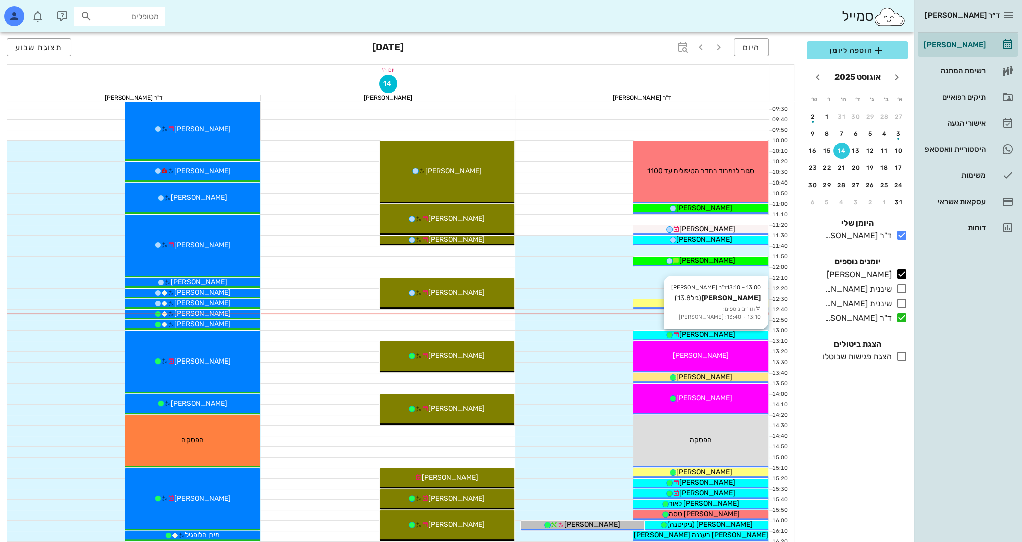
click at [694, 337] on span "[PERSON_NAME]" at bounding box center [707, 334] width 56 height 9
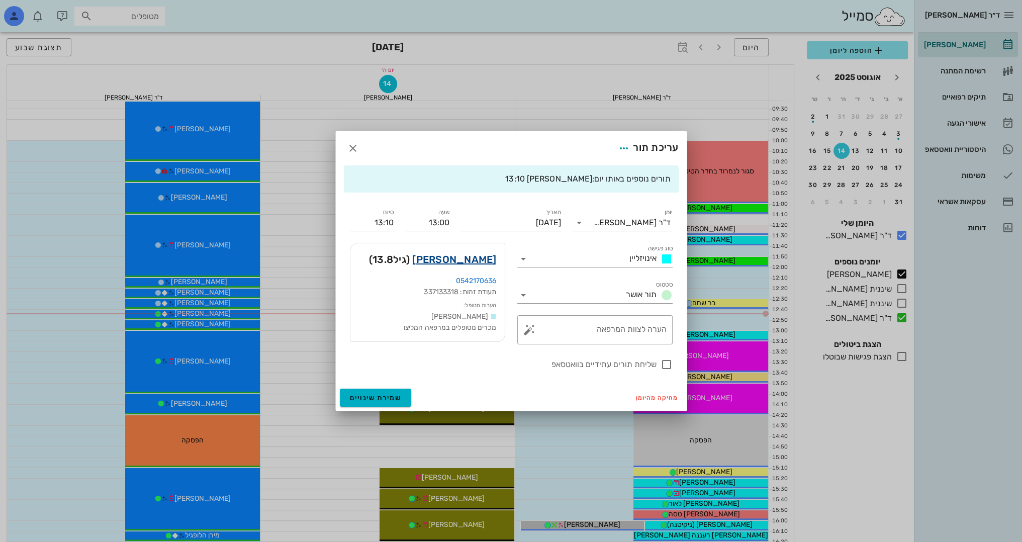
click at [455, 258] on link "[PERSON_NAME]" at bounding box center [454, 259] width 84 height 16
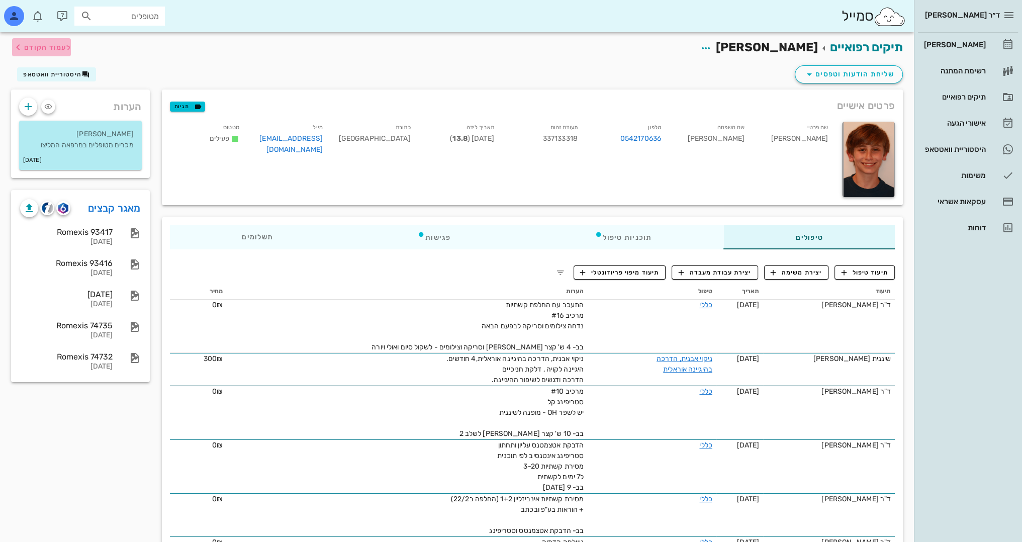
click at [46, 52] on span "לעמוד הקודם" at bounding box center [41, 47] width 59 height 12
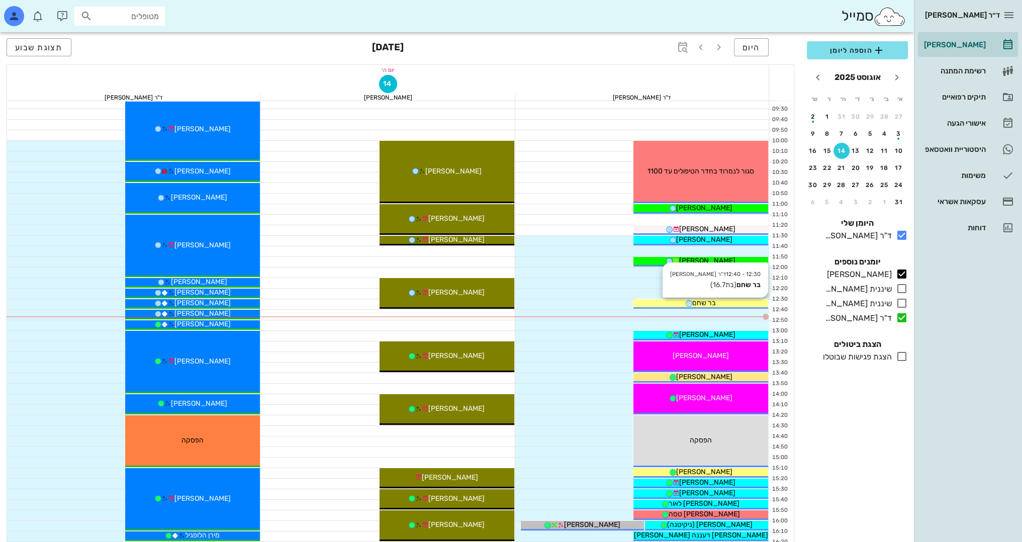
click at [679, 303] on div "בר שחם" at bounding box center [700, 303] width 135 height 11
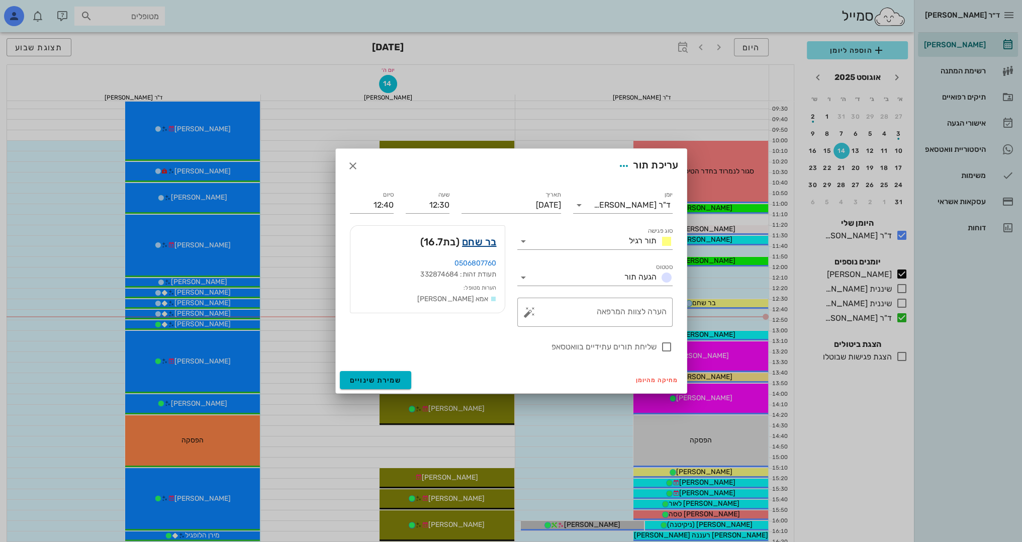
click at [487, 246] on link "בר שחם" at bounding box center [479, 242] width 35 height 16
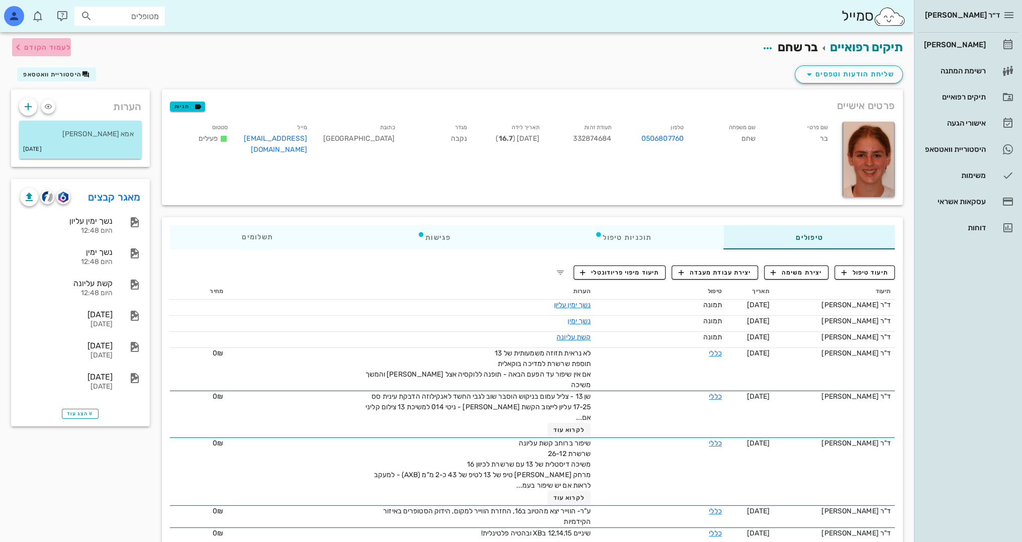
click at [47, 45] on span "לעמוד הקודם" at bounding box center [47, 47] width 47 height 9
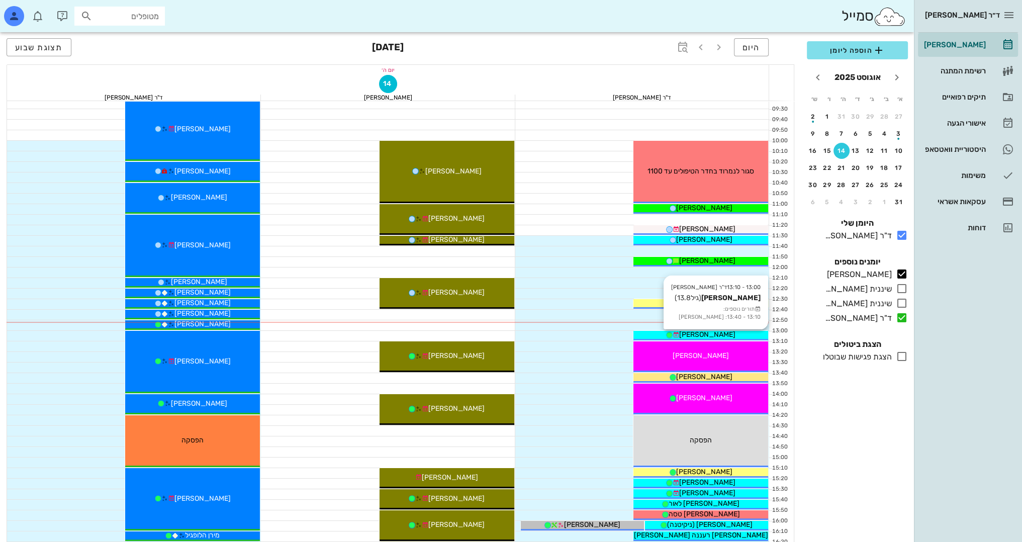
click at [693, 334] on span "[PERSON_NAME]" at bounding box center [707, 334] width 56 height 9
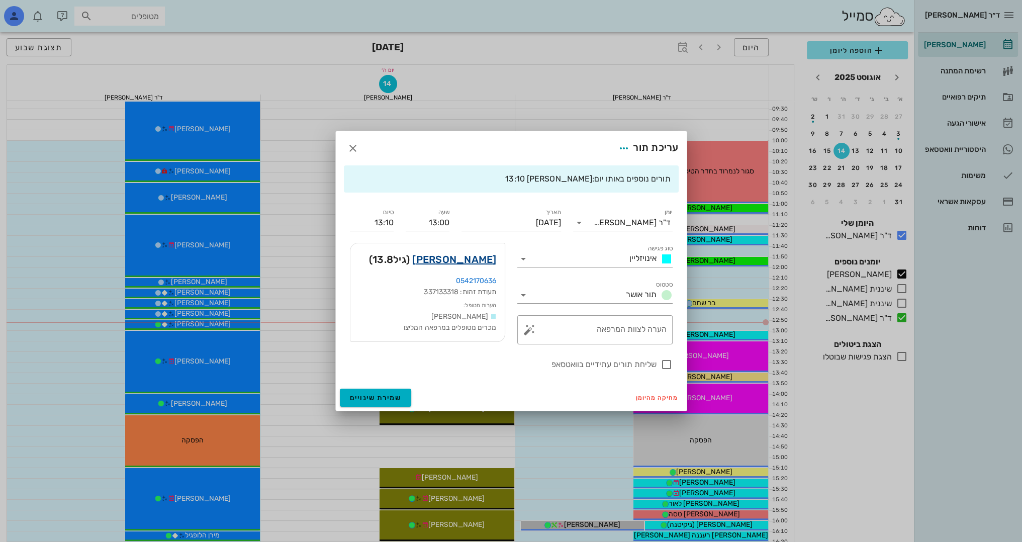
click at [476, 260] on link "[PERSON_NAME]" at bounding box center [454, 259] width 84 height 16
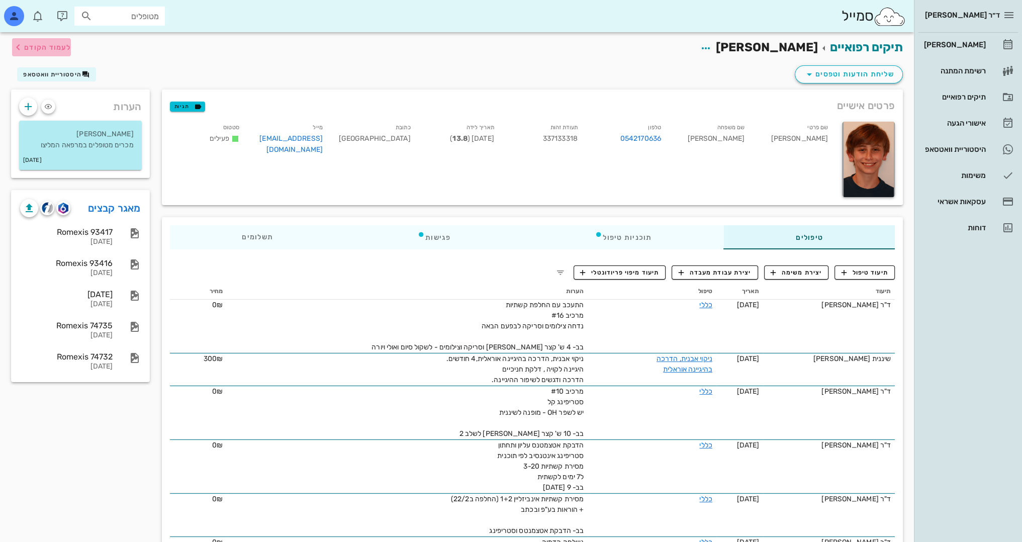
click at [43, 49] on span "לעמוד הקודם" at bounding box center [47, 47] width 47 height 9
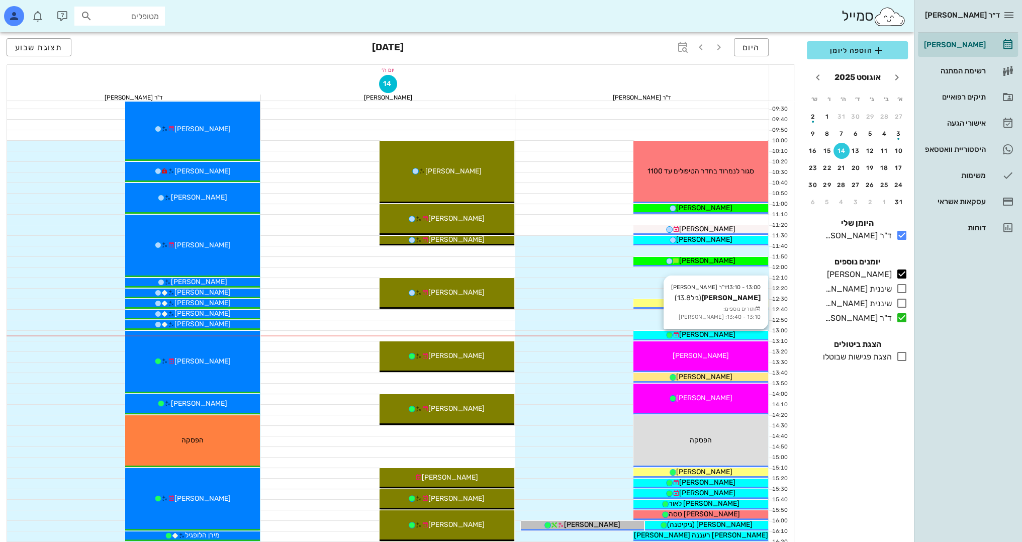
click at [747, 335] on div "[PERSON_NAME]" at bounding box center [700, 334] width 135 height 11
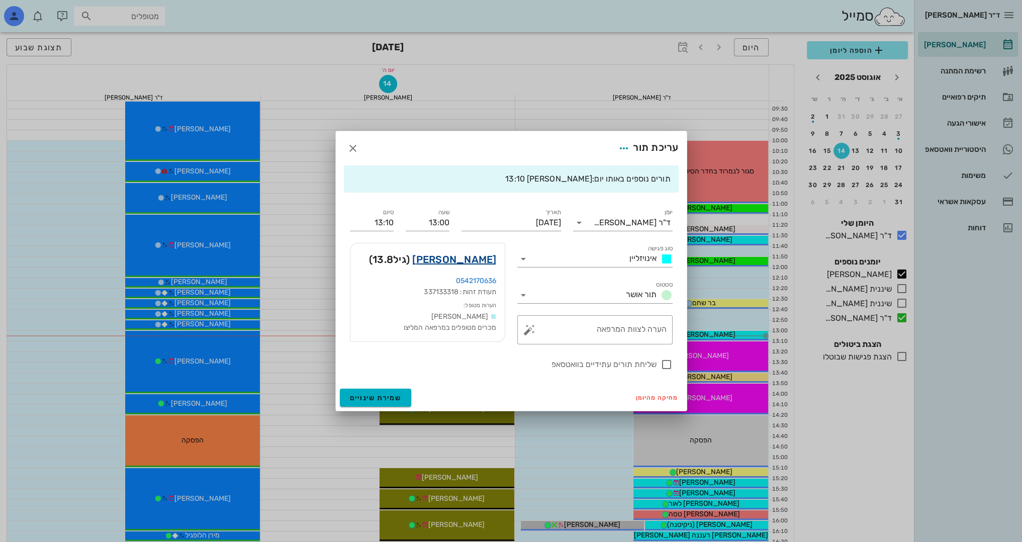
click at [460, 260] on link "[PERSON_NAME]" at bounding box center [454, 259] width 84 height 16
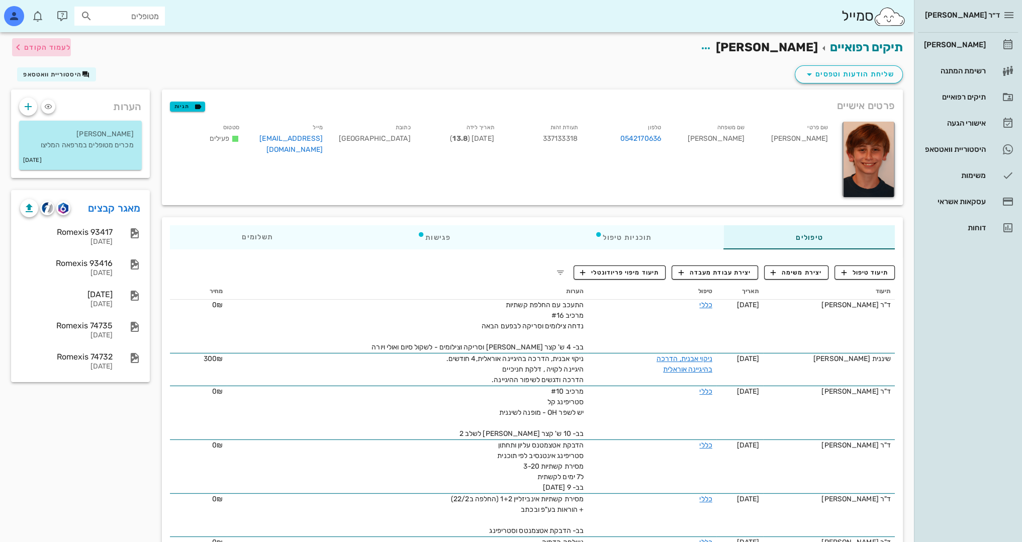
click at [51, 45] on span "לעמוד הקודם" at bounding box center [47, 47] width 47 height 9
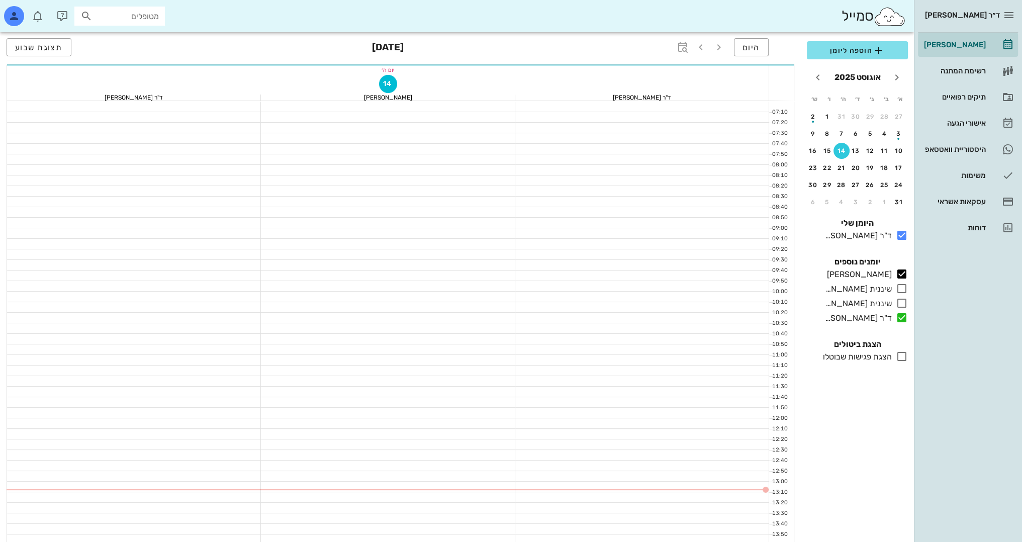
scroll to position [151, 0]
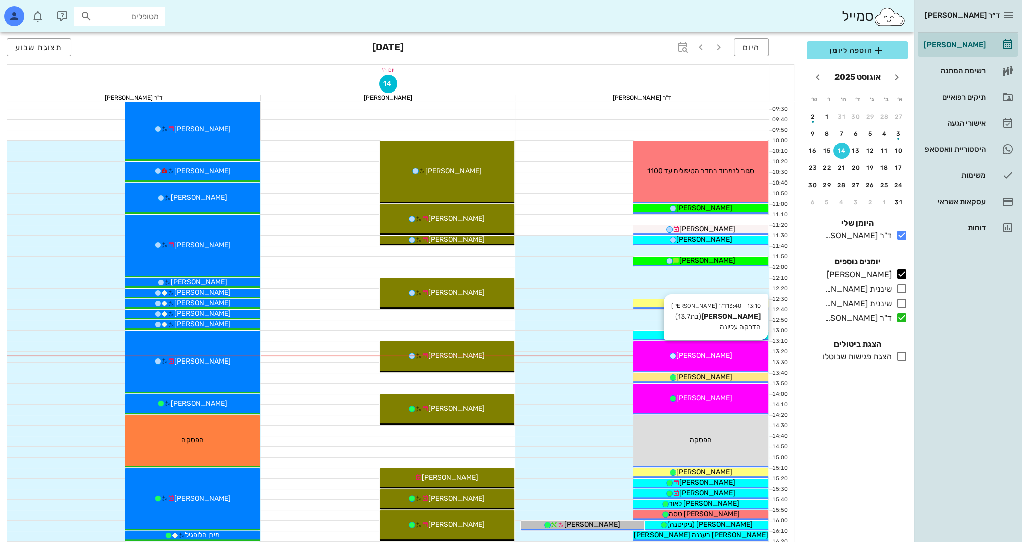
click at [734, 353] on div "[PERSON_NAME]" at bounding box center [700, 355] width 135 height 11
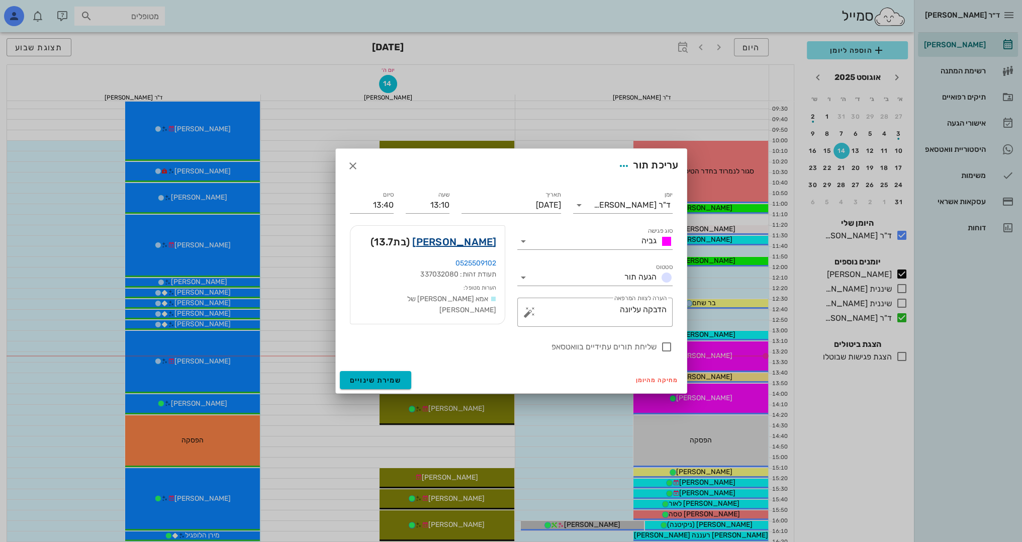
click at [483, 244] on link "[PERSON_NAME]" at bounding box center [454, 242] width 84 height 16
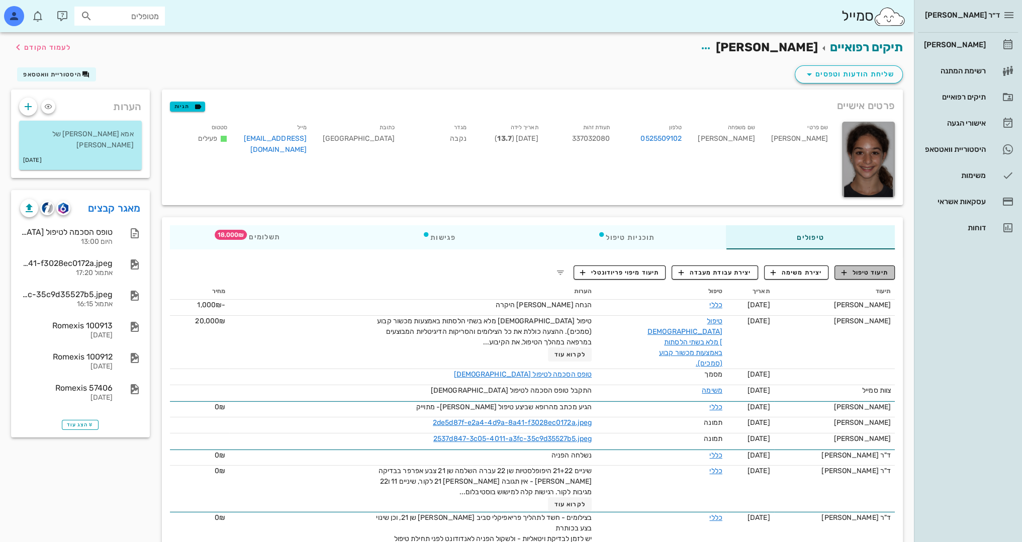
click at [871, 275] on span "תיעוד טיפול" at bounding box center [865, 272] width 47 height 9
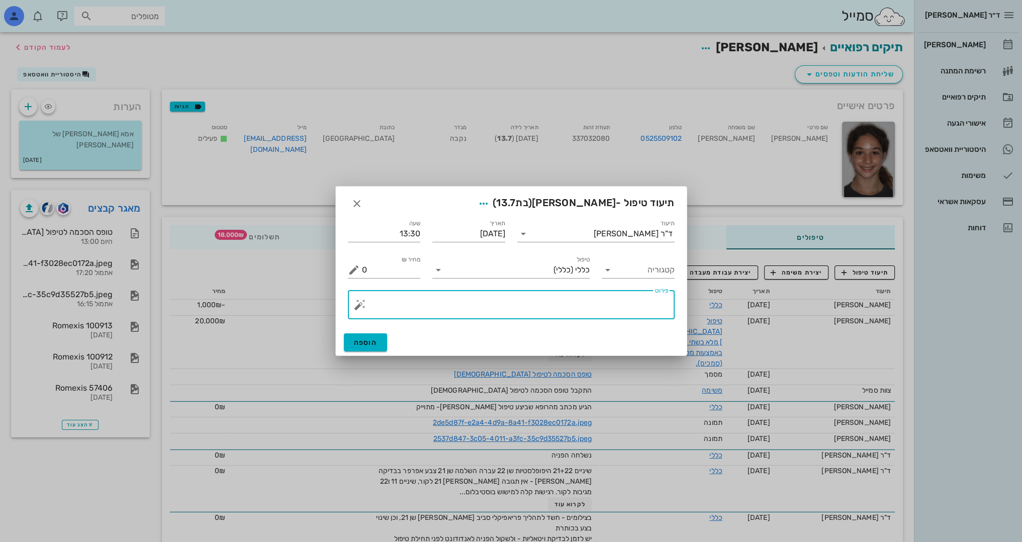
click at [630, 300] on textarea "פירוט" at bounding box center [515, 307] width 307 height 24
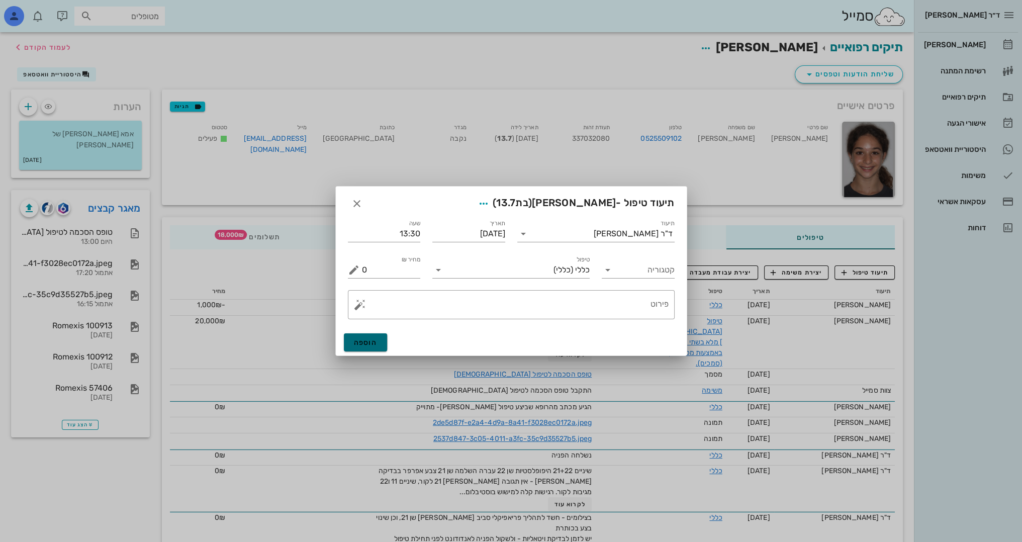
click at [377, 339] on button "הוספה" at bounding box center [366, 342] width 44 height 18
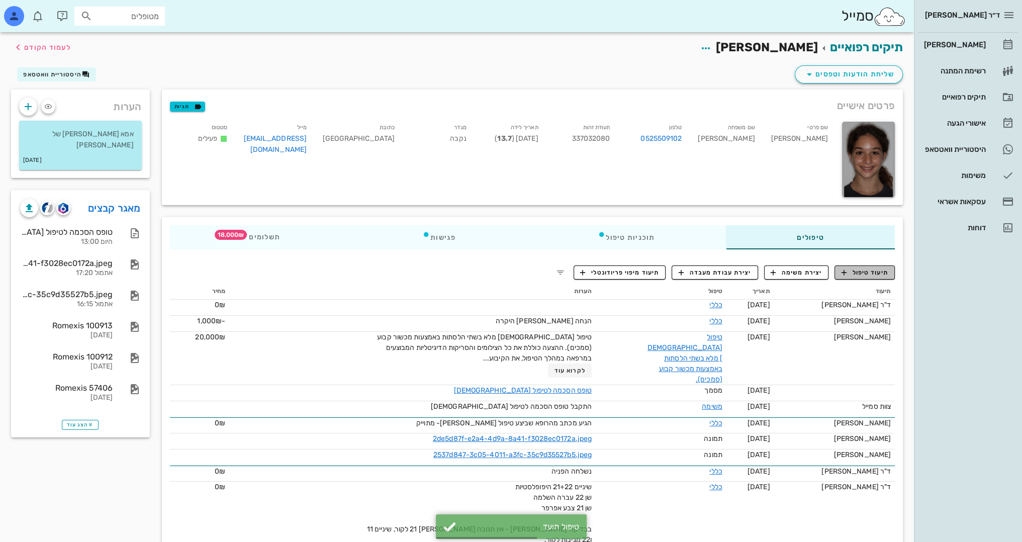
click at [863, 266] on button "תיעוד טיפול" at bounding box center [865, 272] width 60 height 14
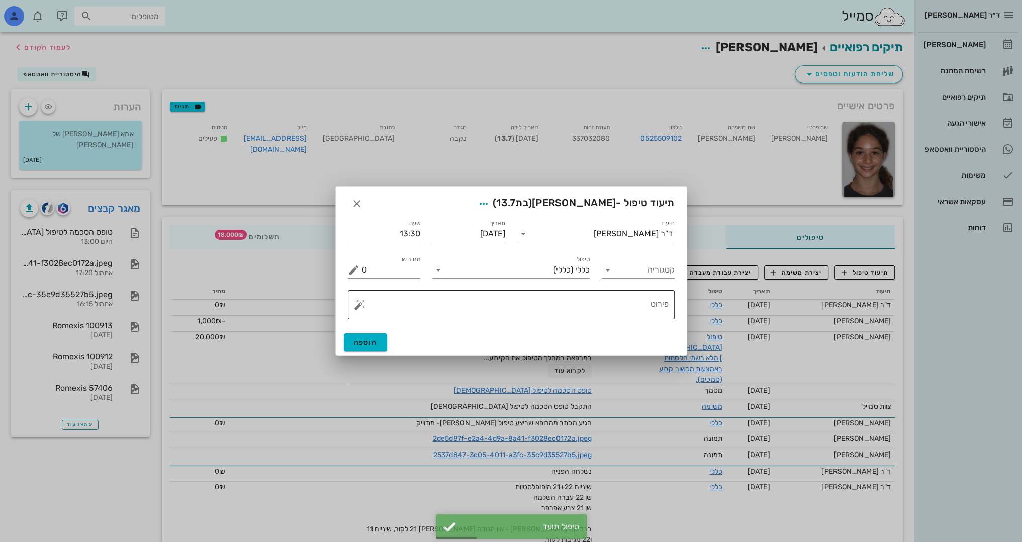
click at [354, 310] on button "button" at bounding box center [360, 305] width 12 height 12
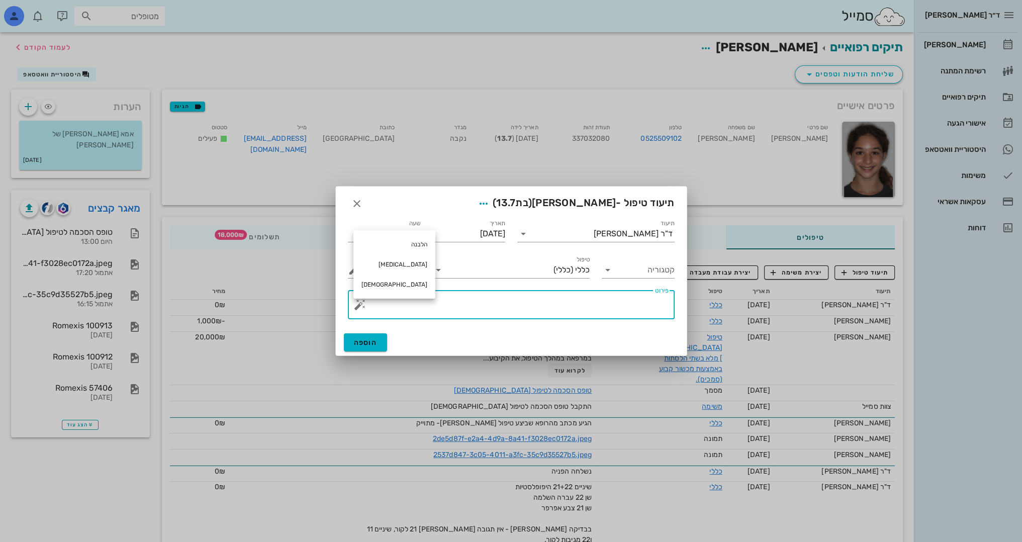
click at [507, 297] on textarea "פירוט" at bounding box center [515, 307] width 307 height 24
click at [354, 308] on button "button" at bounding box center [360, 305] width 12 height 12
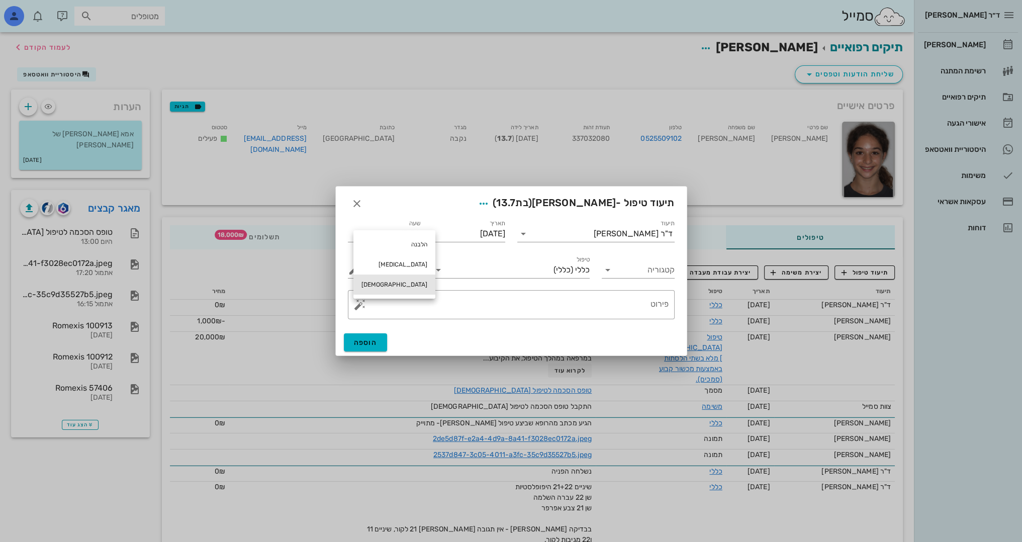
click at [384, 284] on div "[DEMOGRAPHIC_DATA]" at bounding box center [394, 285] width 82 height 20
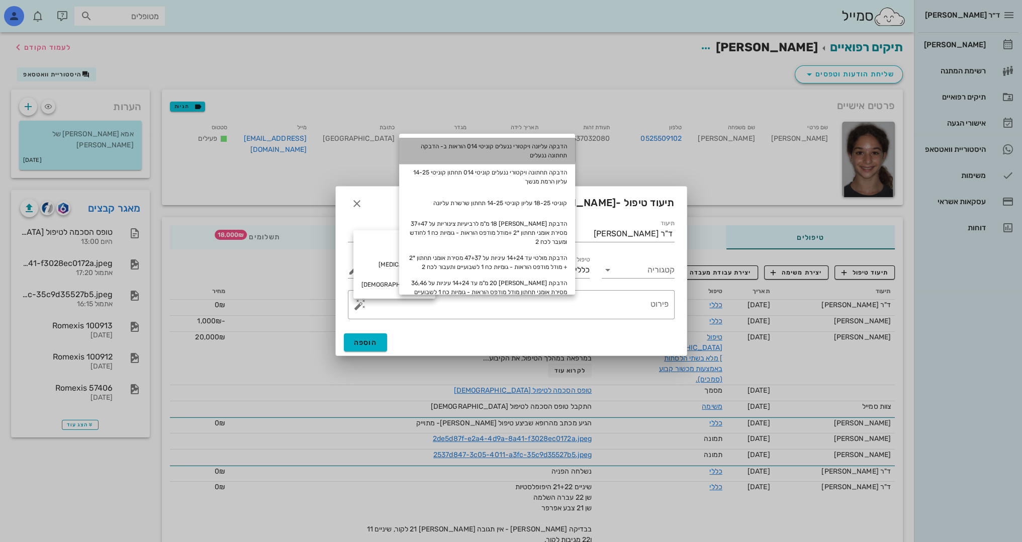
click at [571, 152] on div "הדבקה עליונה ויקטורי ננעלים קוניטי 014 הוראות ב- הדבקה תחתונה ננעלים" at bounding box center [487, 151] width 176 height 26
type textarea "הדבקה עליונה ויקטורי ננעלים קוניטי 014 הוראות ב- הדבקה תחתונה ננעלים"
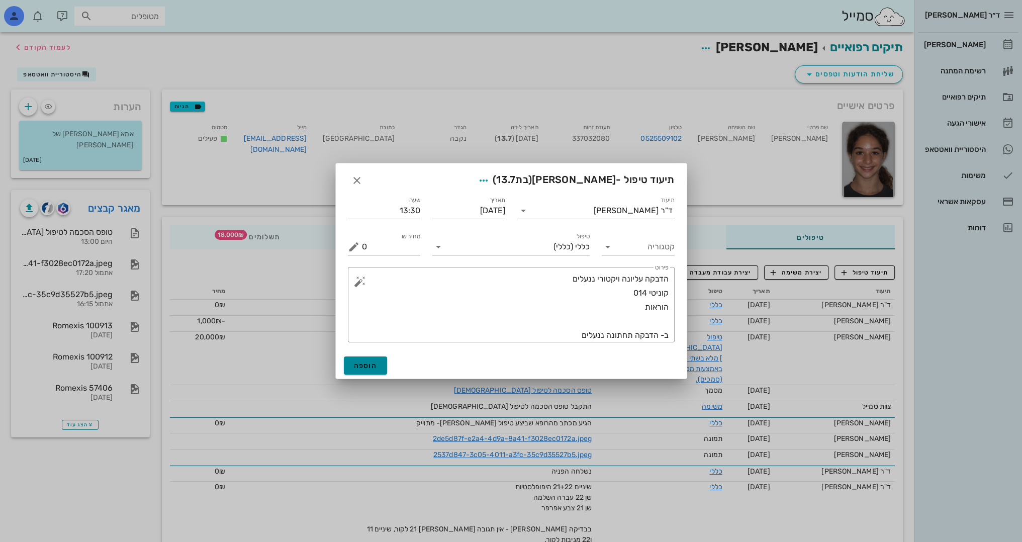
click at [363, 366] on span "הוספה" at bounding box center [366, 365] width 24 height 9
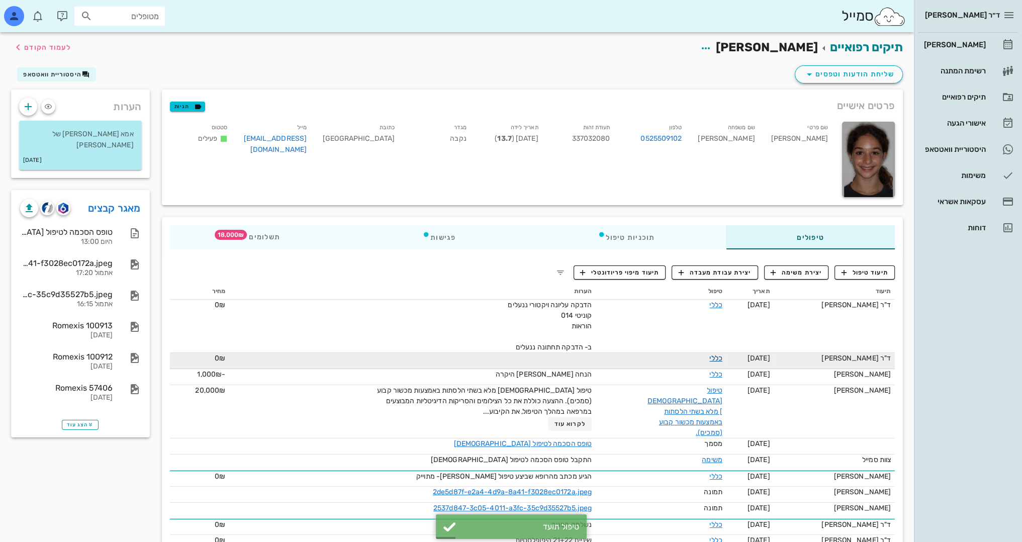
click at [709, 360] on link "כללי" at bounding box center [715, 358] width 13 height 9
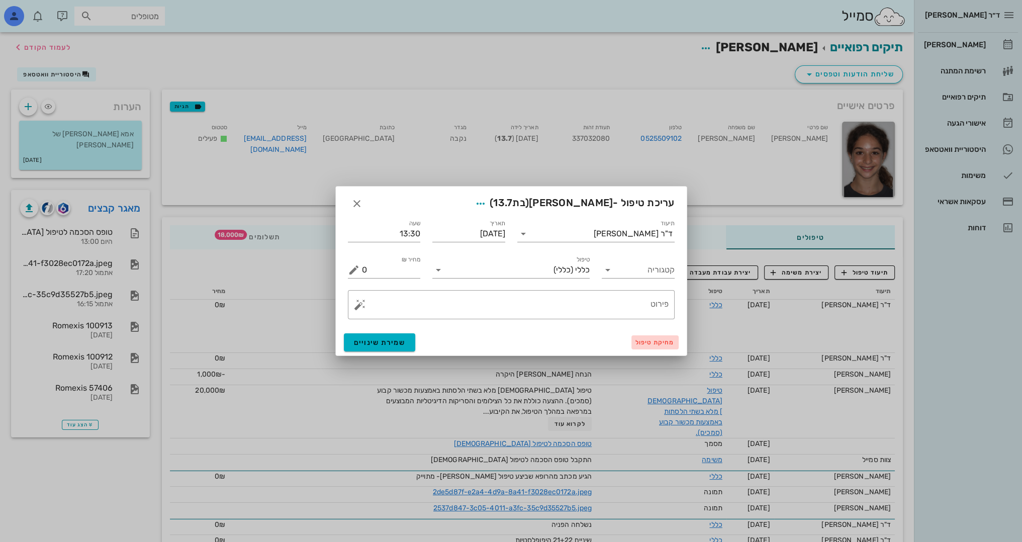
click at [662, 342] on span "מחיקת טיפול" at bounding box center [654, 342] width 39 height 7
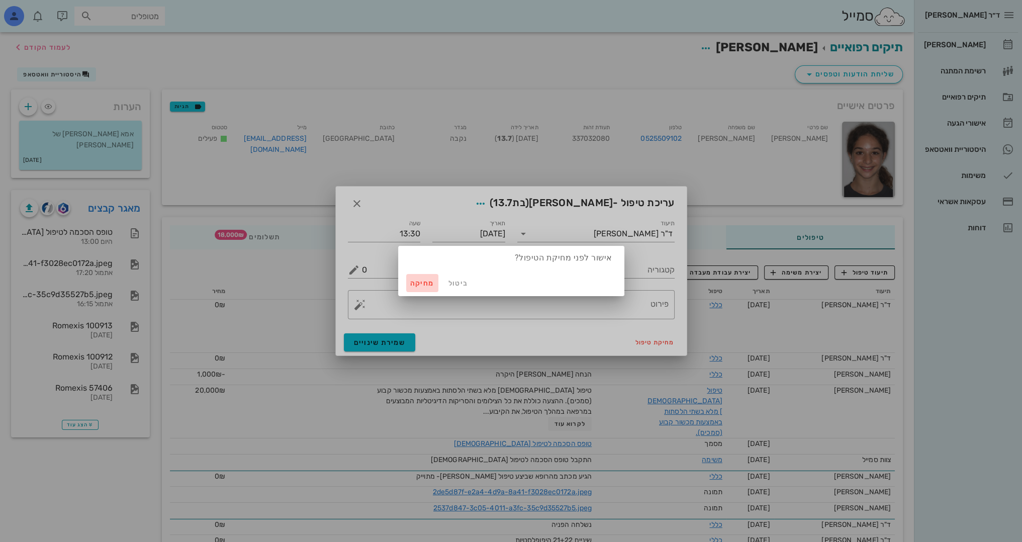
click at [417, 283] on span "מחיקה" at bounding box center [422, 283] width 24 height 9
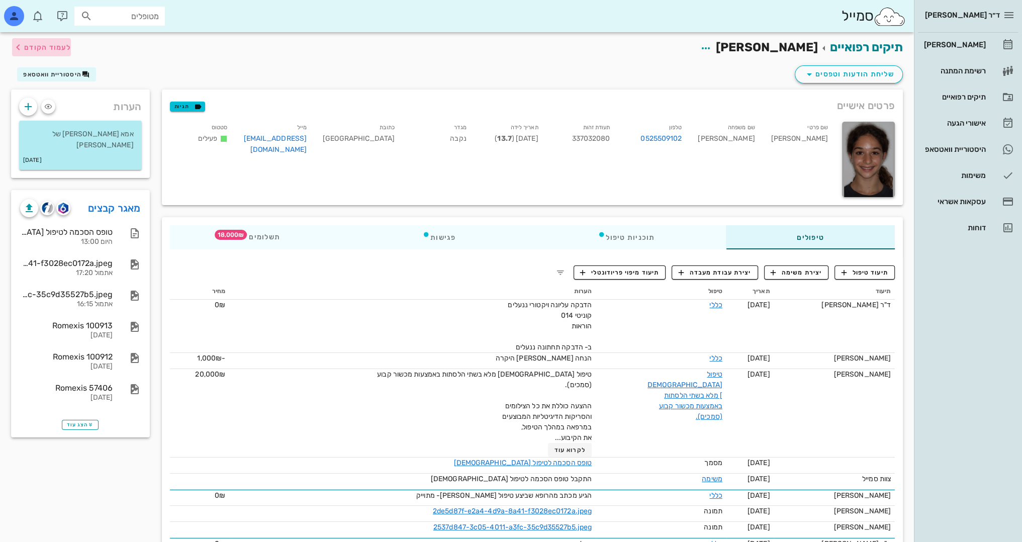
click at [66, 43] on span "לעמוד הקודם" at bounding box center [41, 47] width 59 height 12
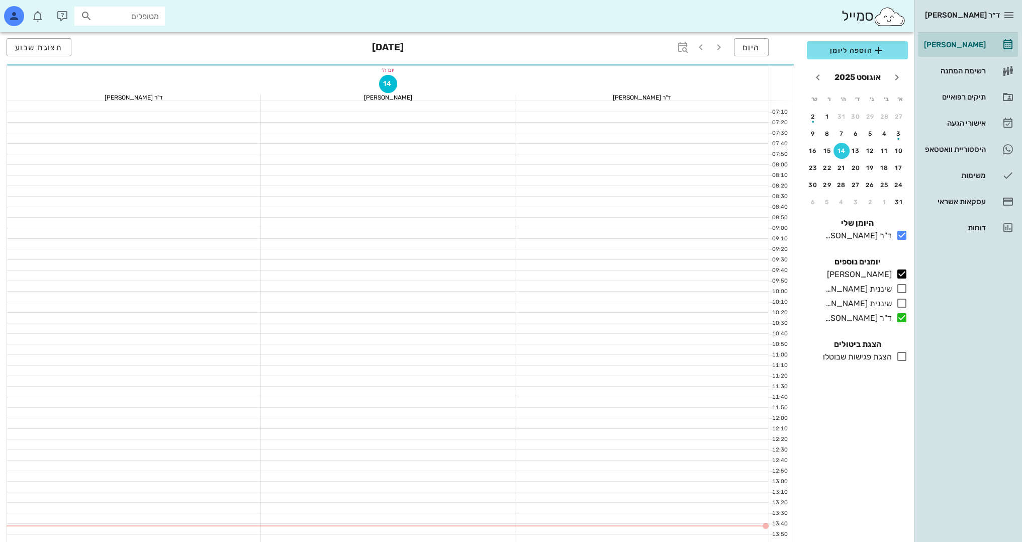
scroll to position [151, 0]
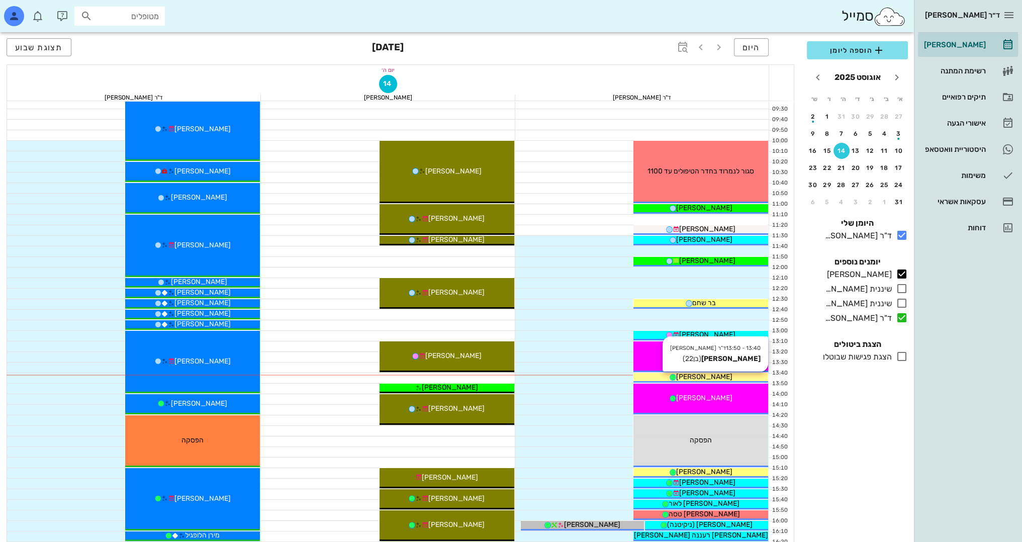
click at [715, 376] on span "[PERSON_NAME]" at bounding box center [704, 377] width 56 height 9
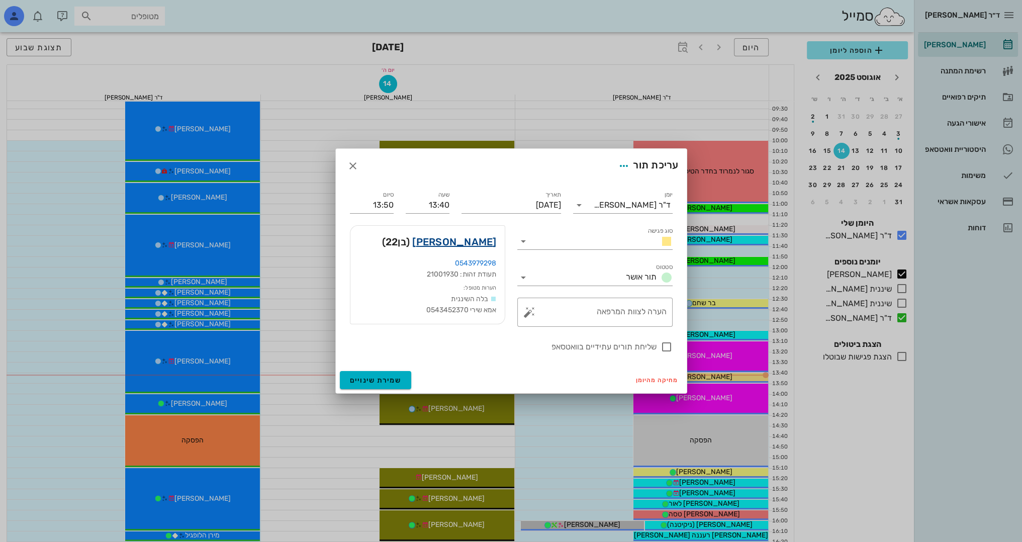
click at [471, 244] on link "[PERSON_NAME]" at bounding box center [454, 242] width 84 height 16
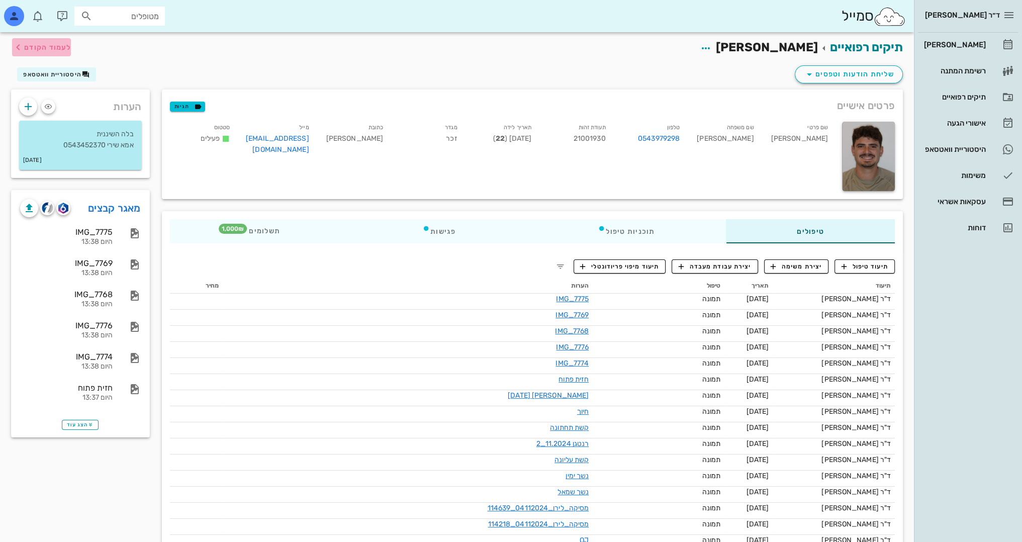
click at [69, 44] on span "לעמוד הקודם" at bounding box center [47, 47] width 47 height 9
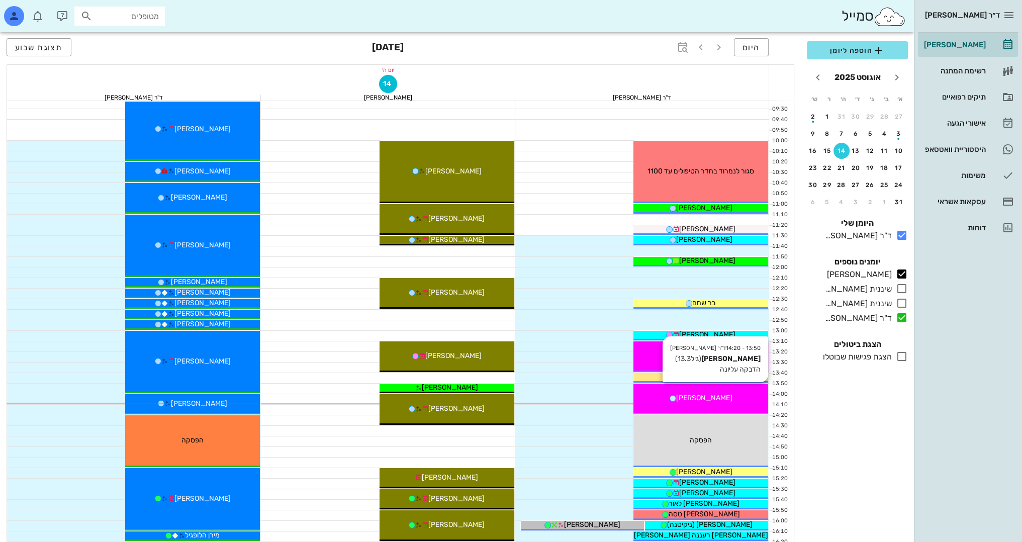
click at [744, 394] on div "[PERSON_NAME]" at bounding box center [700, 398] width 135 height 11
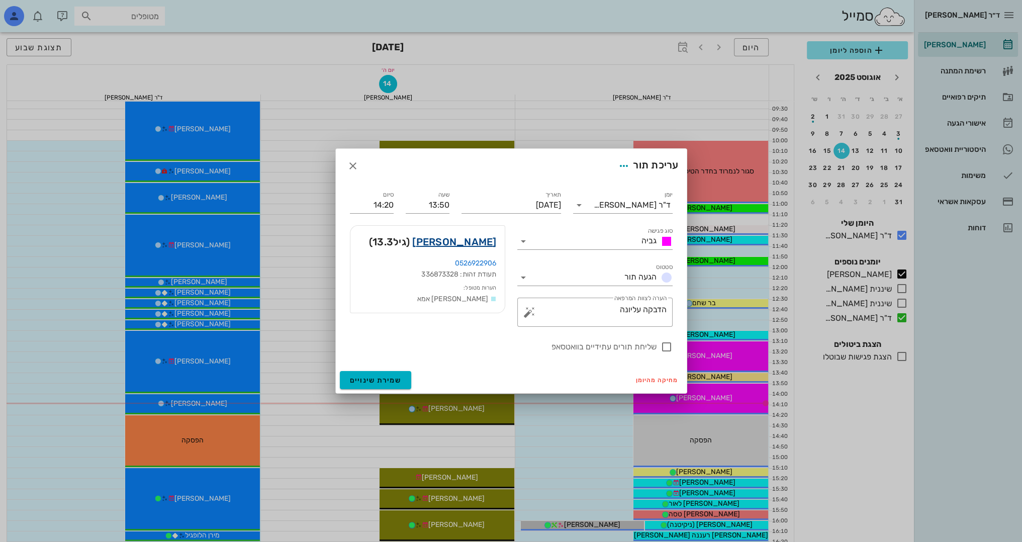
click at [479, 241] on link "[PERSON_NAME]" at bounding box center [454, 242] width 84 height 16
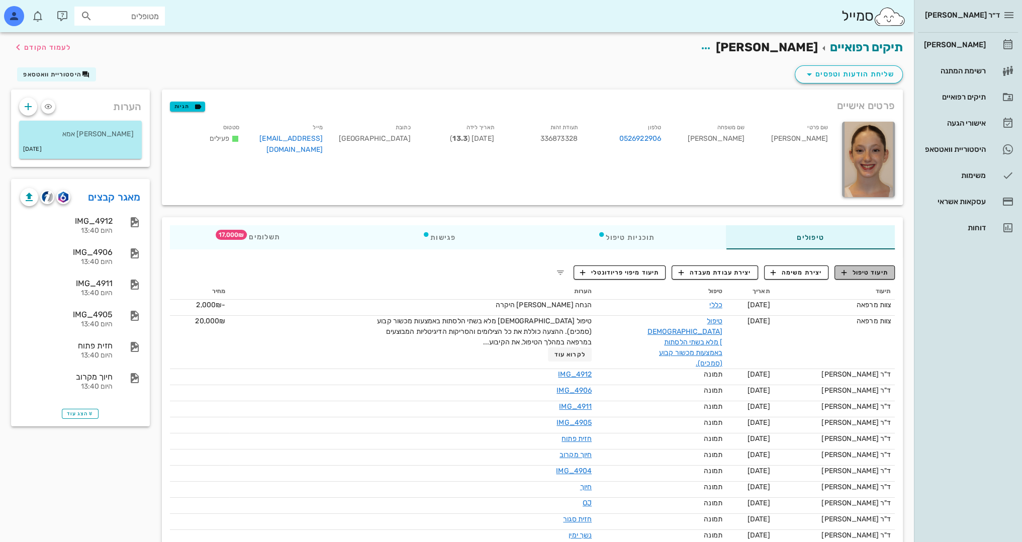
click at [882, 268] on span "תיעוד טיפול" at bounding box center [865, 272] width 47 height 9
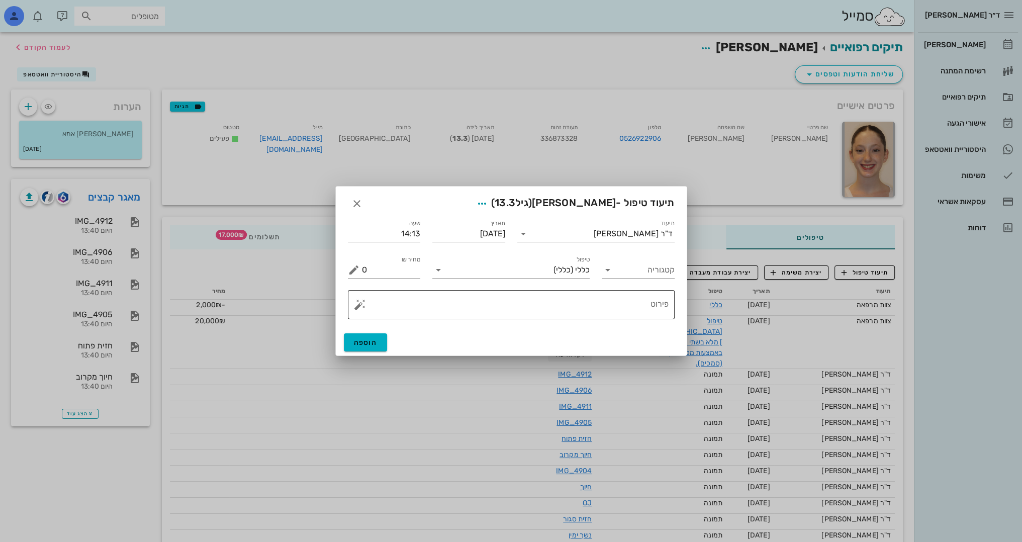
click at [500, 308] on textarea "פירוט" at bounding box center [515, 307] width 307 height 24
click at [358, 302] on button "button" at bounding box center [360, 305] width 12 height 12
click at [376, 284] on div "[DEMOGRAPHIC_DATA]" at bounding box center [394, 285] width 82 height 20
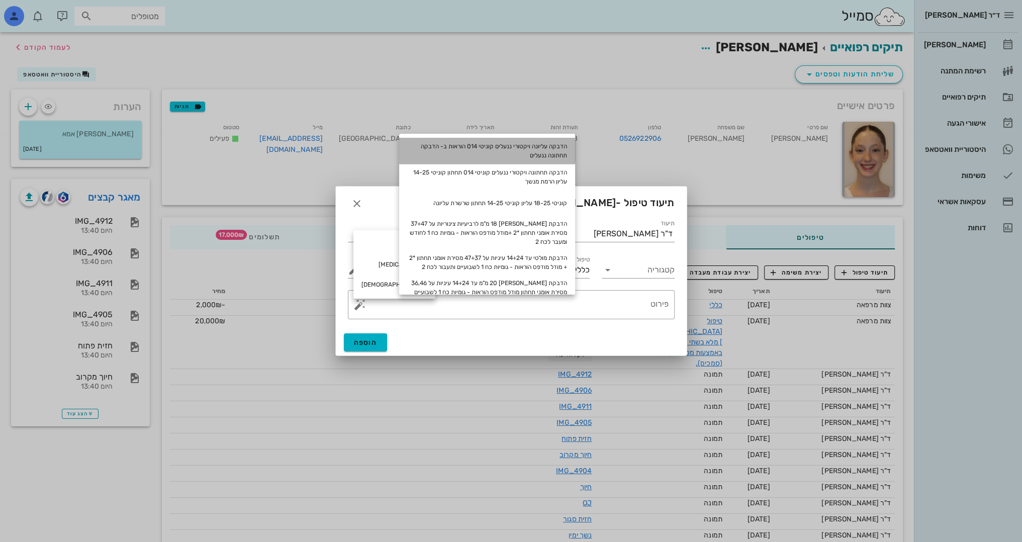
click at [567, 145] on div "הדבקה עליונה ויקטורי ננעלים קוניטי 014 הוראות ב- הדבקה תחתונה ננעלים" at bounding box center [487, 151] width 176 height 26
type textarea "הדבקה עליונה ויקטורי ננעלים קוניטי 014 הוראות ב- הדבקה תחתונה ננעלים"
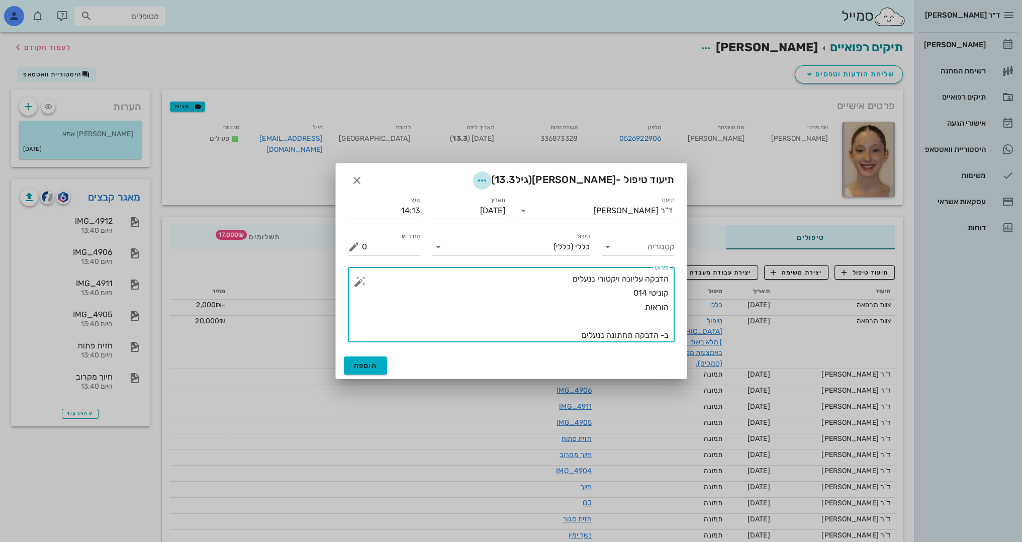
click at [488, 178] on icon "button" at bounding box center [482, 180] width 12 height 12
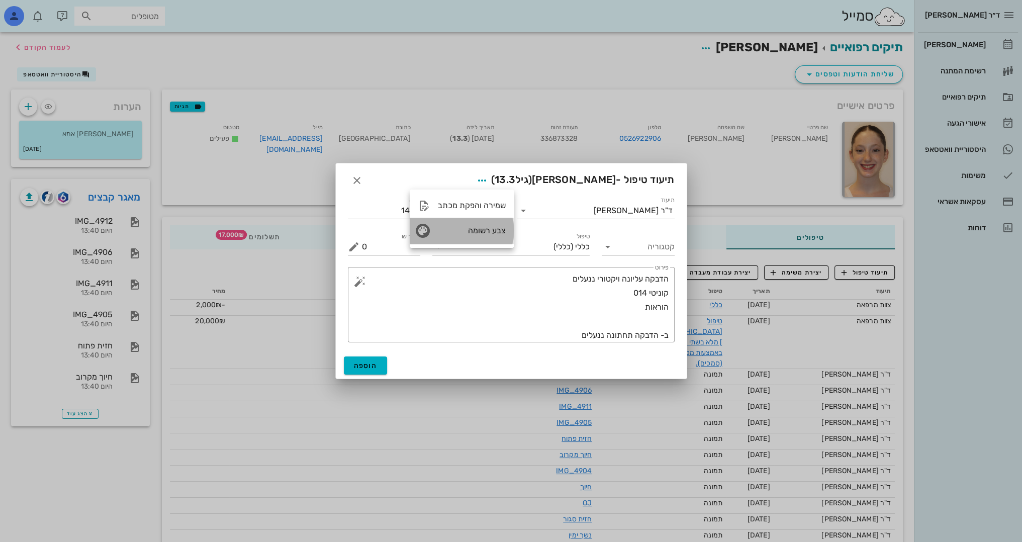
click at [481, 230] on div "צבע רשומה" at bounding box center [472, 231] width 68 height 10
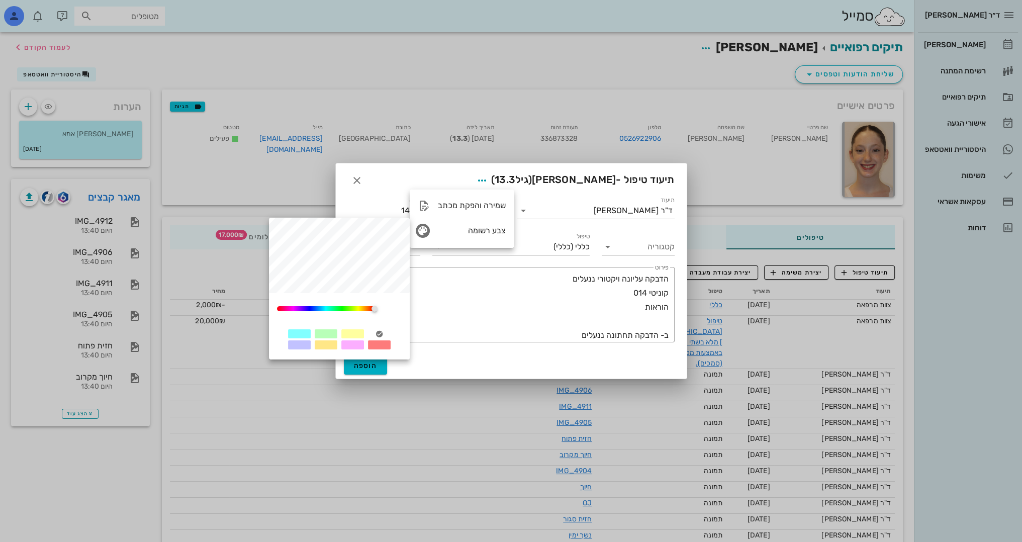
click at [356, 335] on div at bounding box center [352, 333] width 23 height 9
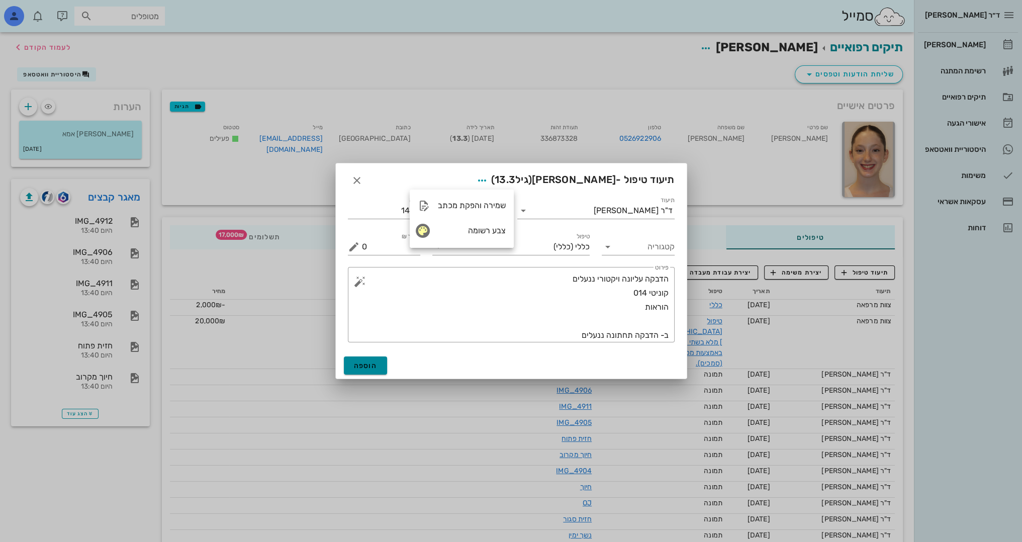
click at [355, 361] on span "הוספה" at bounding box center [366, 365] width 24 height 9
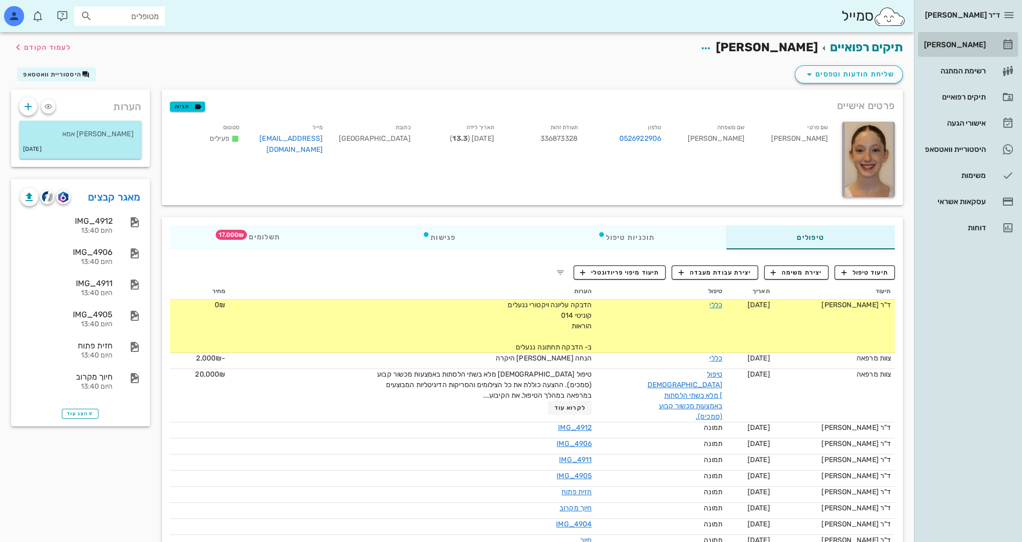
click at [967, 47] on div "[PERSON_NAME]" at bounding box center [954, 45] width 64 height 8
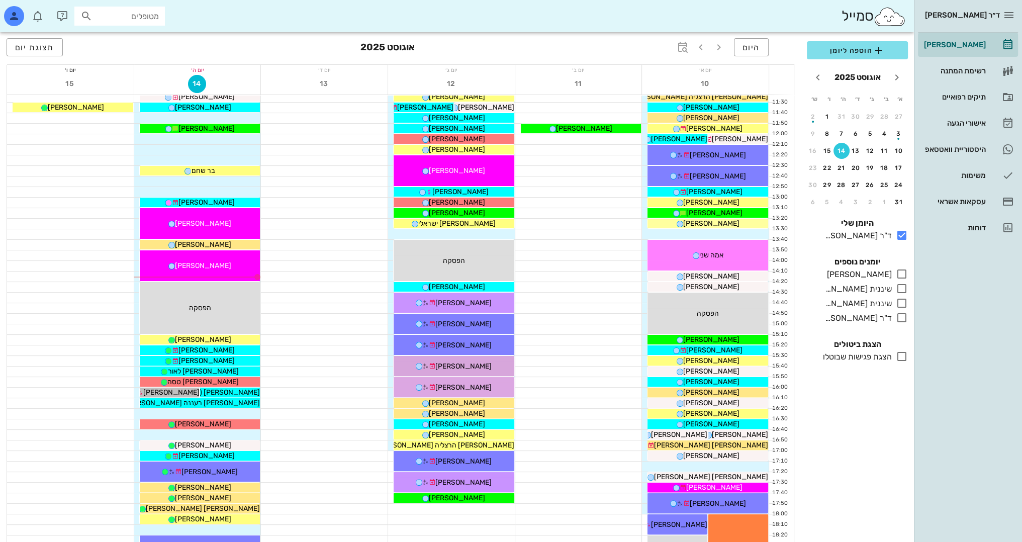
scroll to position [302, 0]
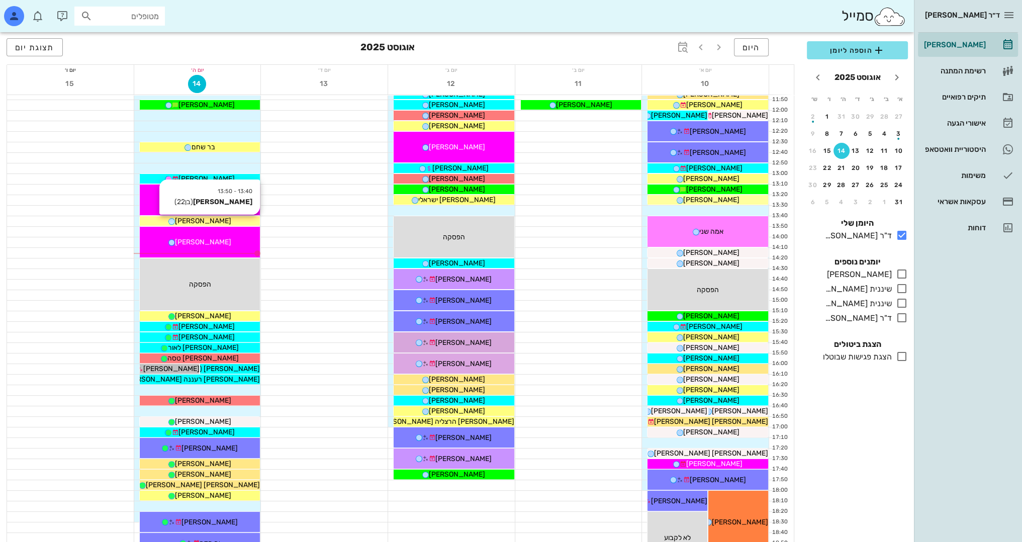
click at [212, 222] on span "[PERSON_NAME]" at bounding box center [203, 221] width 56 height 9
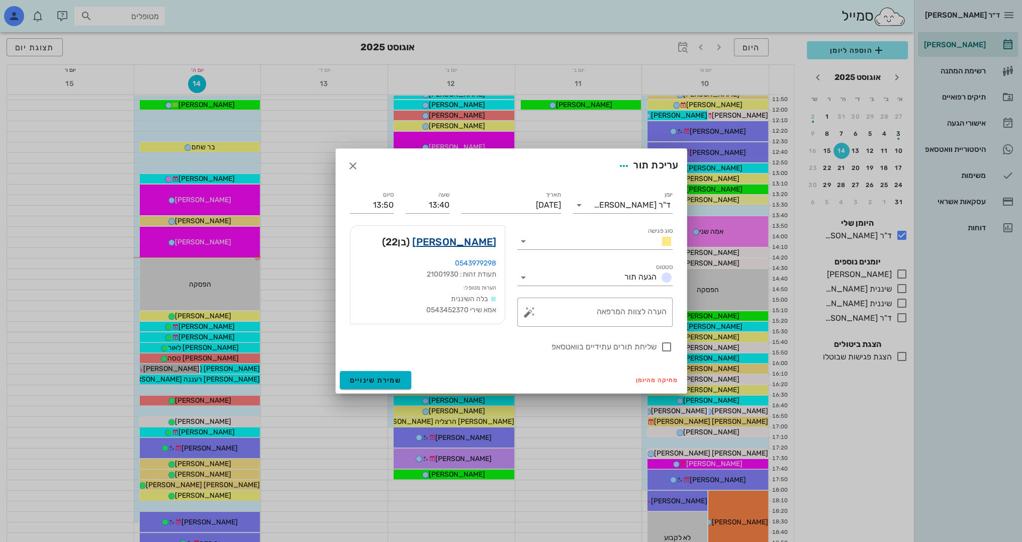
click at [491, 239] on link "[PERSON_NAME]" at bounding box center [454, 242] width 84 height 16
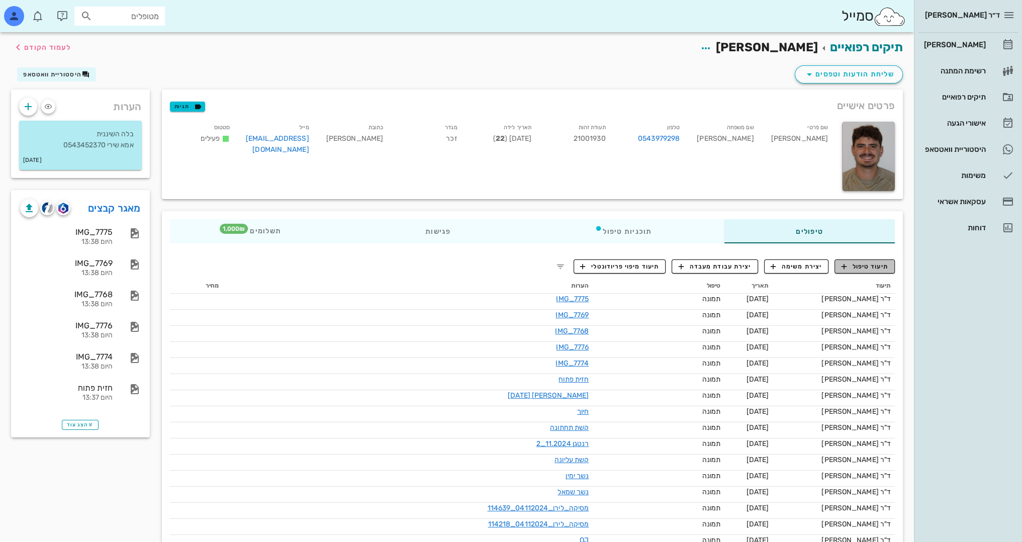
click at [860, 262] on span "תיעוד טיפול" at bounding box center [865, 266] width 47 height 9
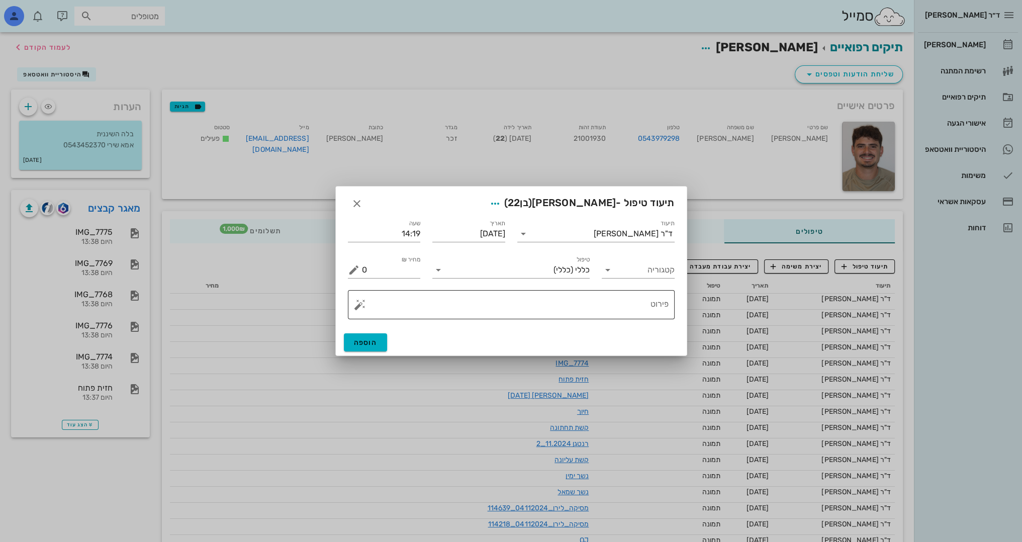
click at [636, 300] on textarea "פירוט" at bounding box center [515, 307] width 307 height 24
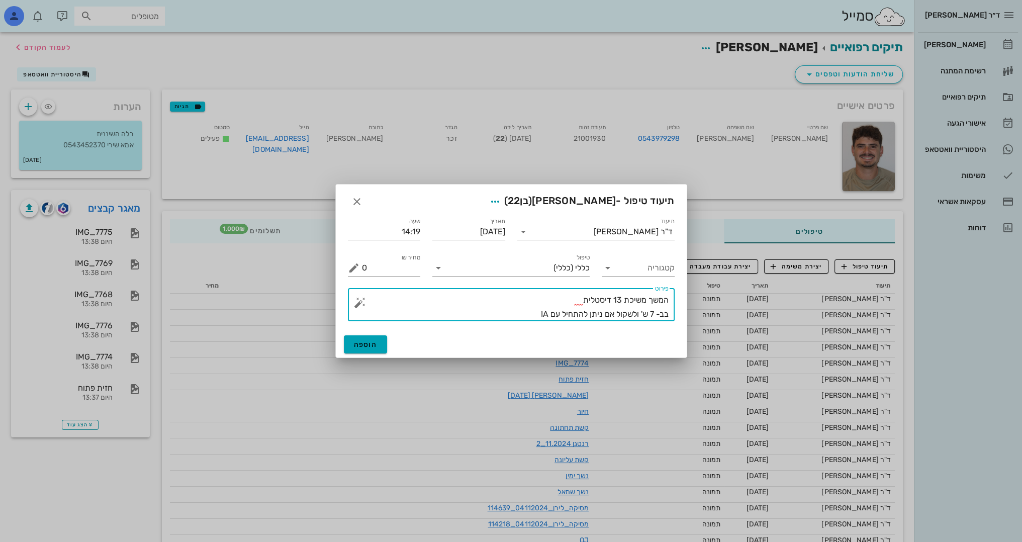
type textarea "המשך משיכת 13 דיסטלית בב- 7 ש' ולשקול אם ניתן להתחיל עם IA"
click at [368, 341] on span "הוספה" at bounding box center [366, 344] width 24 height 9
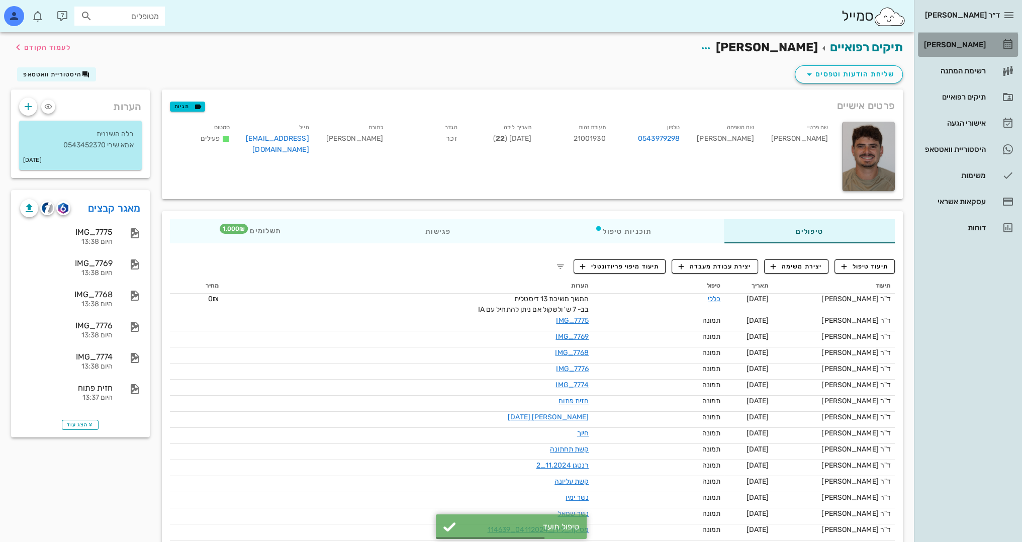
click at [977, 45] on div "[PERSON_NAME]" at bounding box center [954, 45] width 64 height 8
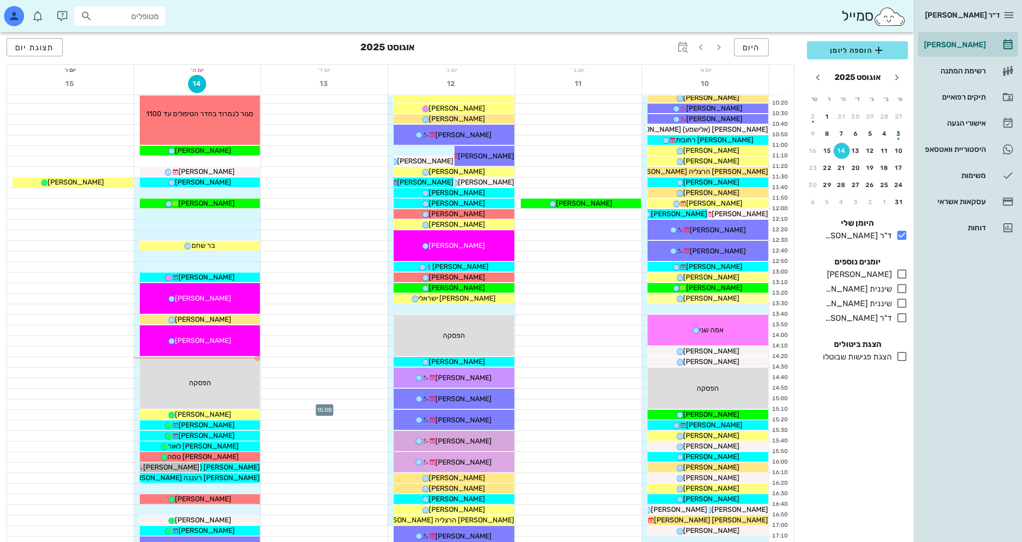
scroll to position [251, 0]
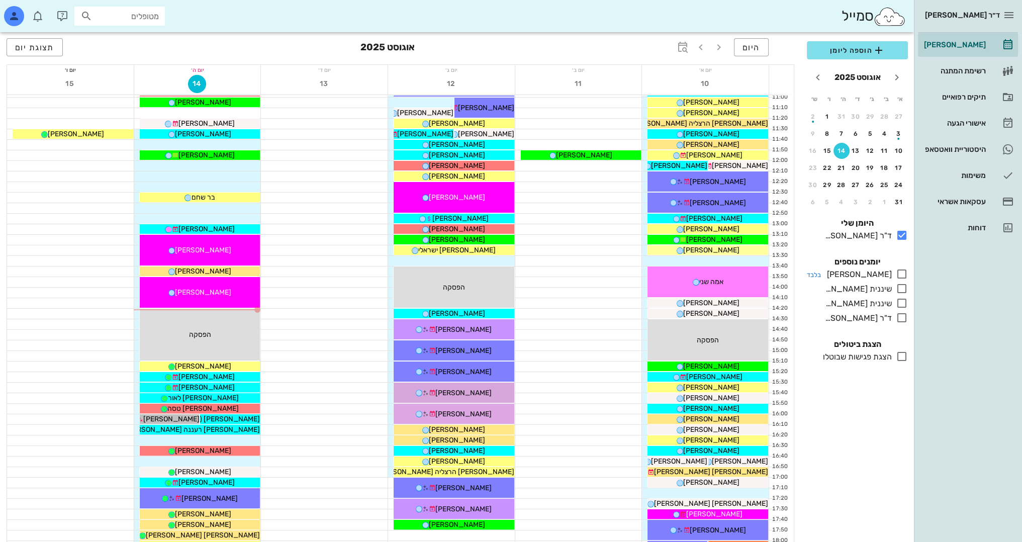
click at [902, 276] on icon at bounding box center [902, 274] width 12 height 12
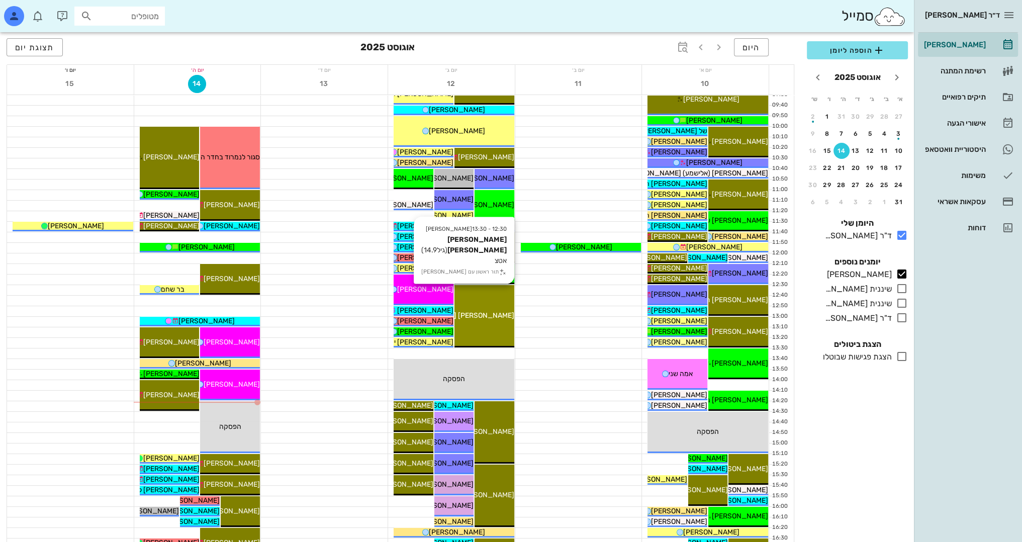
scroll to position [151, 0]
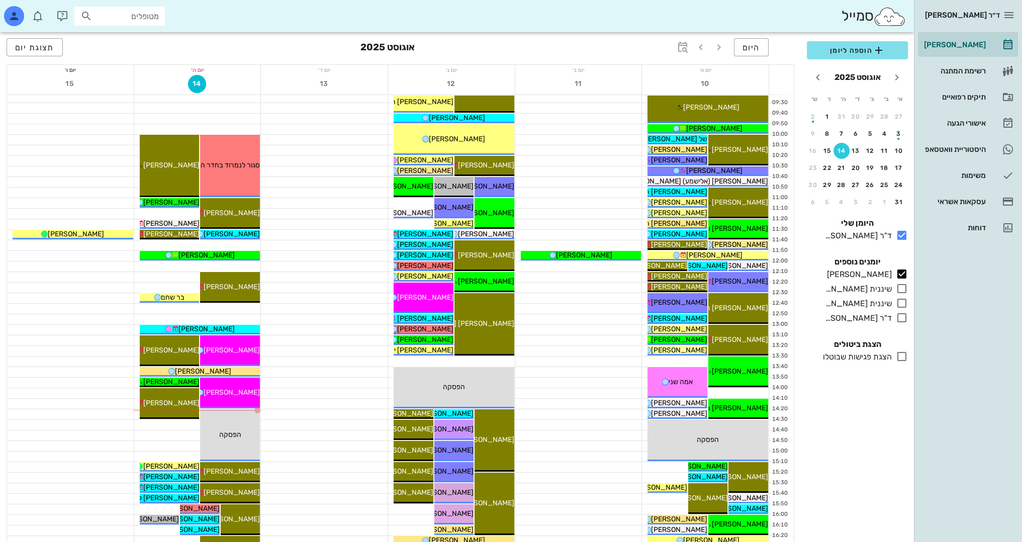
click at [139, 17] on input "מטופלים" at bounding box center [127, 16] width 64 height 13
type input "[PERSON_NAME]"
click at [149, 44] on div "0528368194" at bounding box center [133, 47] width 102 height 8
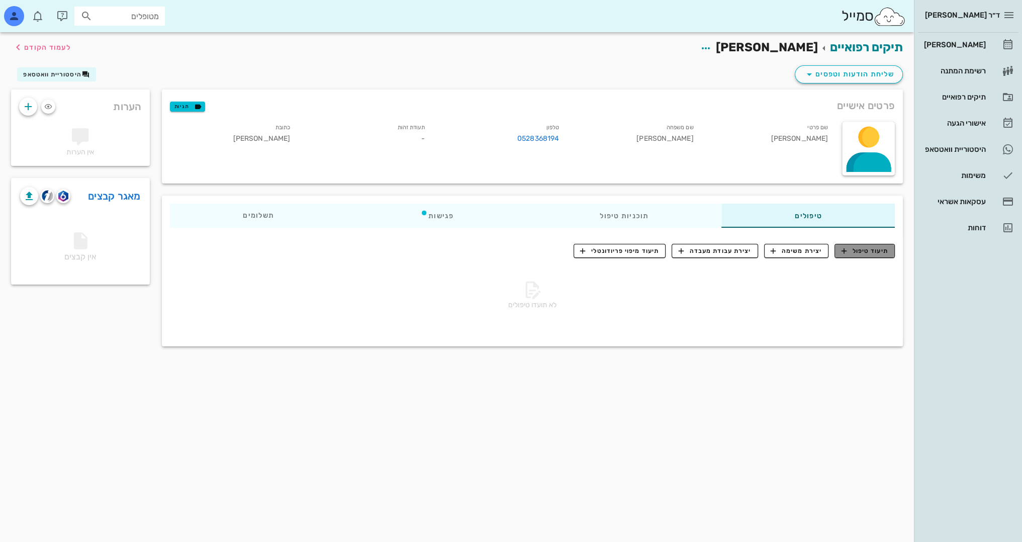
click at [864, 246] on span "תיעוד טיפול" at bounding box center [865, 250] width 47 height 9
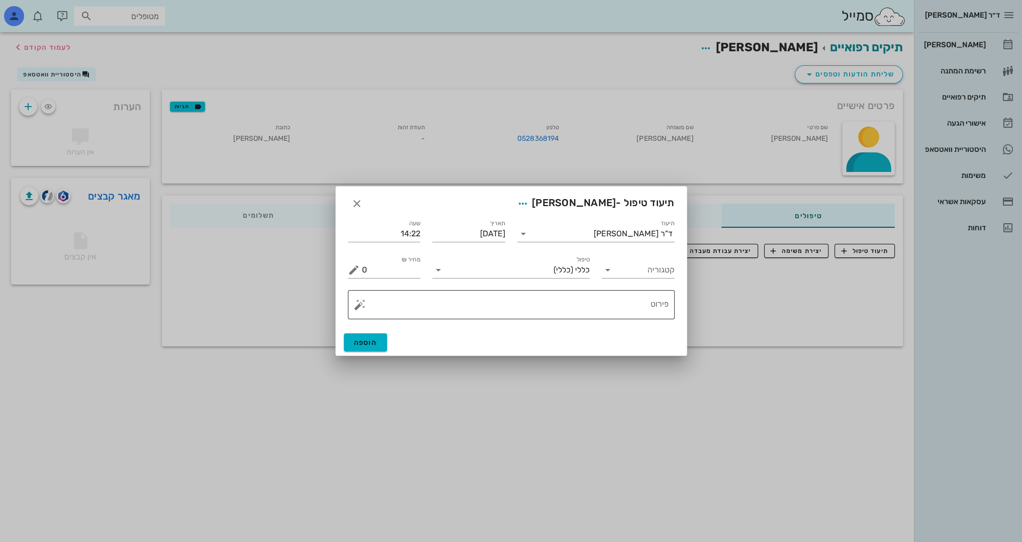
click at [626, 305] on textarea "פירוט" at bounding box center [515, 307] width 307 height 24
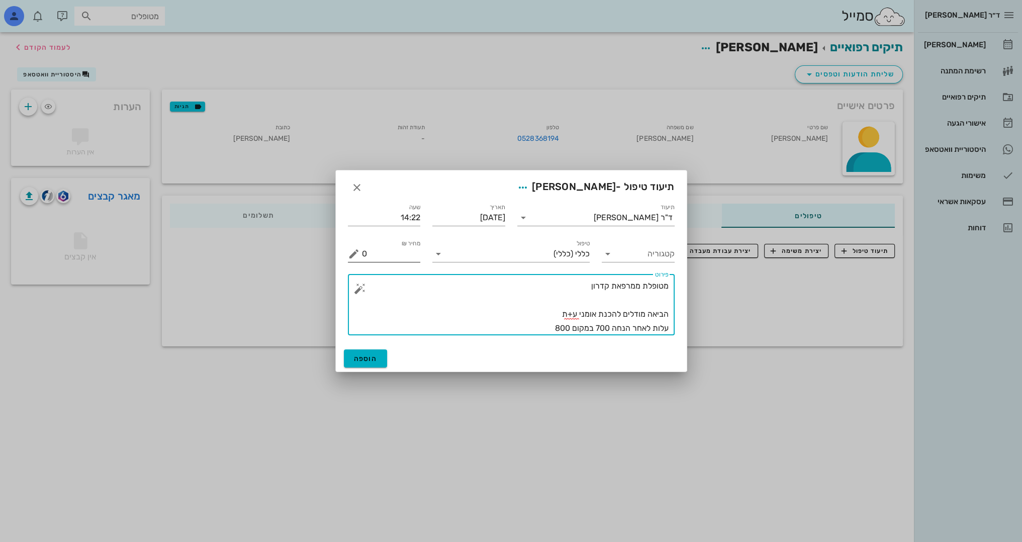
type textarea "מטופלת ממרפאת קדרון הביאה מודלים להכנת אומני ע+ת עלות לאחר הנחה 700 במקום 800"
click at [397, 257] on input "0" at bounding box center [391, 254] width 59 height 16
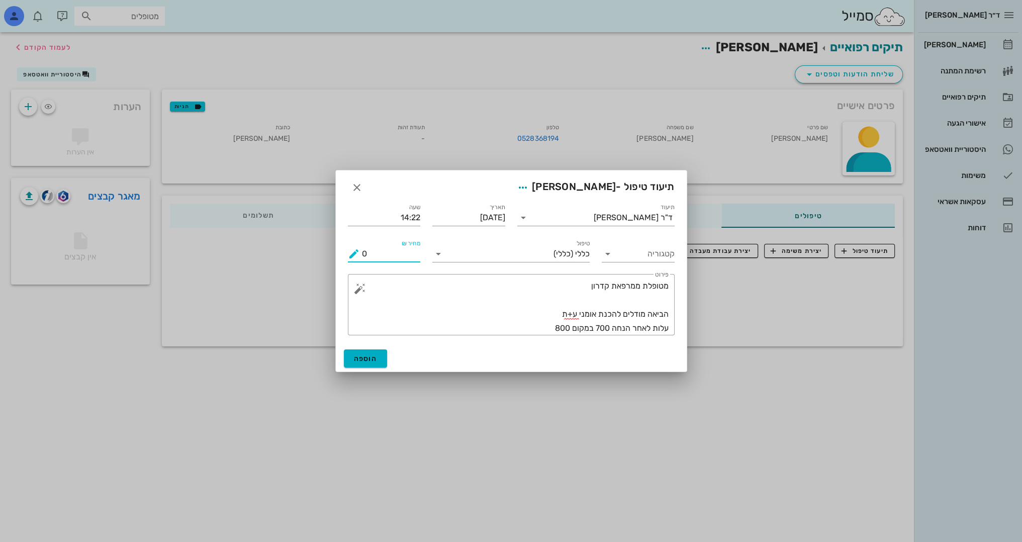
drag, startPoint x: 350, startPoint y: 257, endPoint x: 216, endPoint y: 257, distance: 134.7
click at [216, 257] on div "ד״ר [PERSON_NAME] [PERSON_NAME] רשימת המתנה תיקים רפואיים אישורי הגעה היסטוריית…" at bounding box center [511, 271] width 1022 height 542
type input "700"
click at [359, 361] on span "הוספה" at bounding box center [366, 358] width 24 height 9
